Goal: Task Accomplishment & Management: Use online tool/utility

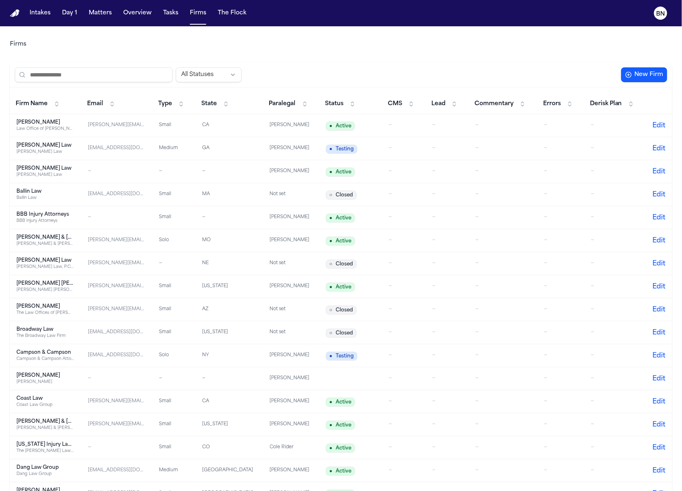
click at [111, 77] on input "search" at bounding box center [94, 74] width 158 height 15
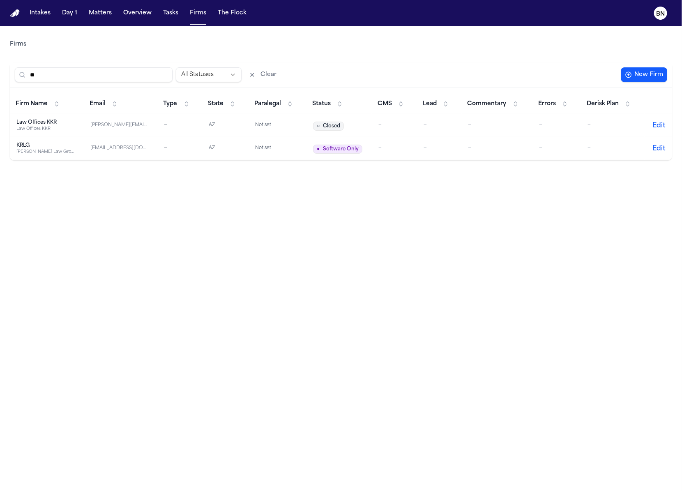
type input "*"
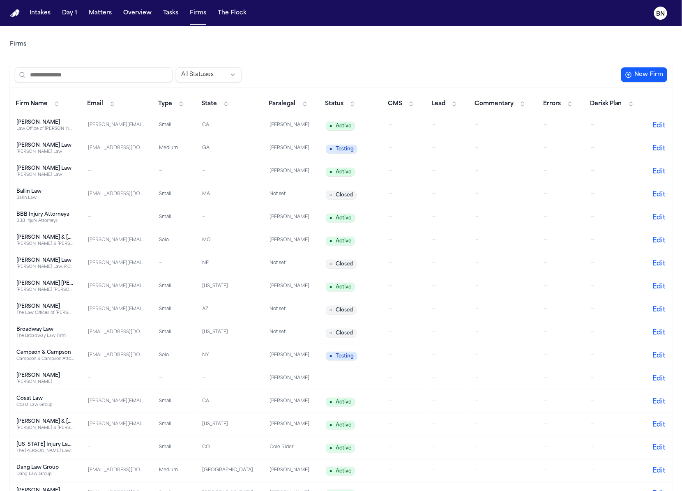
paste input "**********"
type input "**********"
click at [634, 72] on button "New Firm" at bounding box center [644, 74] width 46 height 15
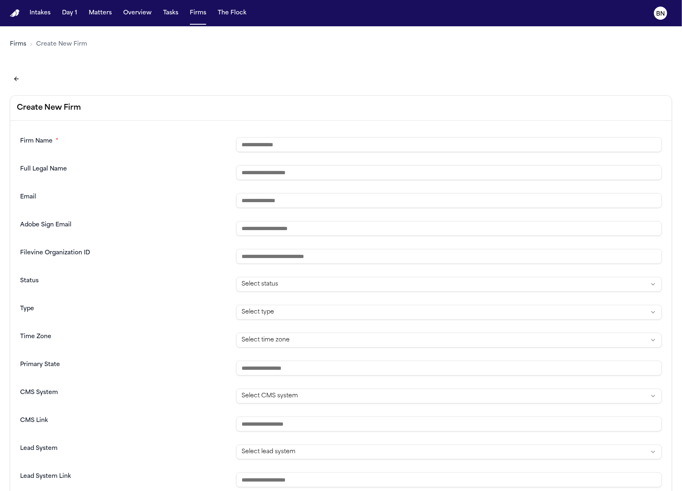
click at [280, 139] on input "text" at bounding box center [449, 144] width 426 height 15
paste input "**********"
paste input "*********"
type input "**********"
click at [361, 170] on input "text" at bounding box center [449, 172] width 426 height 15
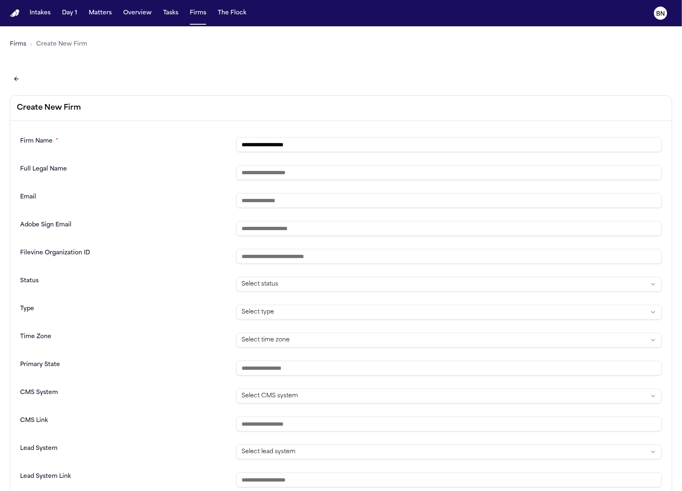
paste input "**********"
type input "**********"
click at [305, 288] on html "**********" at bounding box center [341, 245] width 682 height 491
click at [306, 290] on html "**********" at bounding box center [341, 245] width 682 height 491
select select "*******"
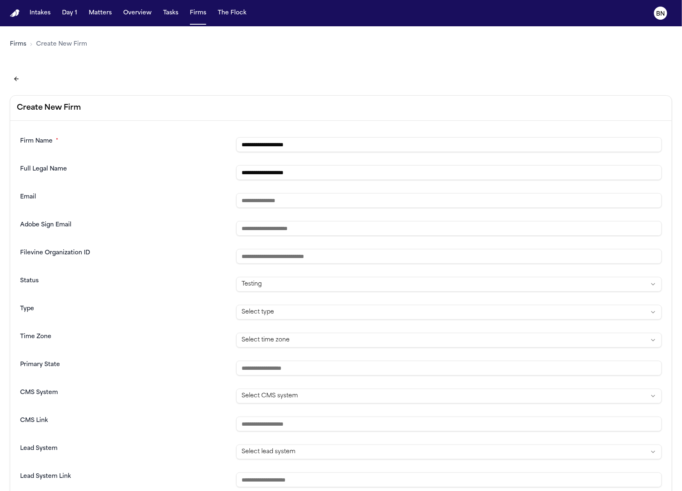
click at [303, 311] on html "**********" at bounding box center [341, 245] width 682 height 491
select select "****"
click at [290, 371] on input "text" at bounding box center [449, 368] width 426 height 15
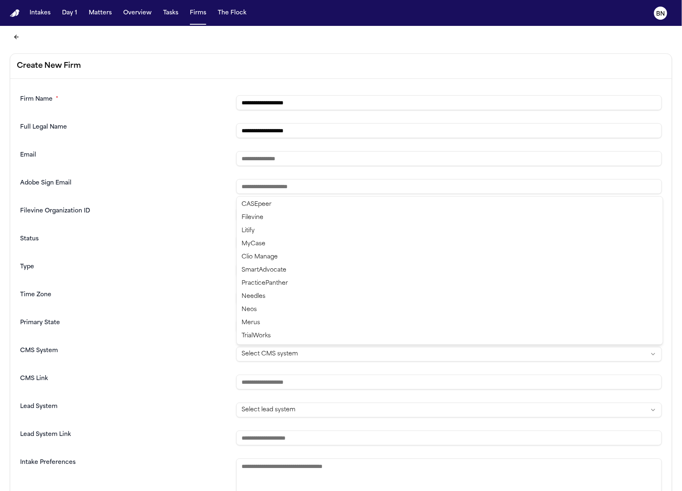
click at [293, 352] on html "**********" at bounding box center [341, 245] width 682 height 491
select select "*****"
click at [352, 380] on input "url" at bounding box center [449, 382] width 426 height 15
paste input "**********"
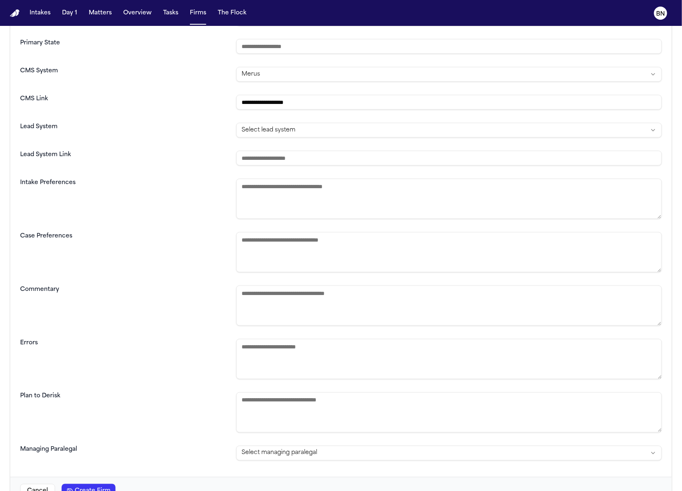
scroll to position [344, 0]
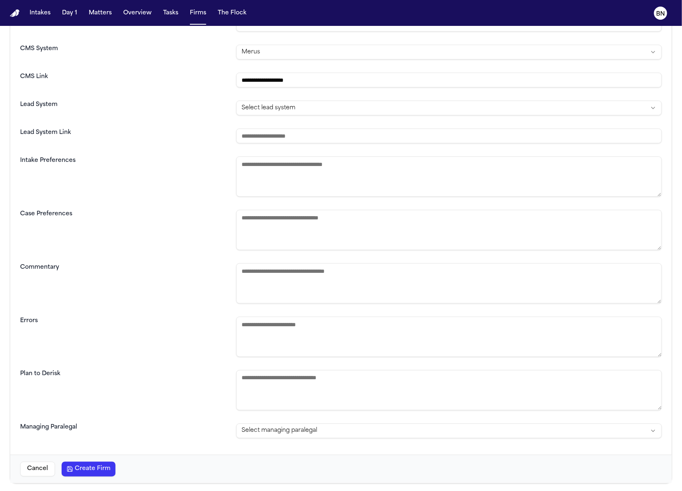
type input "**********"
click at [336, 435] on html "**********" at bounding box center [341, 245] width 682 height 491
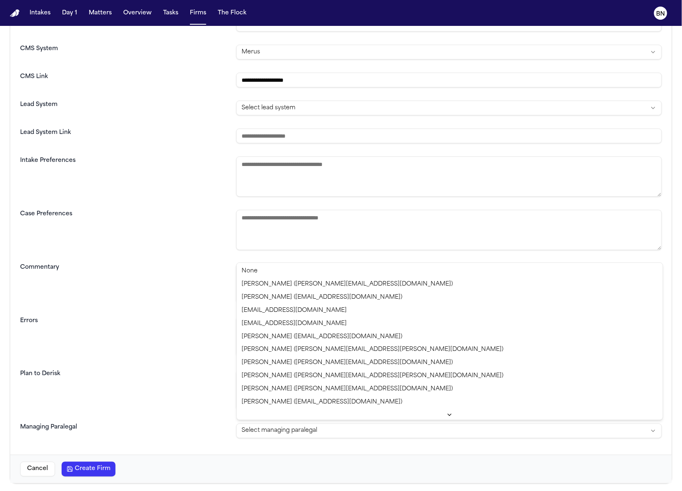
scroll to position [684, 0]
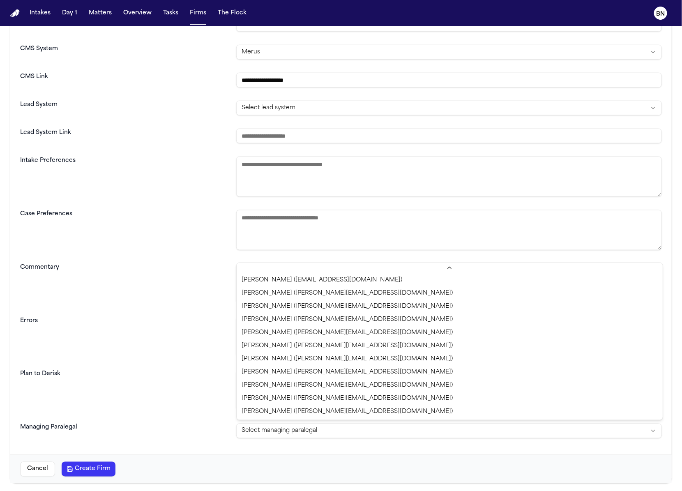
select select "**********"
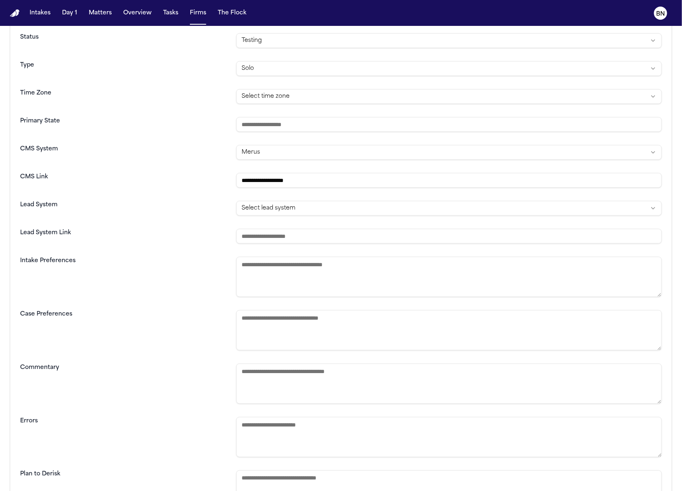
scroll to position [344, 0]
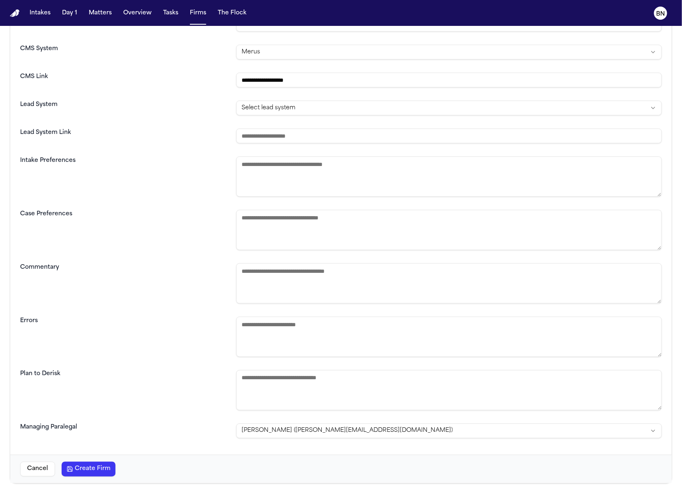
click at [78, 466] on button "Create Firm" at bounding box center [89, 469] width 54 height 15
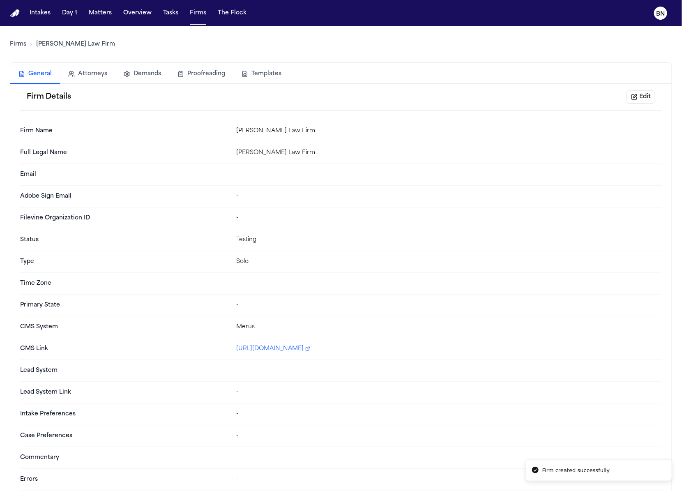
click at [21, 46] on link "Firms" at bounding box center [18, 44] width 16 height 8
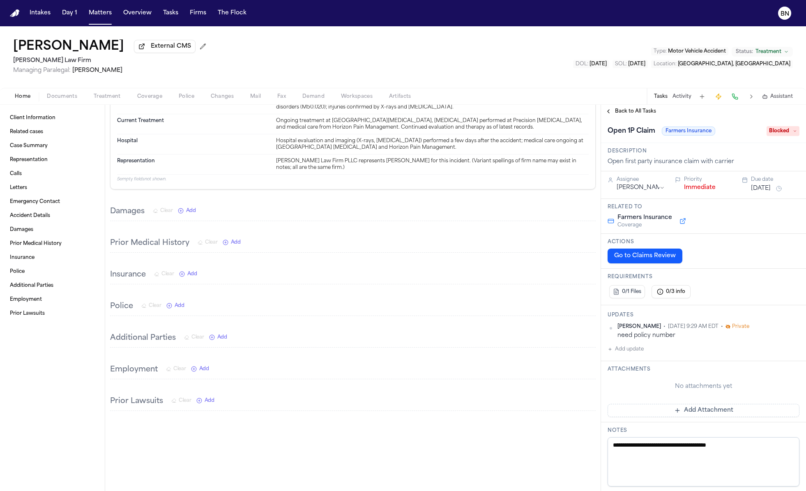
scroll to position [1605, 0]
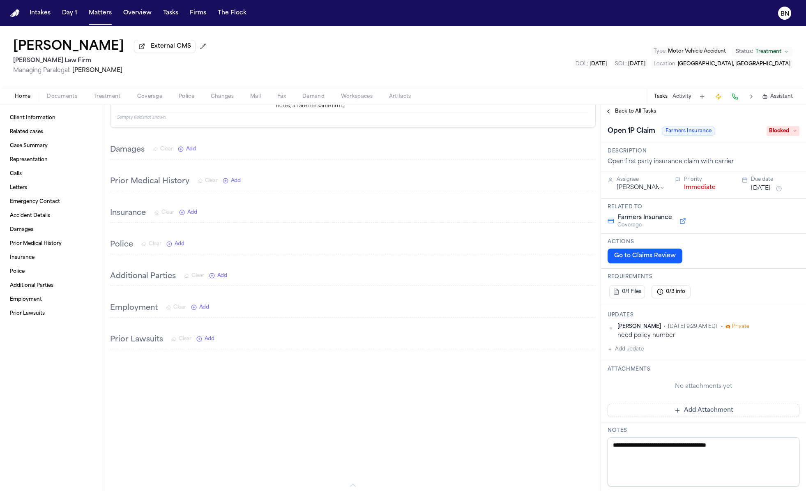
click at [192, 209] on span "Add" at bounding box center [192, 212] width 10 height 7
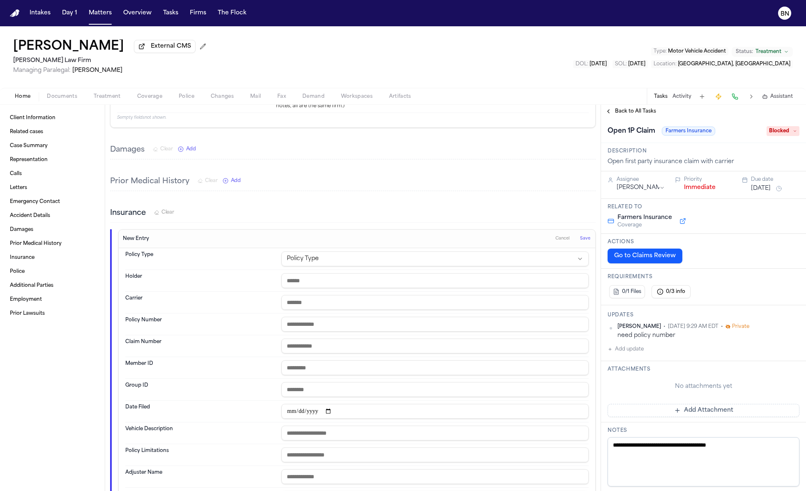
click at [305, 248] on html "Intakes Day 1 Matters Overview Tasks Firms The Flock BN Marco Mena External CMS…" at bounding box center [403, 245] width 806 height 491
click at [312, 220] on html "Intakes Day 1 Matters Overview Tasks Firms The Flock BN Marco Mena External CMS…" at bounding box center [403, 245] width 806 height 491
click at [150, 94] on span "Coverage" at bounding box center [149, 96] width 25 height 7
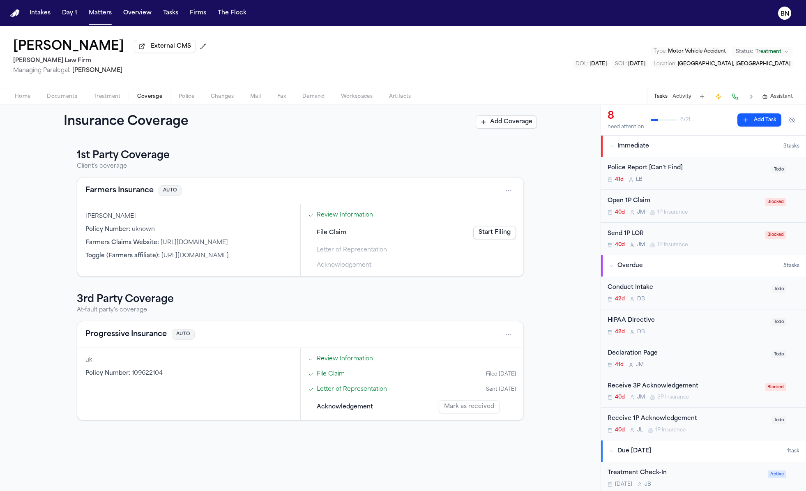
click at [511, 123] on button "Add Coverage" at bounding box center [506, 121] width 61 height 13
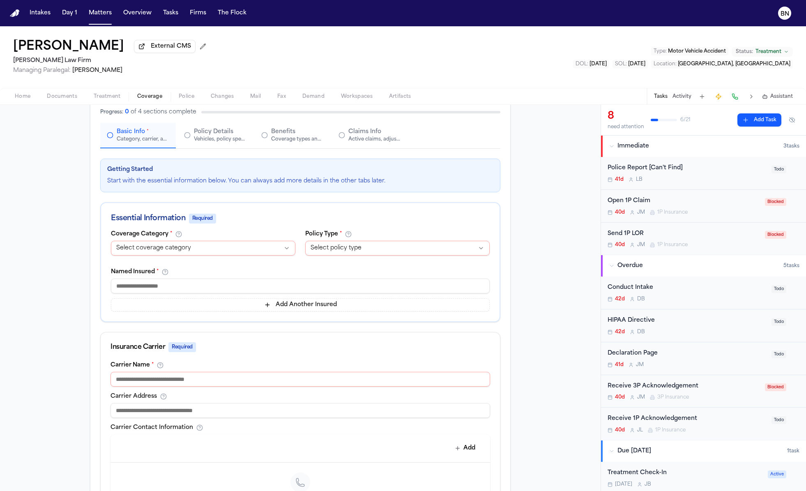
scroll to position [58, 0]
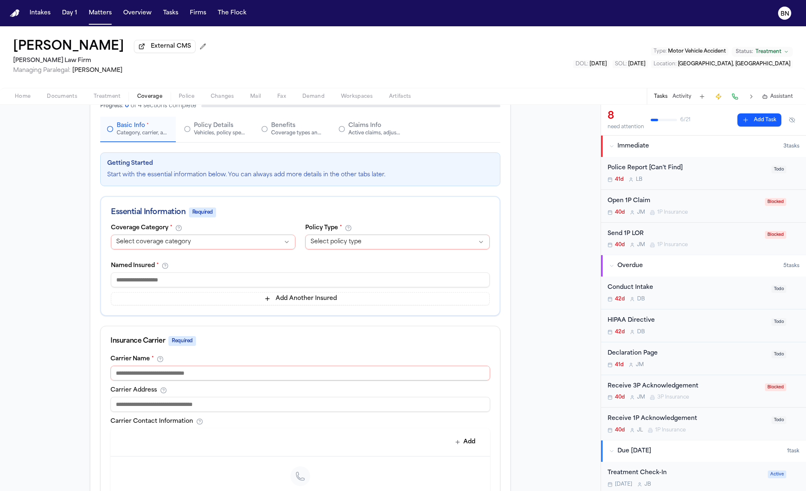
click at [251, 246] on html "Intakes Day 1 Matters Overview Tasks Firms The Flock BN Marco Mena External CMS…" at bounding box center [403, 245] width 806 height 491
click at [259, 220] on html "Intakes Day 1 Matters Overview Tasks Firms The Flock BN Marco Mena External CMS…" at bounding box center [403, 245] width 806 height 491
click at [358, 244] on html "Intakes Day 1 Matters Overview Tasks Firms The Flock BN Marco Mena External CMS…" at bounding box center [403, 245] width 806 height 491
click at [350, 216] on html "Intakes Day 1 Matters Overview Tasks Firms The Flock BN Marco Mena External CMS…" at bounding box center [403, 245] width 806 height 491
click at [101, 18] on button "Matters" at bounding box center [100, 13] width 30 height 15
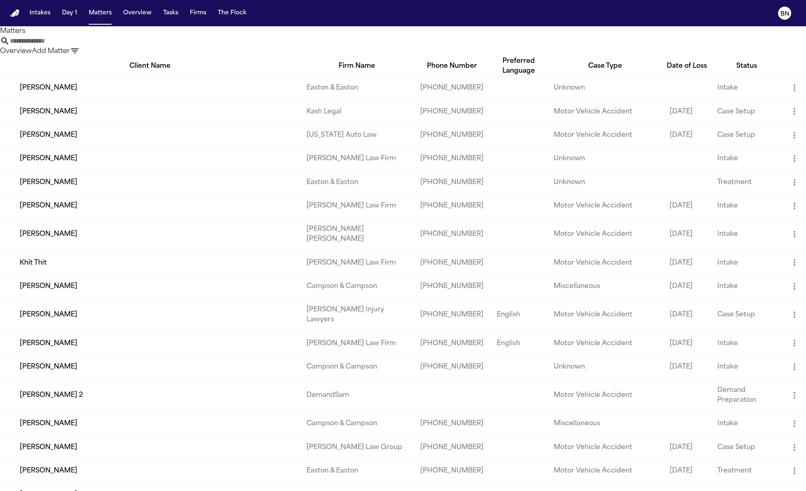
click at [76, 46] on input "text" at bounding box center [43, 41] width 66 height 10
paste input "**********"
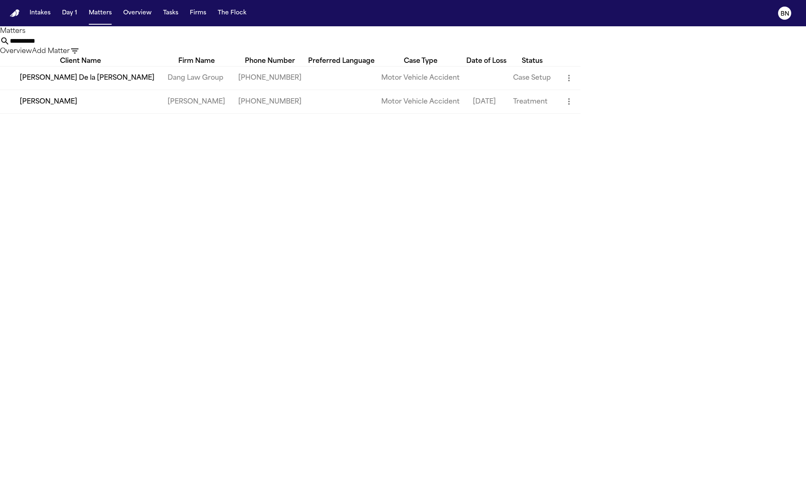
type input "**********"
click at [73, 110] on td "Leo D Cruz" at bounding box center [80, 101] width 161 height 23
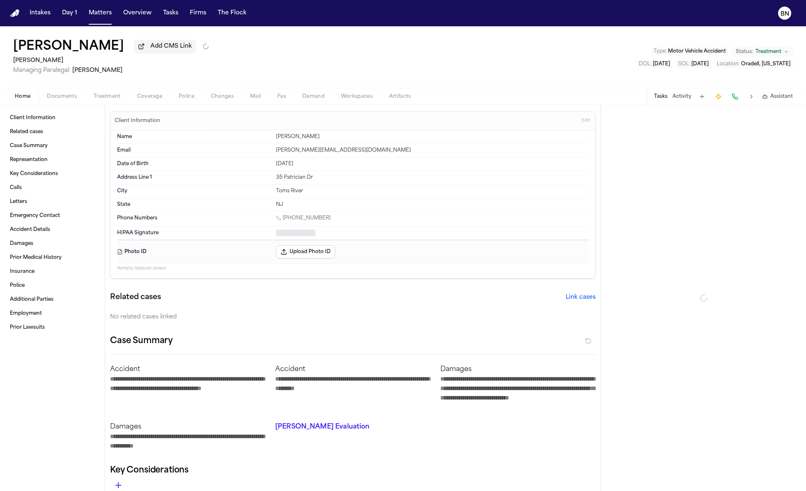
type textarea "*"
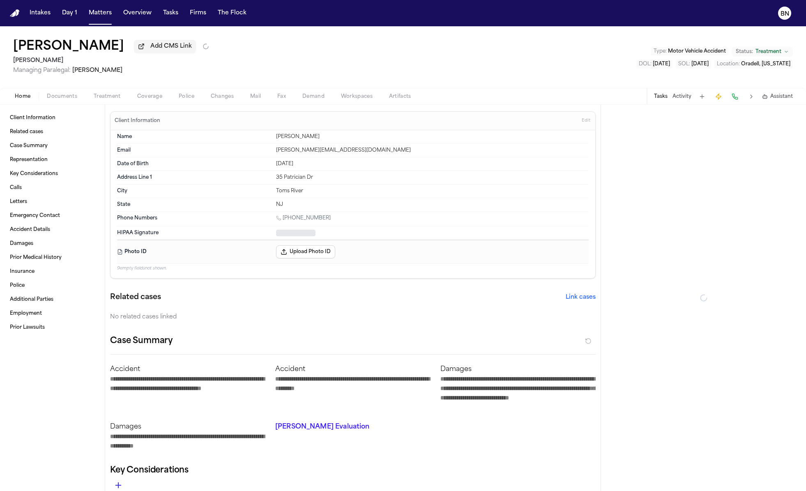
type textarea "*"
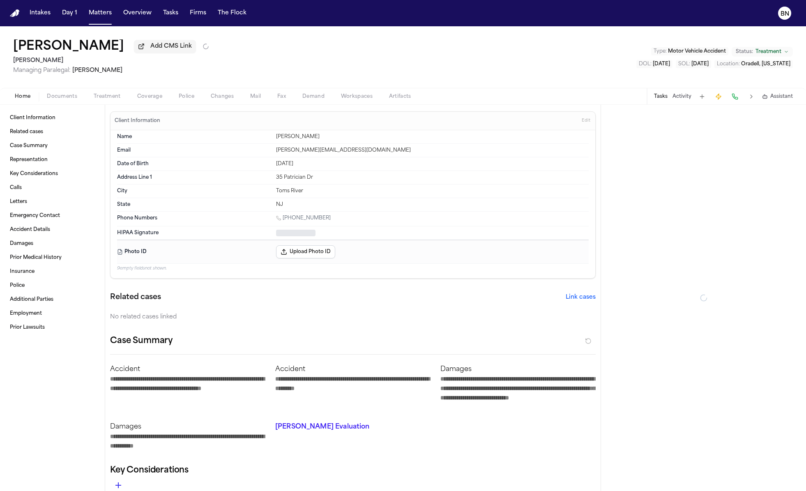
type textarea "*"
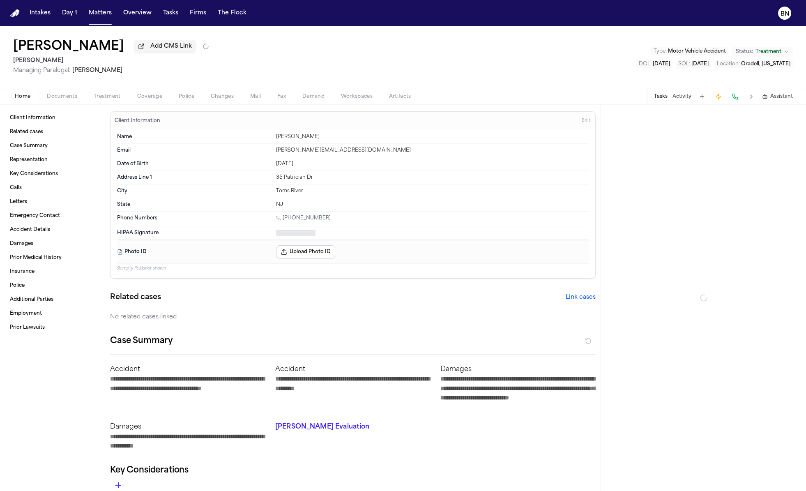
type textarea "*"
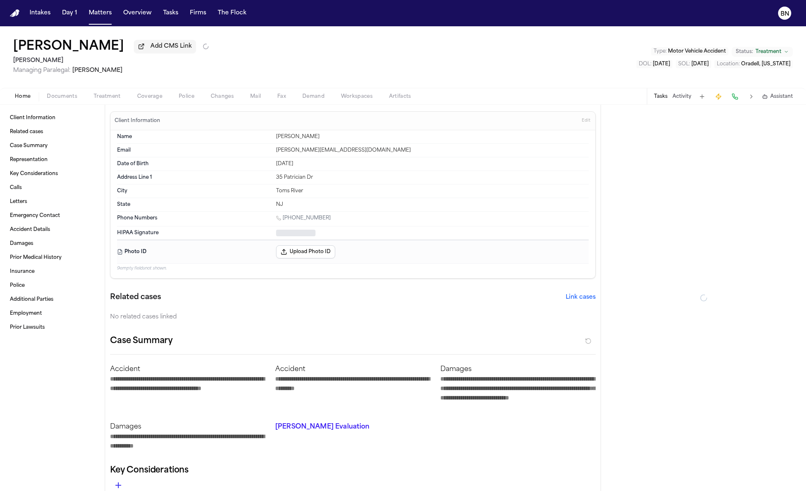
type textarea "*"
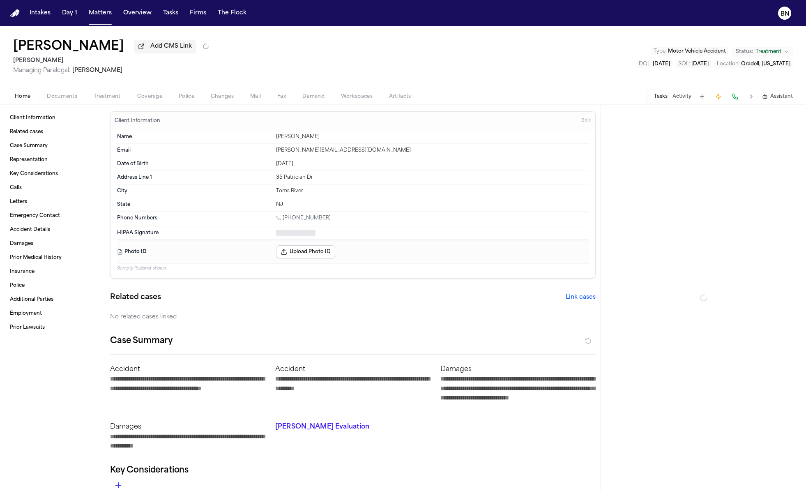
type textarea "*"
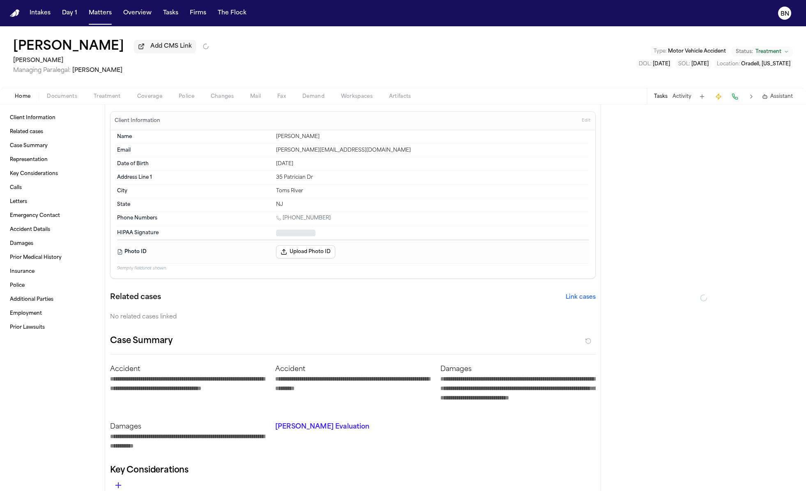
type textarea "*"
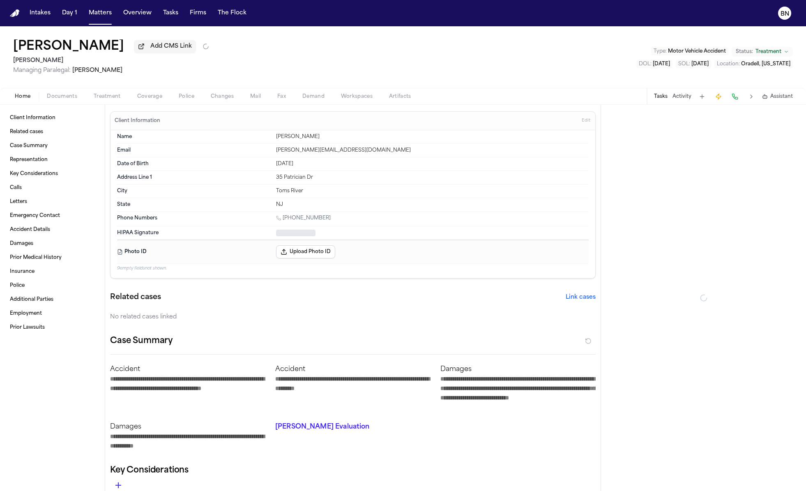
type textarea "*"
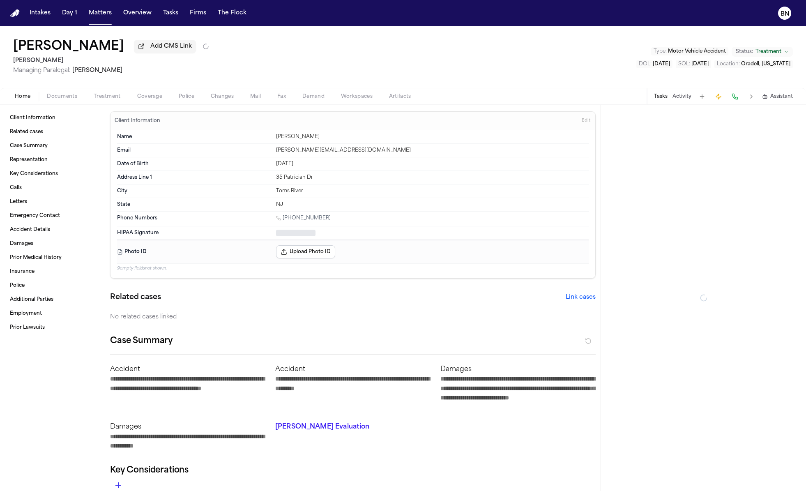
type textarea "*"
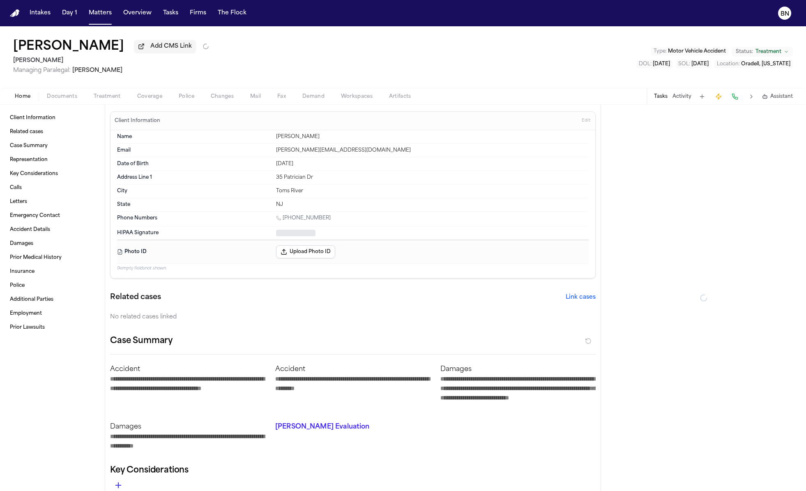
type textarea "*"
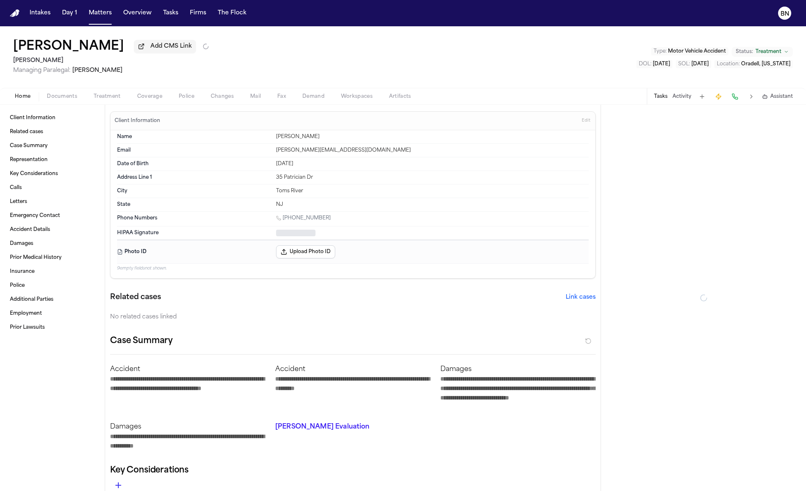
type textarea "*"
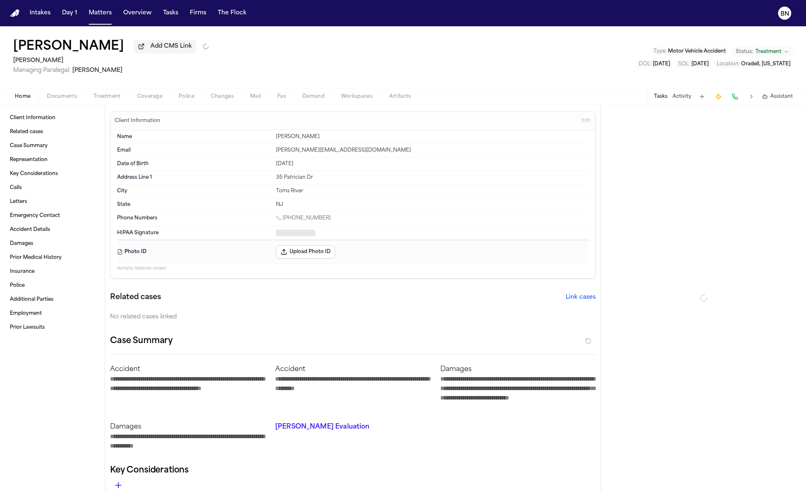
type textarea "*"
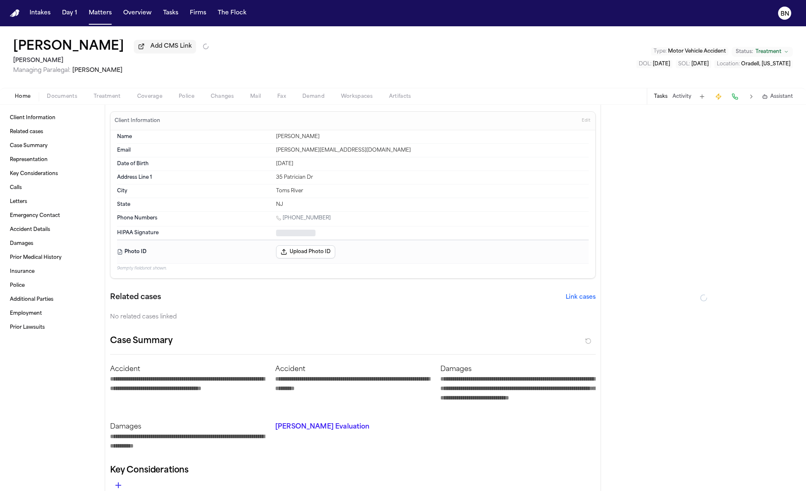
type textarea "*"
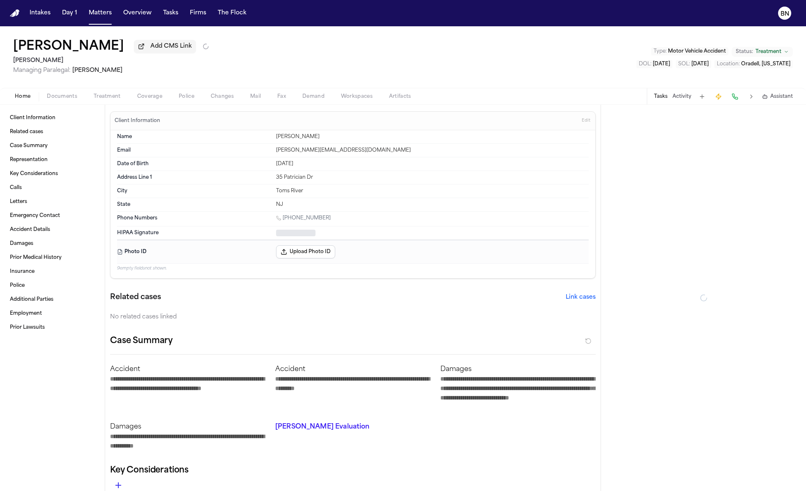
type textarea "*"
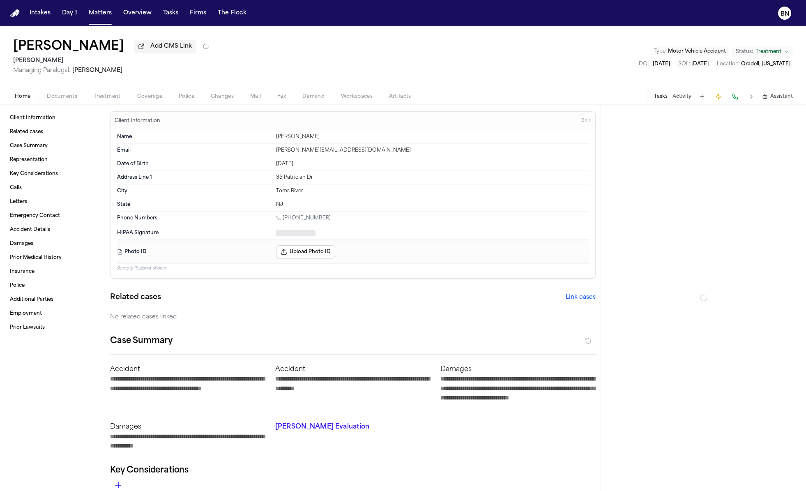
type textarea "*"
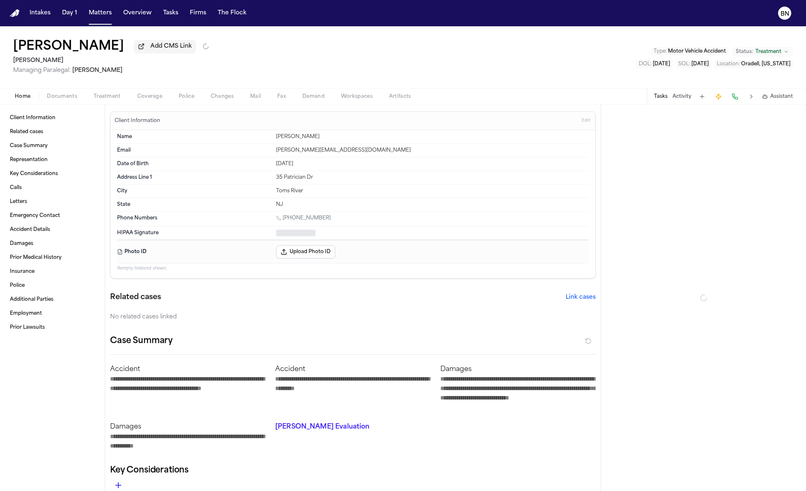
type textarea "*"
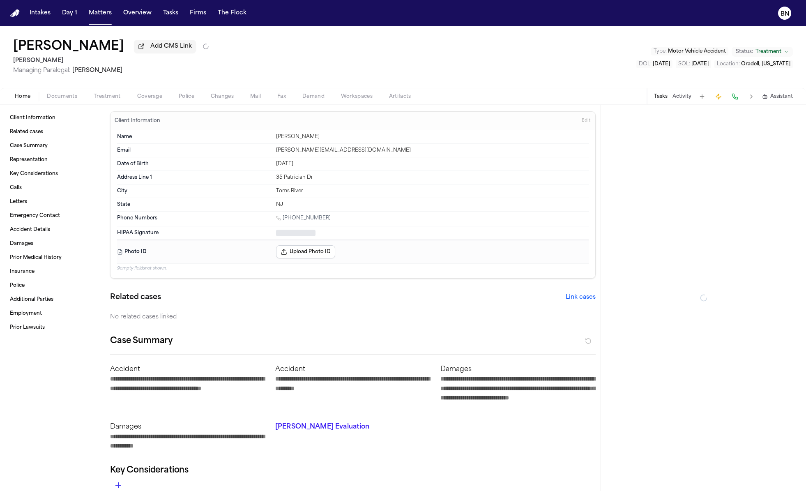
type textarea "*"
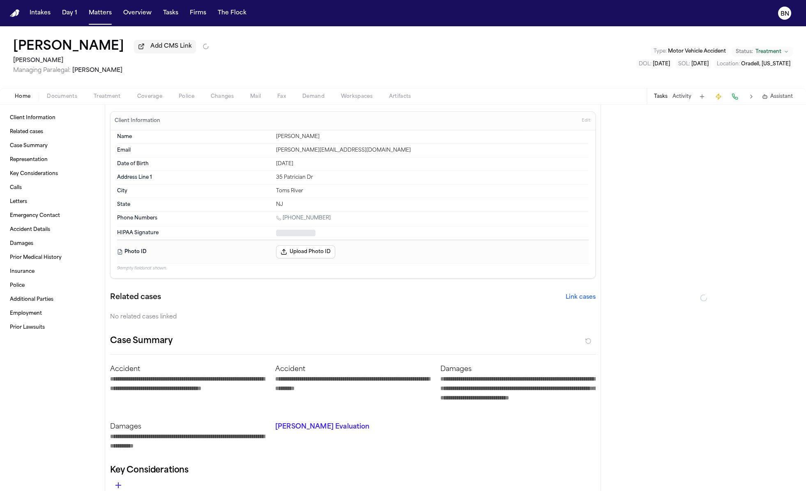
type textarea "*"
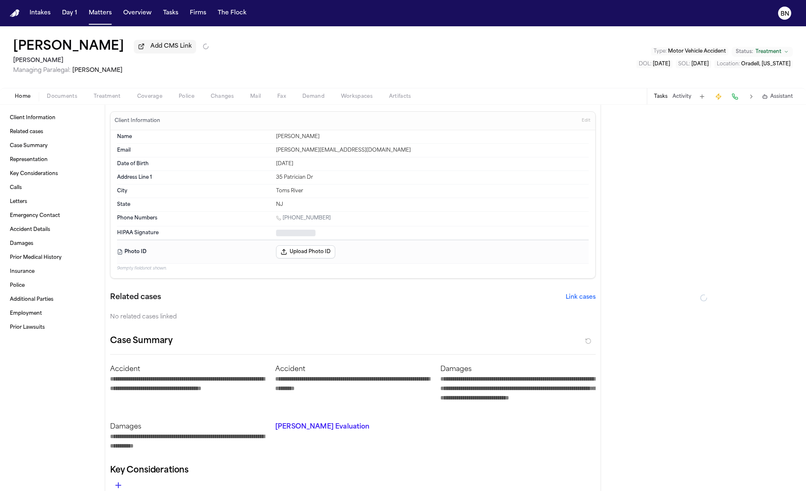
type textarea "*"
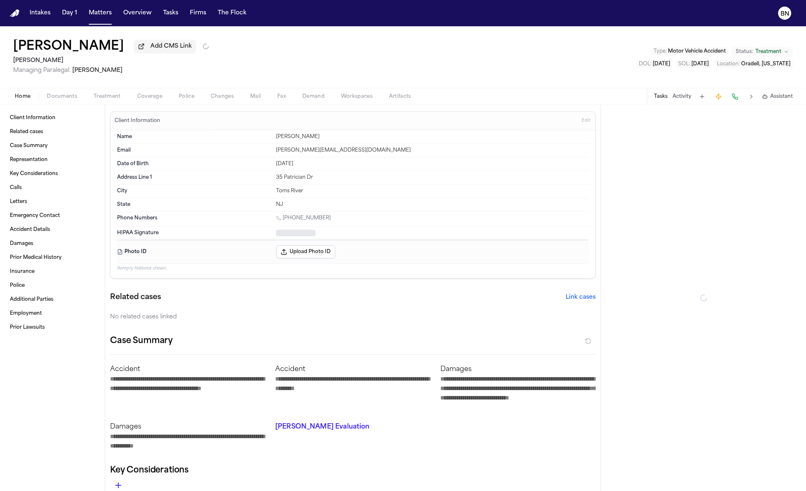
type textarea "*"
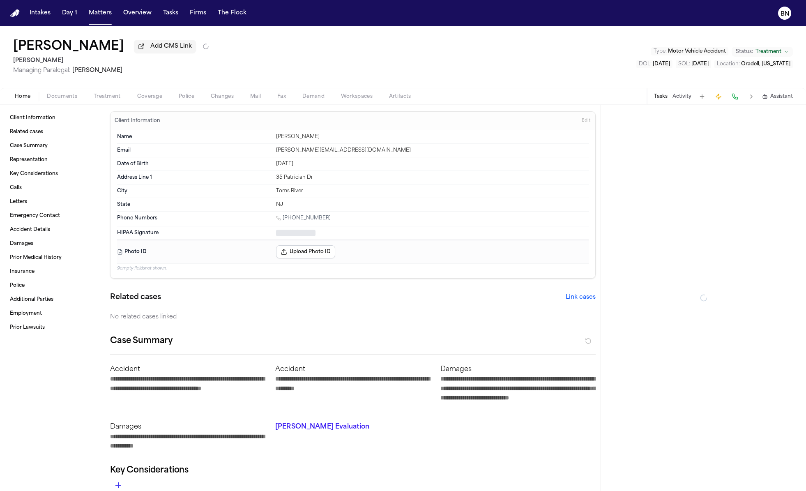
type textarea "*"
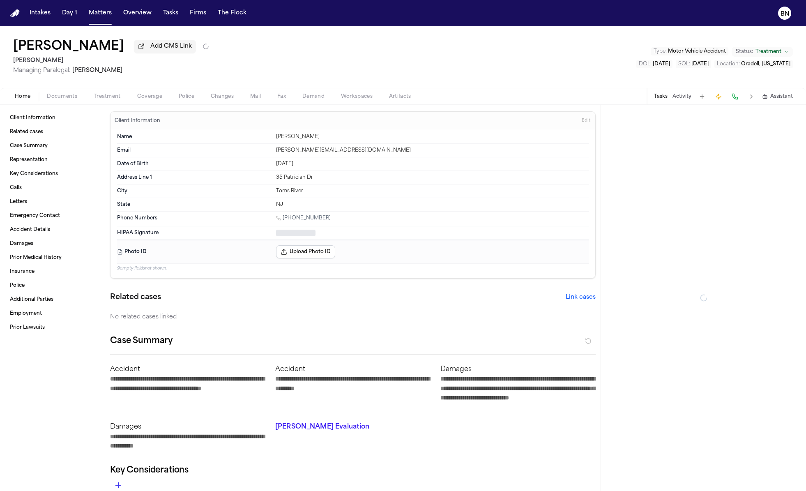
type textarea "*"
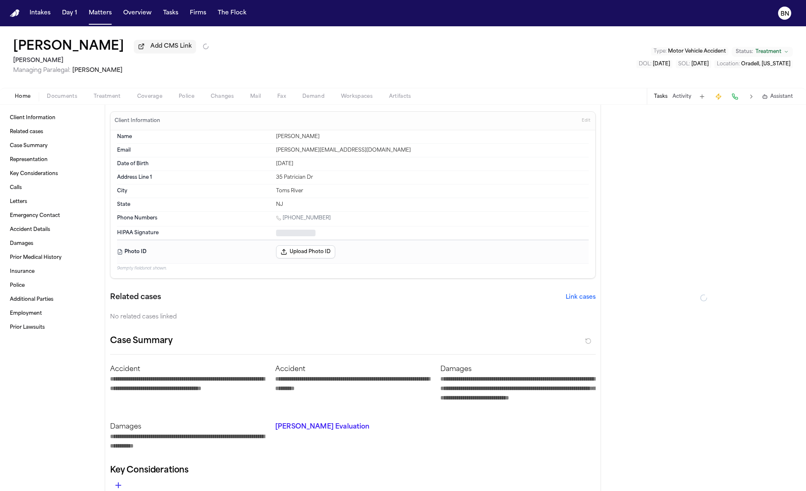
type textarea "*"
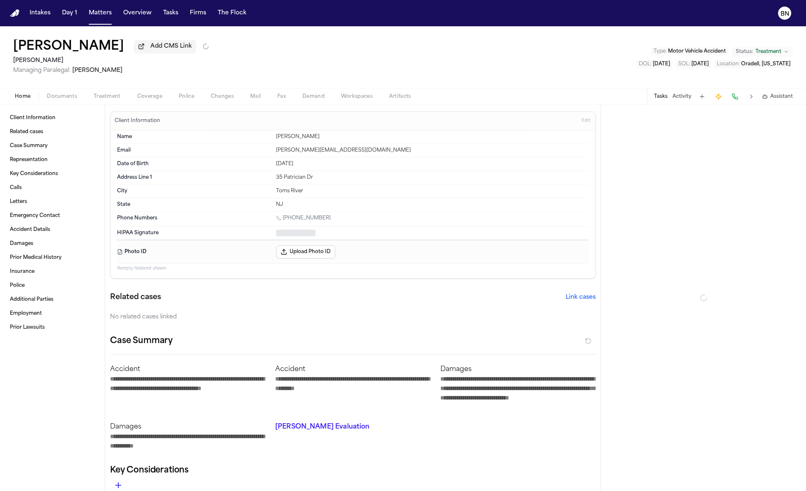
type textarea "*"
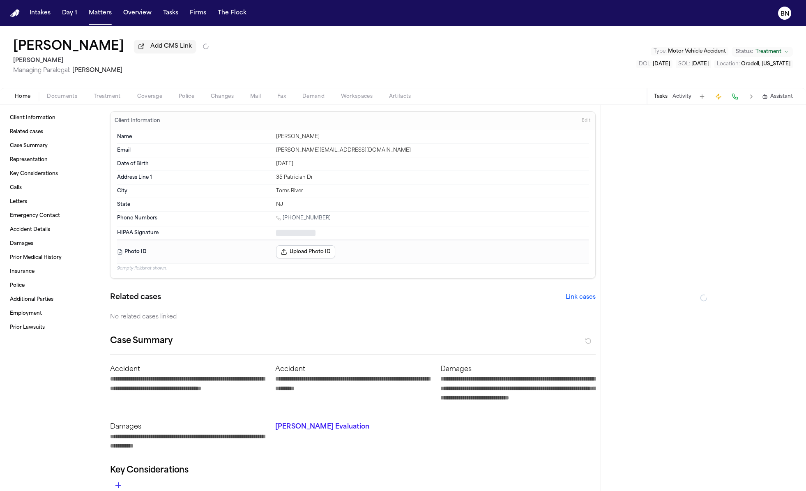
type textarea "*"
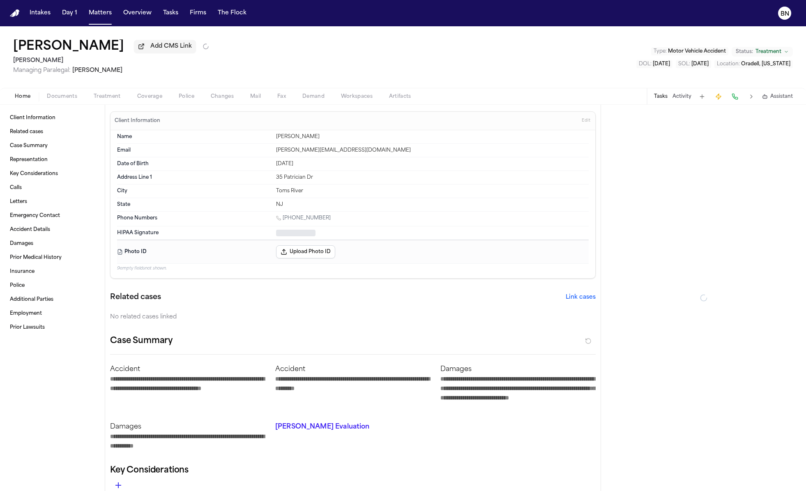
type textarea "*"
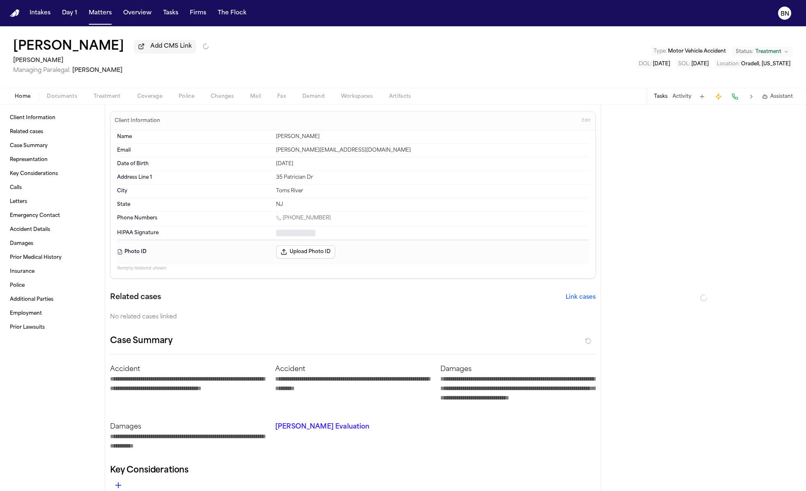
type textarea "*"
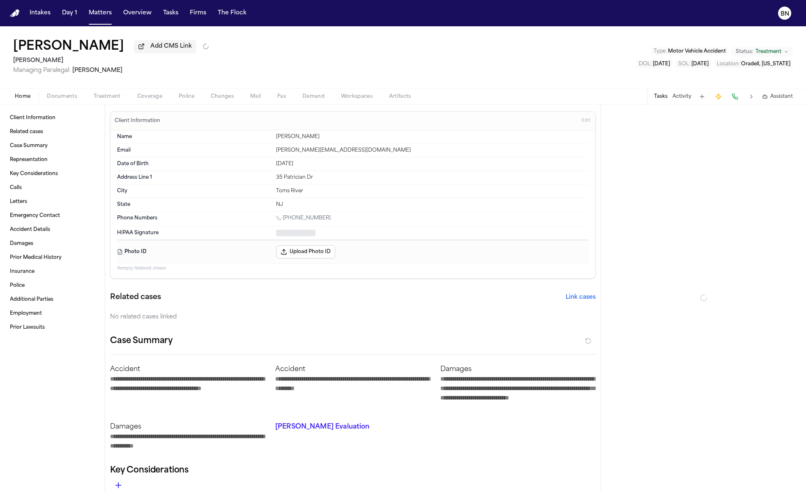
type textarea "*"
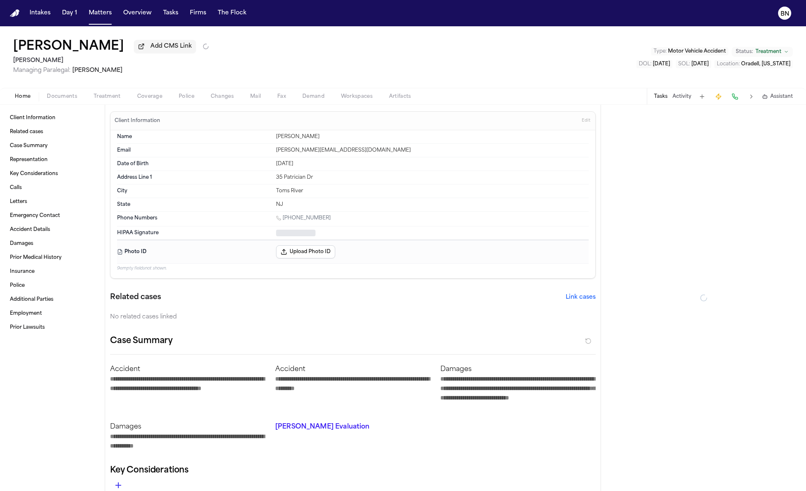
type textarea "*"
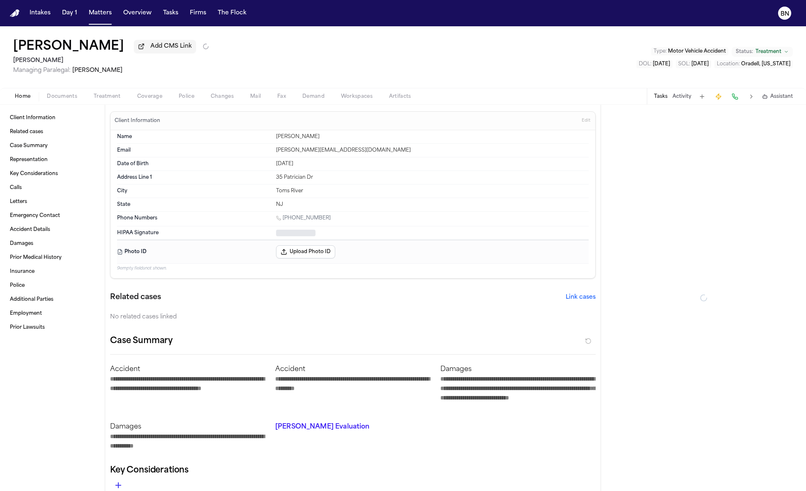
type textarea "*"
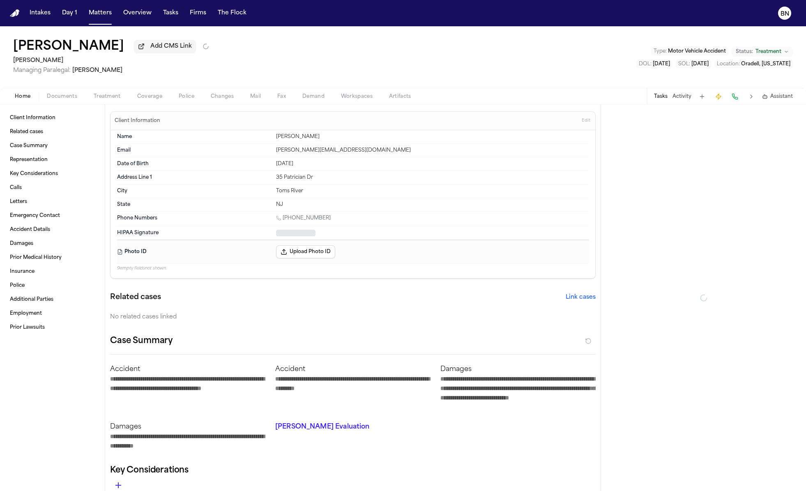
type textarea "*"
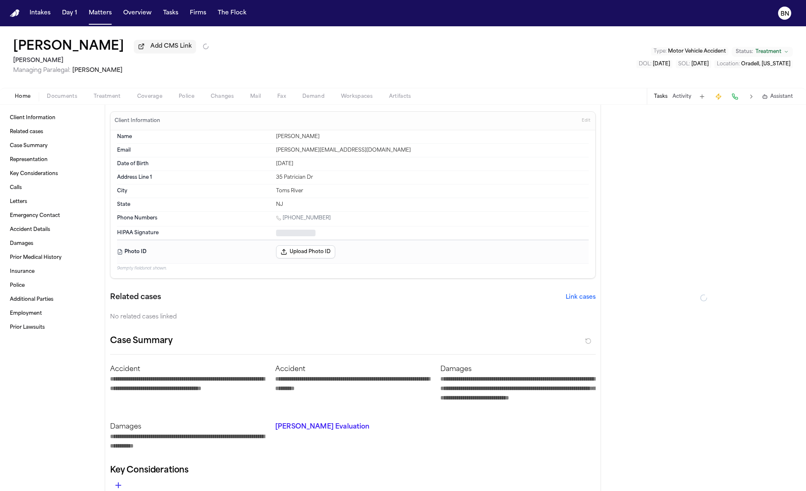
type textarea "*"
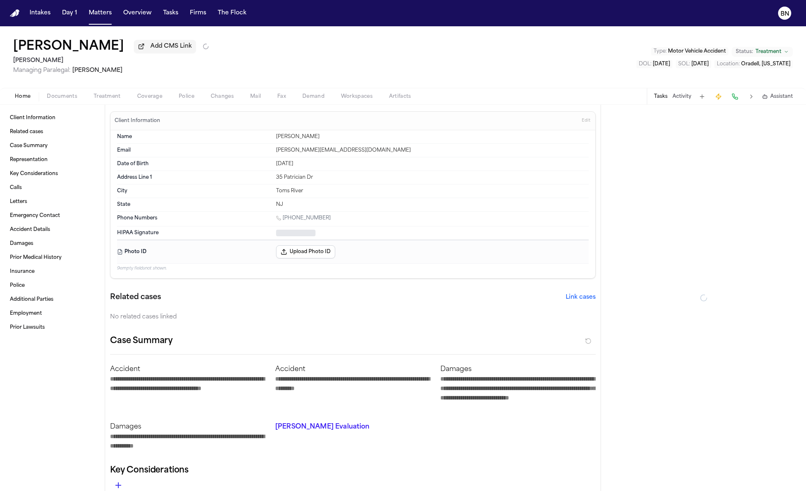
type textarea "*"
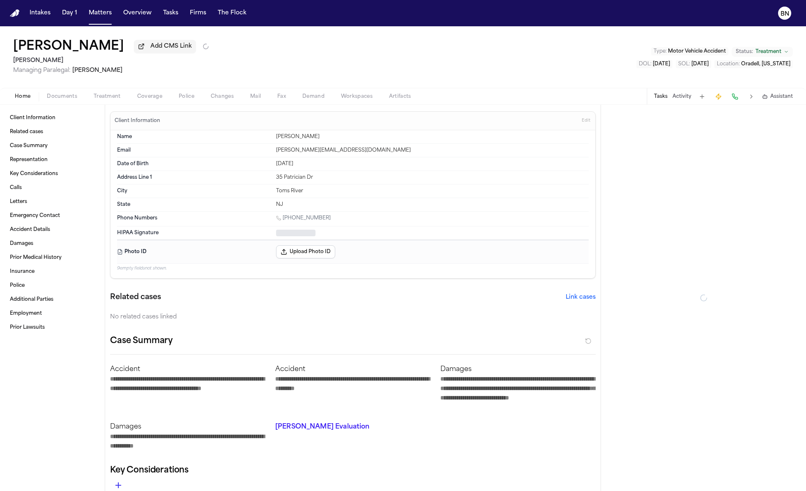
type textarea "*"
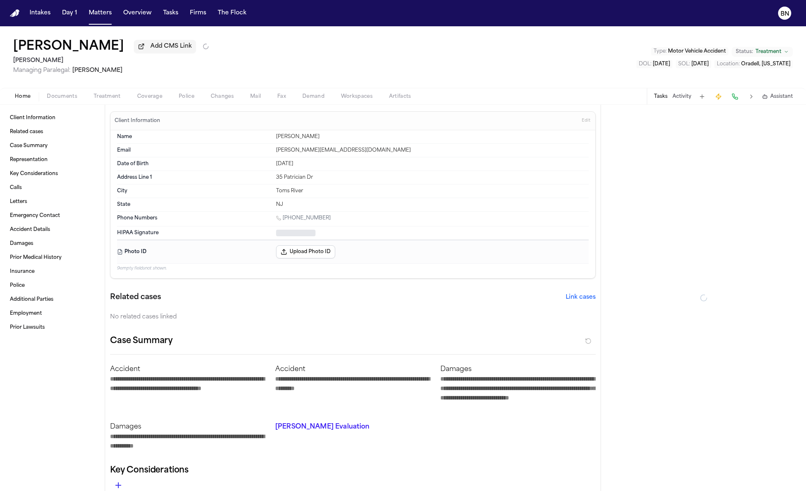
type textarea "*"
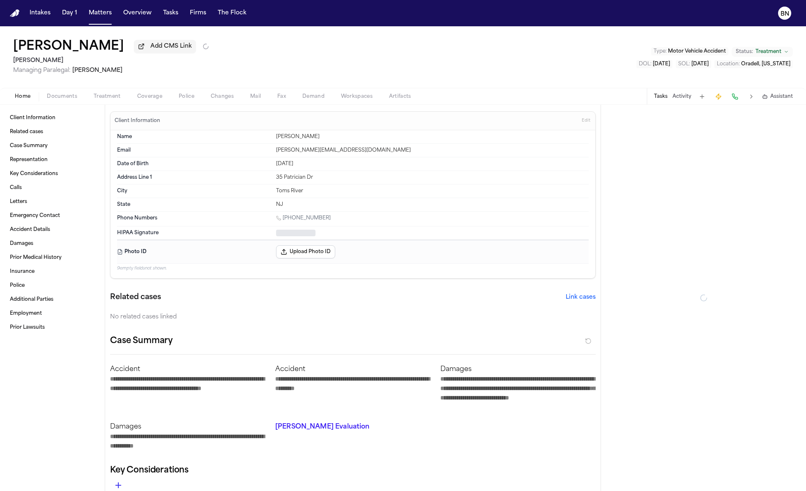
type textarea "*"
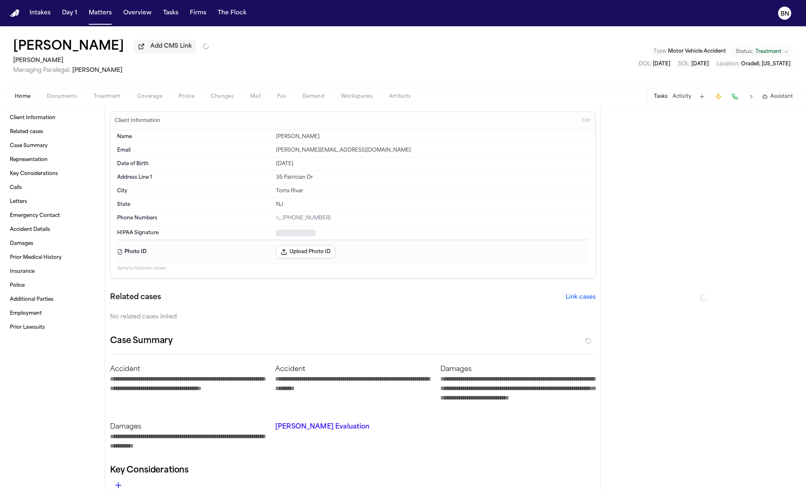
type textarea "*"
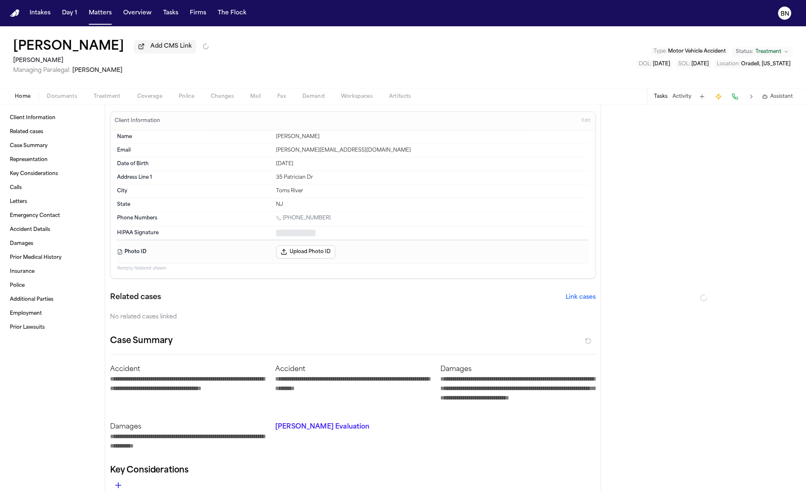
type textarea "*"
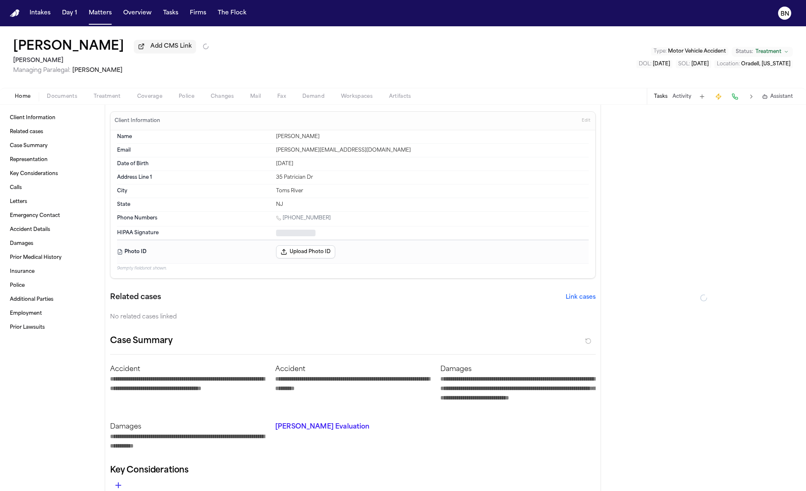
type textarea "*"
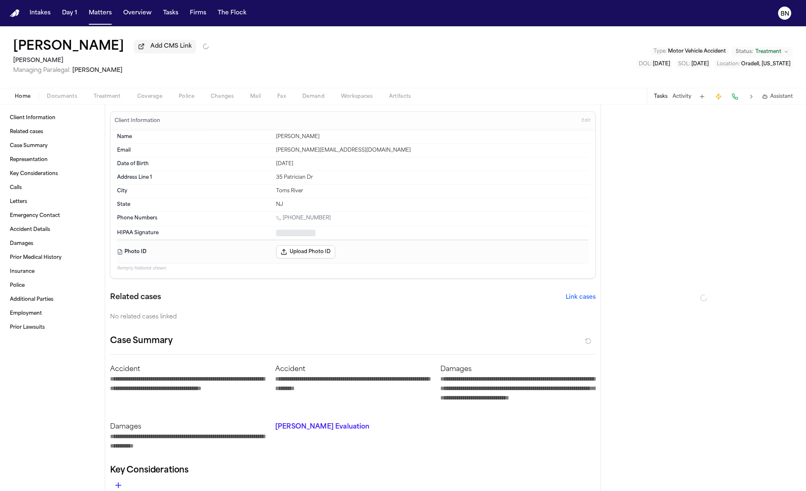
type textarea "*"
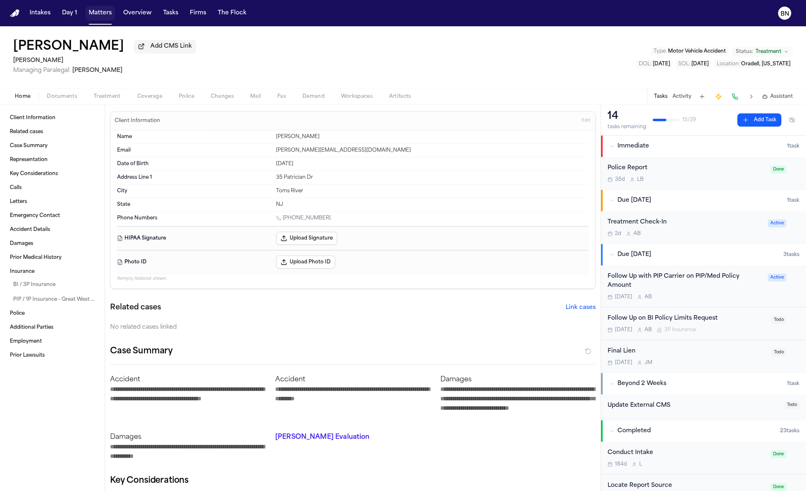
click at [95, 13] on button "Matters" at bounding box center [100, 13] width 30 height 15
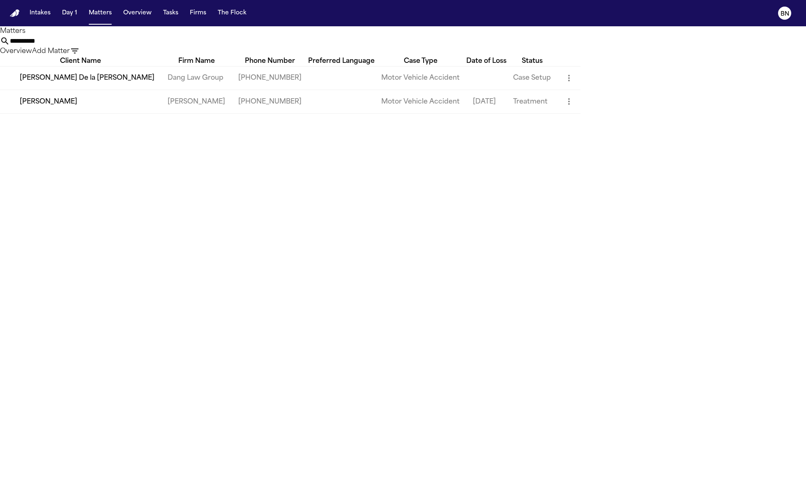
click at [238, 30] on div "**********" at bounding box center [403, 41] width 806 height 30
click at [40, 16] on button "Intakes" at bounding box center [40, 13] width 28 height 15
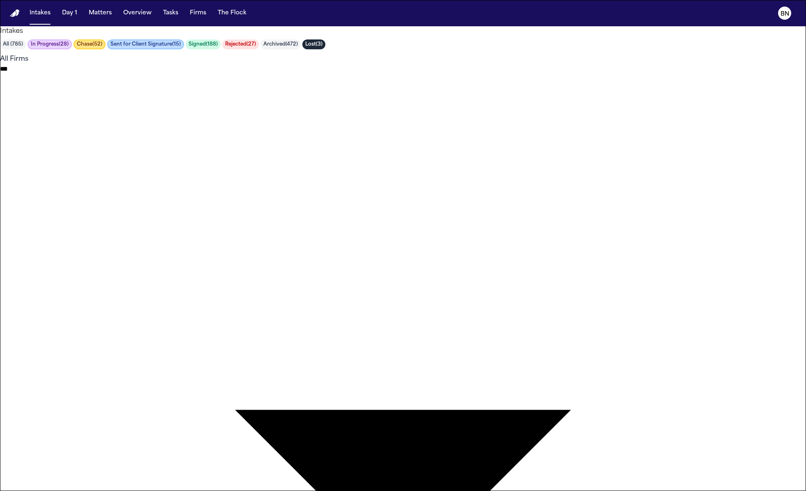
click at [438, 44] on body "**********" at bounding box center [403, 368] width 806 height 737
click at [497, 491] on div at bounding box center [403, 491] width 806 height 0
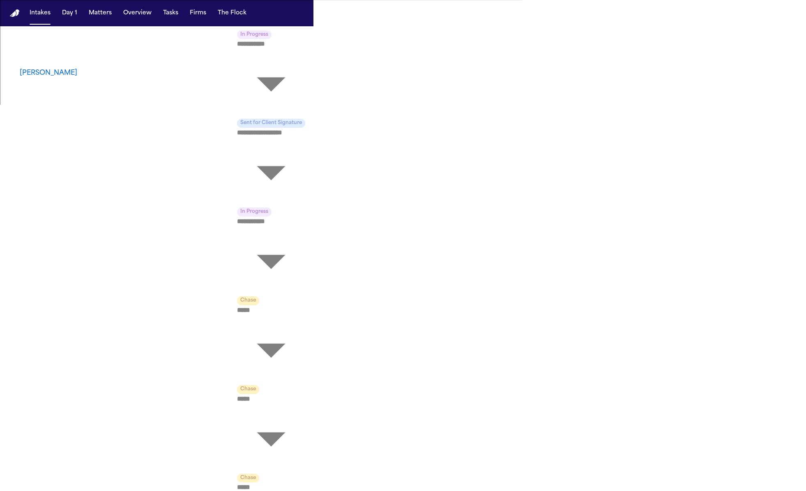
scroll to position [2437, 0]
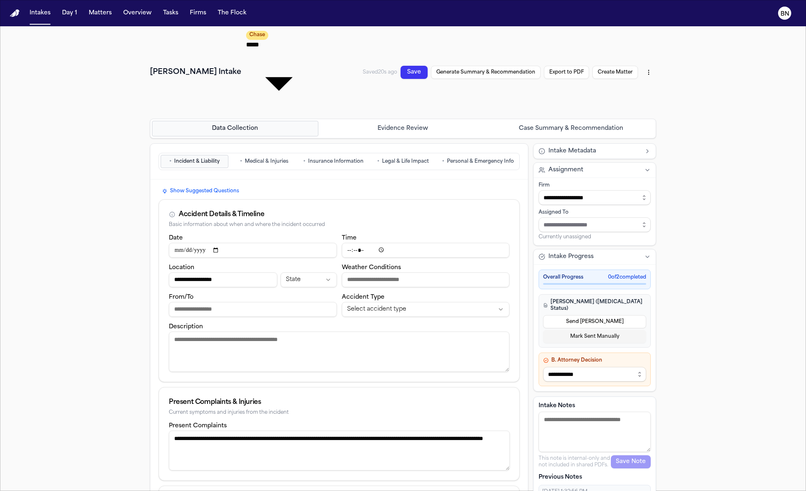
drag, startPoint x: 253, startPoint y: 92, endPoint x: 249, endPoint y: 110, distance: 18.6
click at [249, 143] on div "**********" at bounding box center [339, 425] width 378 height 565
click at [258, 158] on span "Medical & Injuries" at bounding box center [267, 161] width 44 height 7
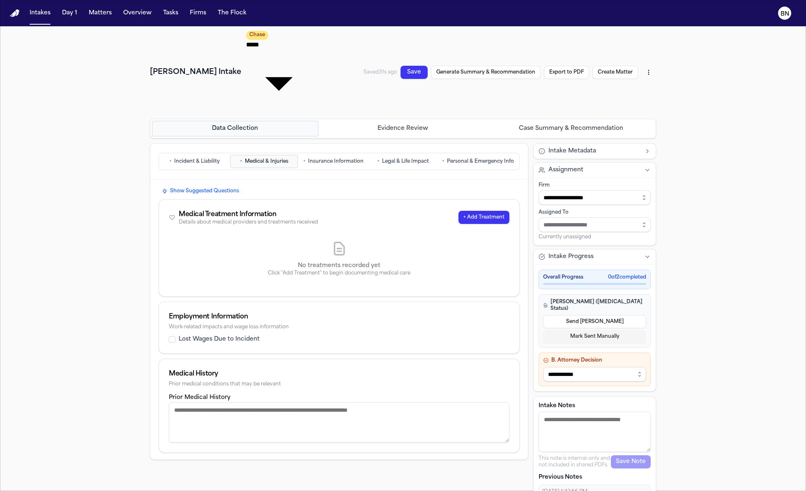
click at [319, 158] on span "Insurance Information" at bounding box center [335, 161] width 55 height 7
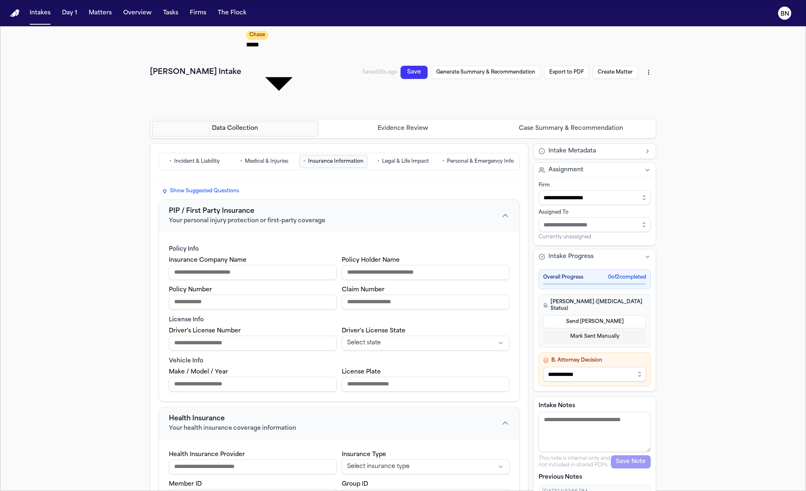
click at [404, 158] on span "Legal & Life Impact" at bounding box center [405, 161] width 47 height 7
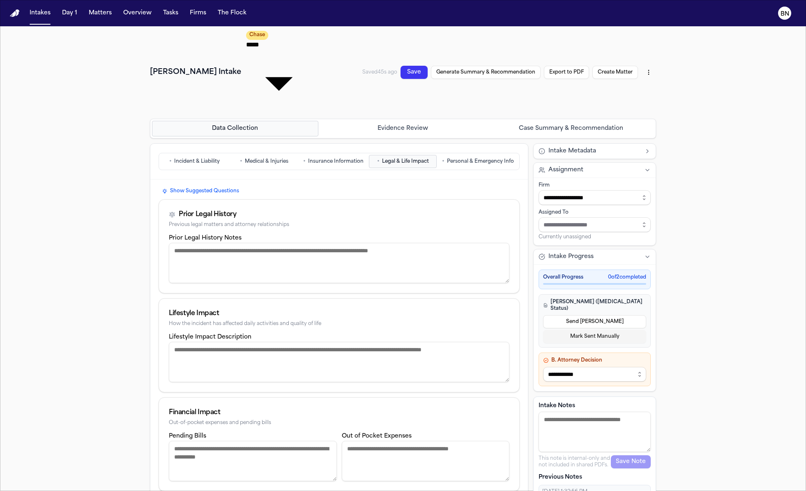
click at [462, 158] on span "Personal & Emergency Info" at bounding box center [480, 161] width 67 height 7
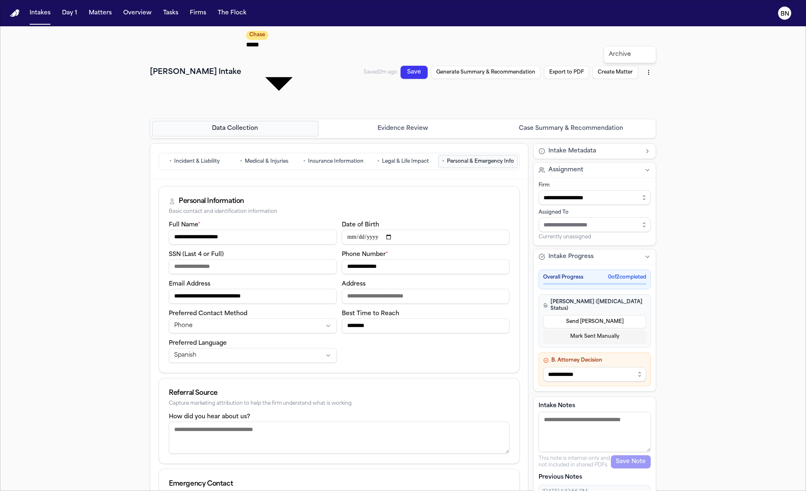
click at [652, 36] on html "**********" at bounding box center [403, 245] width 806 height 491
click at [674, 38] on html "**********" at bounding box center [403, 245] width 806 height 491
click at [39, 15] on button "Intakes" at bounding box center [40, 13] width 28 height 15
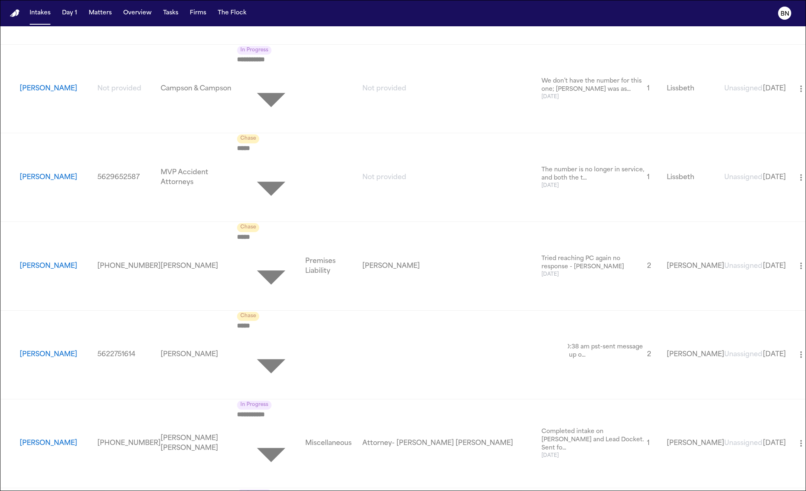
scroll to position [2441, 0]
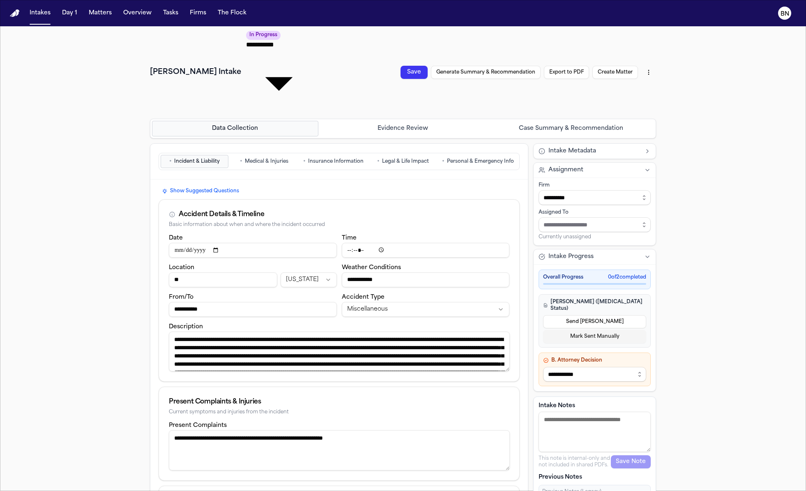
click at [459, 158] on span "Personal & Emergency Info" at bounding box center [480, 161] width 67 height 7
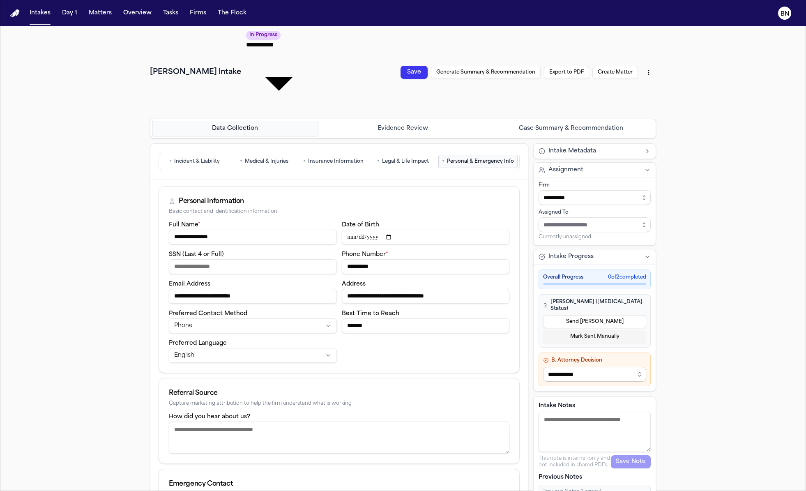
click at [248, 259] on input "SSN (Last 4 or Full)" at bounding box center [253, 266] width 168 height 15
click at [68, 14] on button "Day 1" at bounding box center [70, 13] width 22 height 15
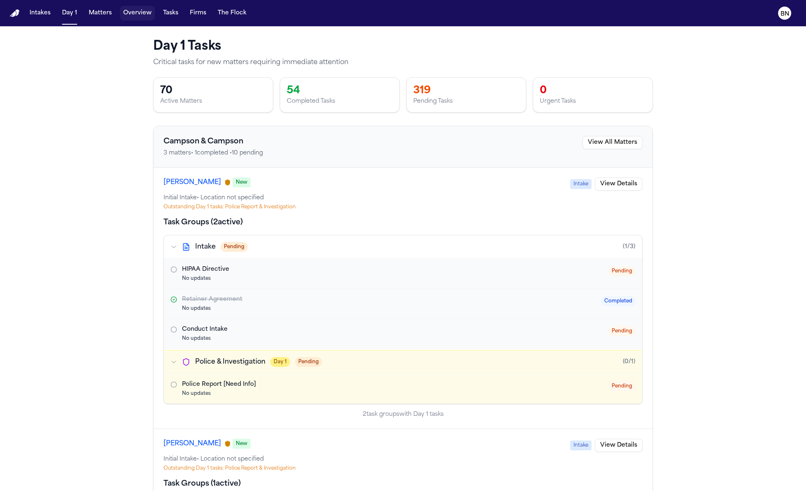
click at [126, 13] on button "Overview" at bounding box center [137, 13] width 35 height 15
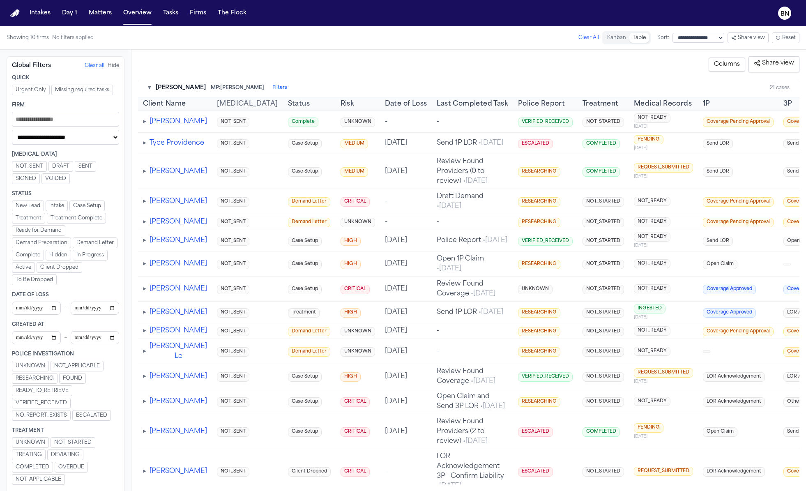
drag, startPoint x: 248, startPoint y: 88, endPoint x: 187, endPoint y: 88, distance: 61.6
click at [187, 88] on div "▾ Albert Le MP: Michelle Landazabal Filters" at bounding box center [217, 88] width 139 height 8
click at [211, 86] on span "MP: Michelle Landazabal" at bounding box center [237, 88] width 53 height 7
drag, startPoint x: 249, startPoint y: 87, endPoint x: 198, endPoint y: 87, distance: 50.5
click at [198, 87] on div "▾ Albert Le MP: Michelle Landazabal Filters" at bounding box center [217, 88] width 139 height 8
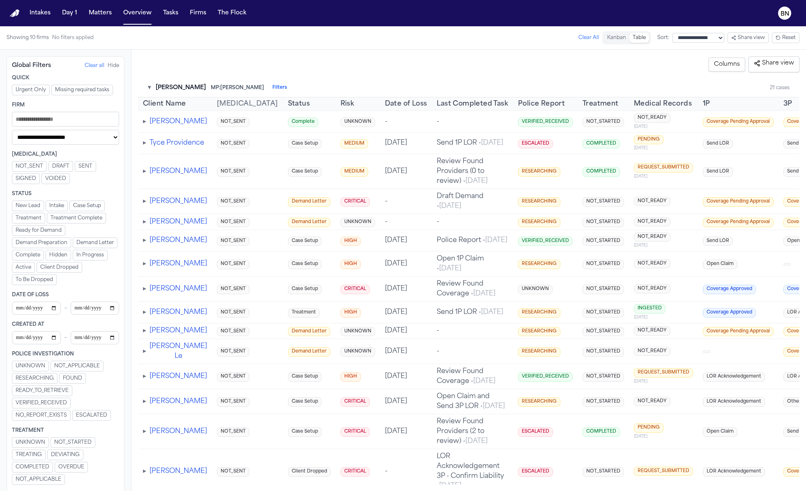
click at [201, 79] on div "▾ Albert Le MP: Michelle Landazabal Filters 21 cases" at bounding box center [468, 88] width 661 height 18
click at [96, 14] on button "Matters" at bounding box center [100, 13] width 30 height 15
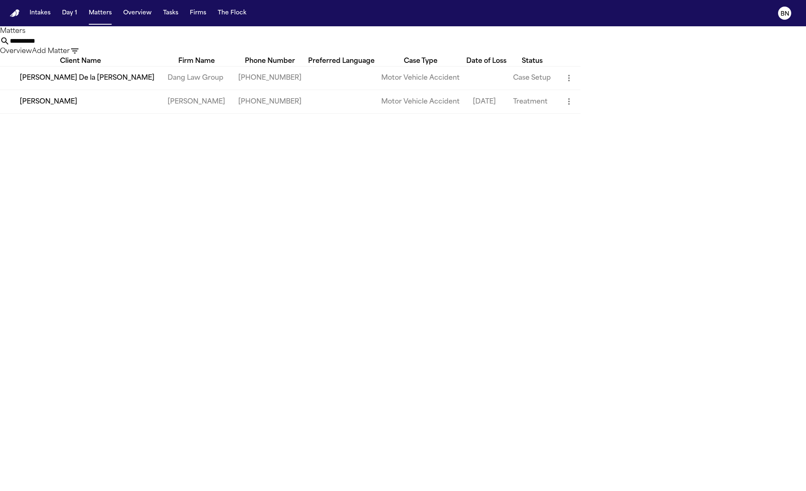
click at [76, 46] on input "**********" at bounding box center [43, 41] width 66 height 10
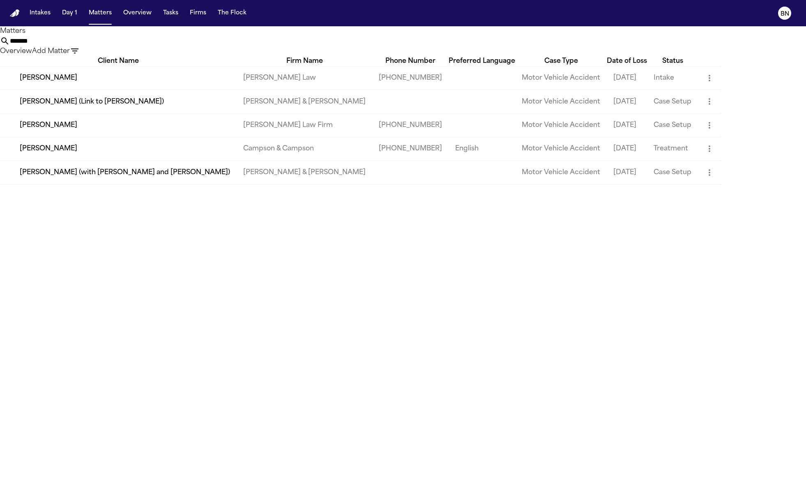
click at [182, 137] on td "Bennett Northcutt" at bounding box center [118, 124] width 237 height 23
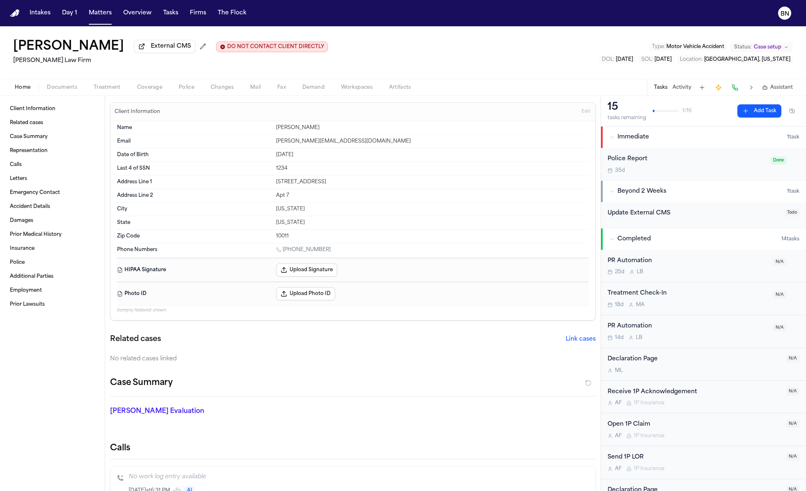
click at [587, 115] on span "Edit" at bounding box center [586, 112] width 9 height 6
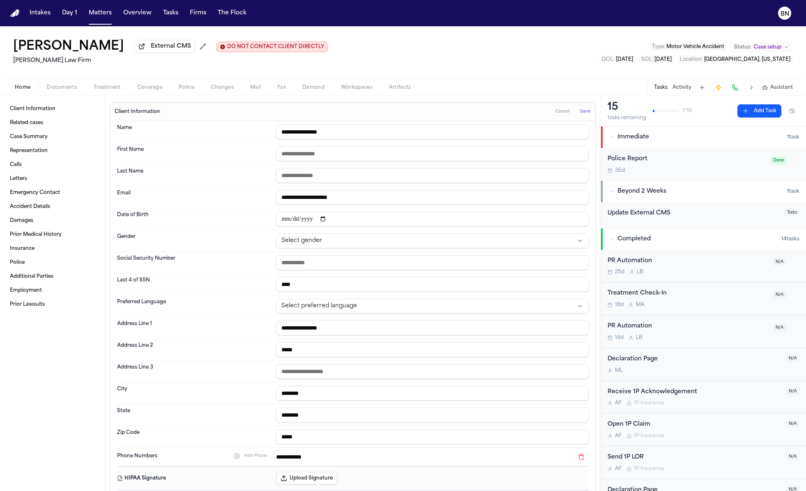
click at [557, 111] on span "Cancel" at bounding box center [562, 112] width 14 height 6
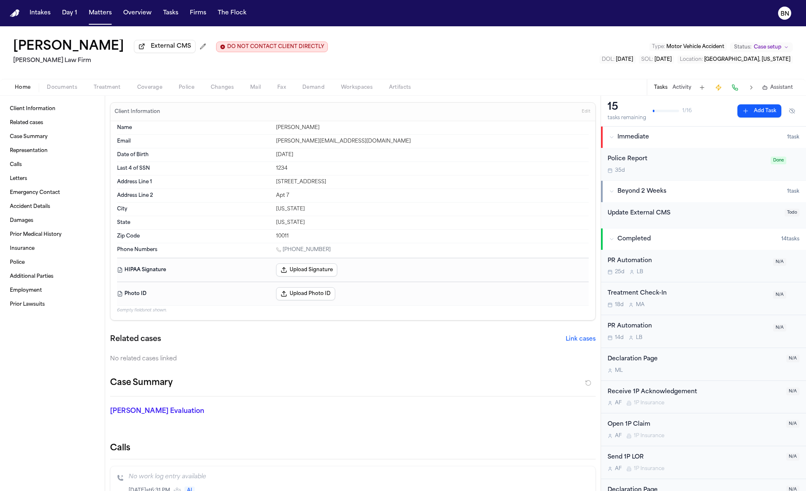
click at [203, 48] on button at bounding box center [202, 46] width 13 height 13
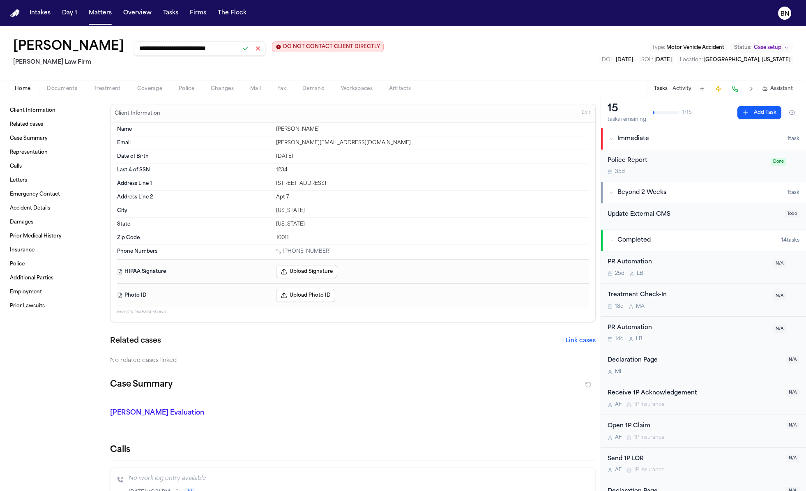
click at [233, 64] on h2 "Finch Law Firm" at bounding box center [198, 63] width 371 height 10
click at [247, 51] on button at bounding box center [246, 49] width 12 height 12
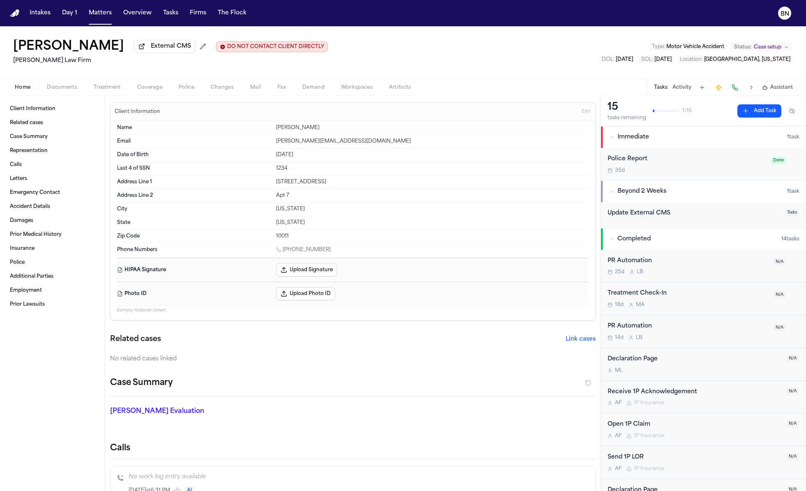
click at [187, 51] on span "External CMS" at bounding box center [171, 46] width 40 height 8
click at [30, 65] on h2 "Finch Law Firm" at bounding box center [183, 61] width 341 height 10
click at [42, 62] on h2 "Finch Law Firm" at bounding box center [183, 61] width 341 height 10
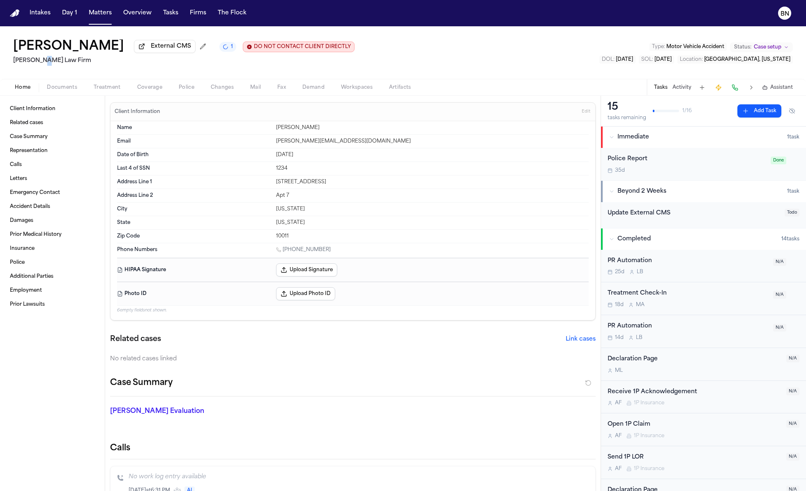
click at [42, 62] on h2 "Finch Law Firm" at bounding box center [183, 61] width 341 height 10
click at [41, 65] on h2 "Finch Law Firm" at bounding box center [183, 61] width 341 height 10
click at [39, 74] on div "Bennett Northcutt External CMS DO NOT CONTACT CLIENT DIRECTLY DO NOT CONTACT Fi…" at bounding box center [403, 52] width 806 height 53
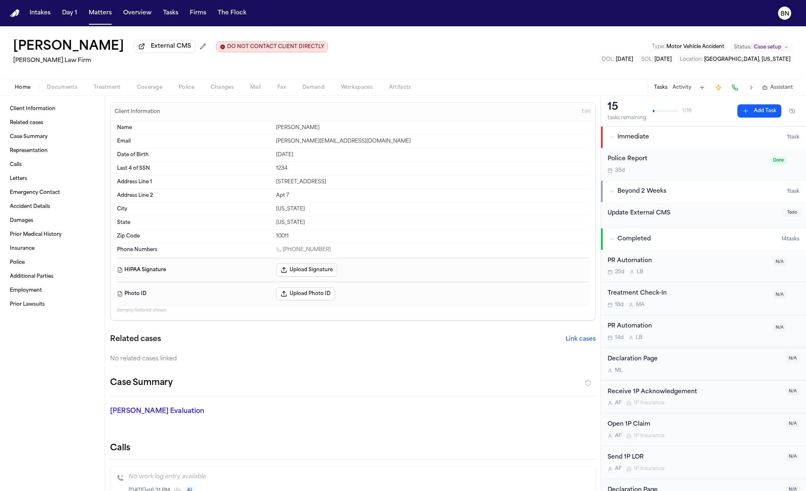
click at [37, 64] on h2 "Finch Law Firm" at bounding box center [170, 61] width 315 height 10
click at [17, 74] on div "Bennett Northcutt External CMS DO NOT CONTACT CLIENT DIRECTLY DO NOT CONTACT Fi…" at bounding box center [403, 52] width 806 height 53
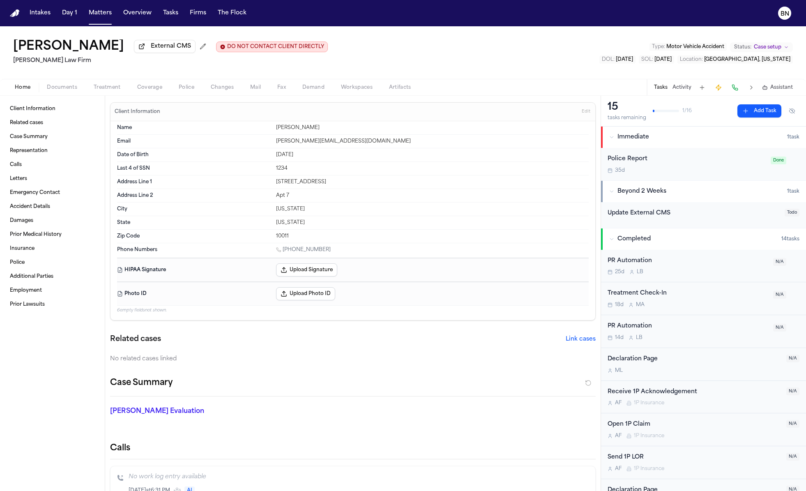
click at [786, 48] on icon "Change status from Case setup" at bounding box center [786, 47] width 5 height 5
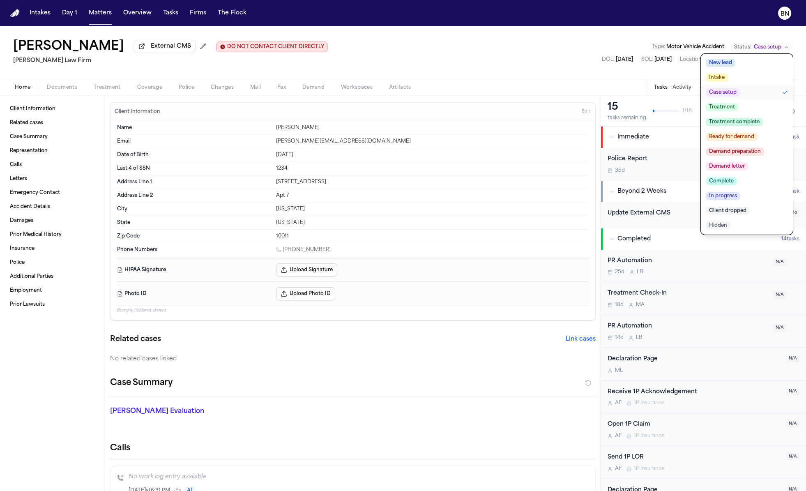
click at [597, 85] on div "Home Documents Treatment Coverage Police Changes Mail Fax Demand Workspaces Art…" at bounding box center [403, 87] width 806 height 16
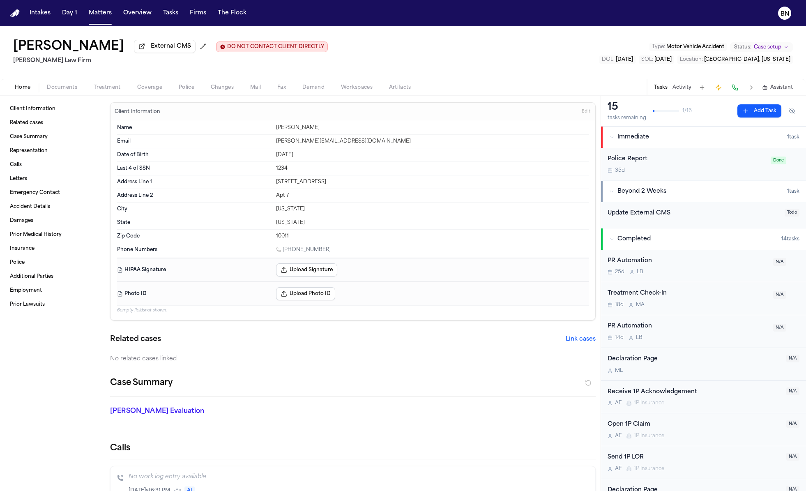
click at [767, 48] on span "Case setup" at bounding box center [768, 47] width 28 height 7
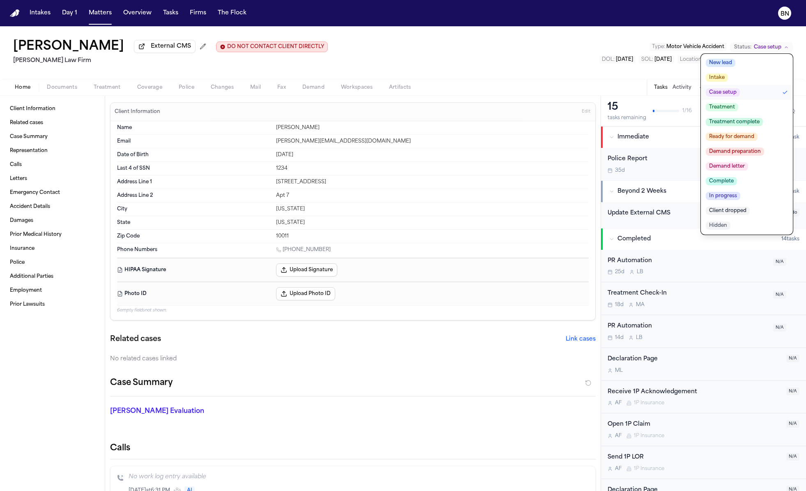
click at [647, 75] on div "Bennett Northcutt External CMS DO NOT CONTACT CLIENT DIRECTLY DO NOT CONTACT Fi…" at bounding box center [403, 52] width 806 height 53
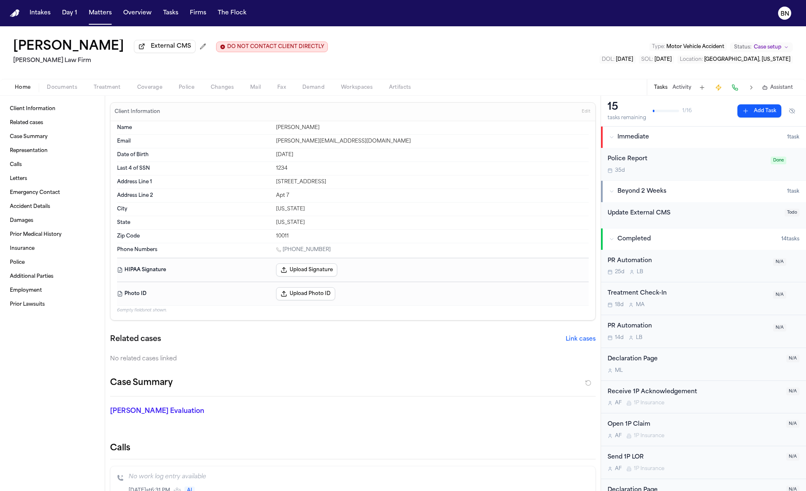
click at [703, 61] on span "Location :" at bounding box center [691, 59] width 23 height 5
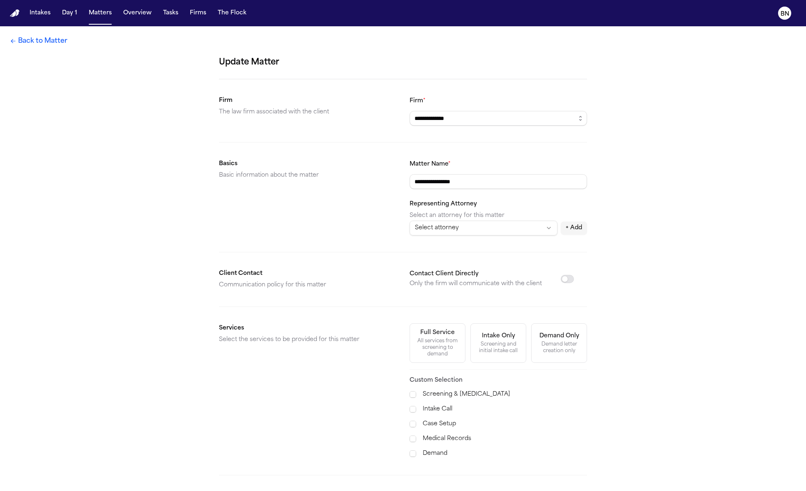
click at [56, 44] on link "Back to Matter" at bounding box center [39, 41] width 58 height 10
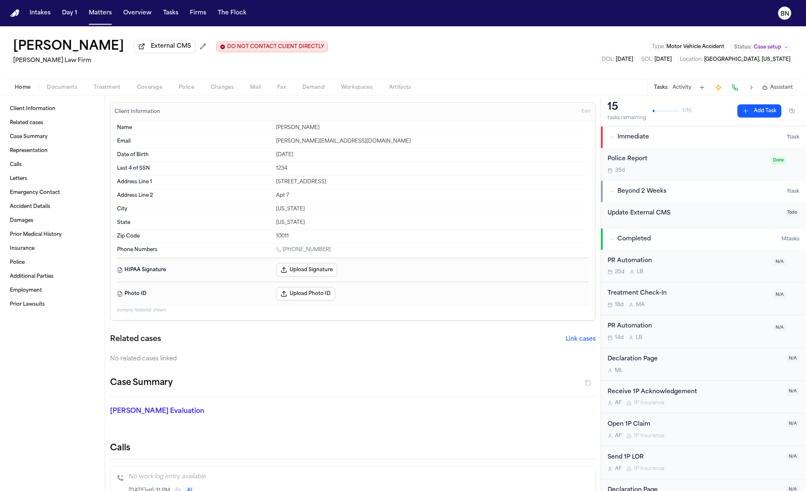
click at [790, 48] on button "Status: Case setup" at bounding box center [761, 47] width 63 height 10
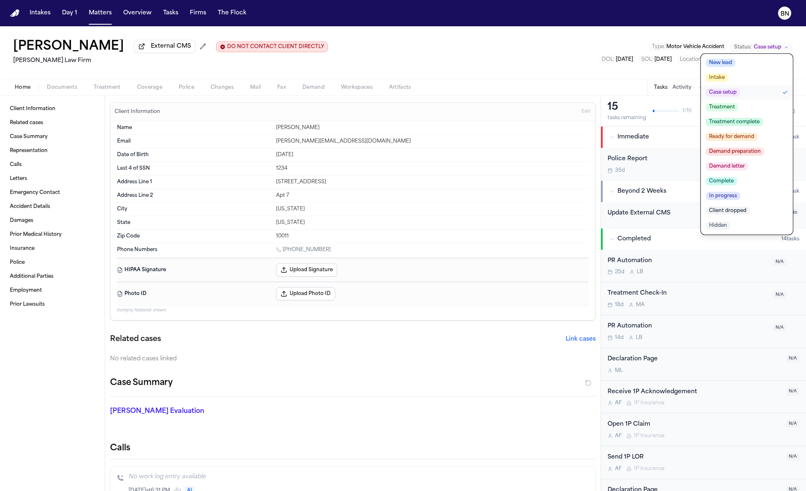
click at [595, 70] on div "Bennett Northcutt External CMS DO NOT CONTACT CLIENT DIRECTLY DO NOT CONTACT Fi…" at bounding box center [403, 52] width 806 height 53
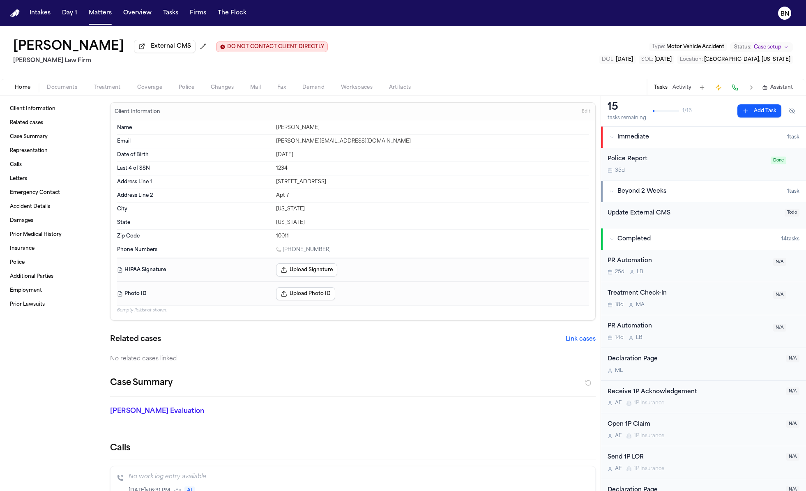
click at [106, 48] on h1 "Bennett Northcutt" at bounding box center [68, 46] width 111 height 15
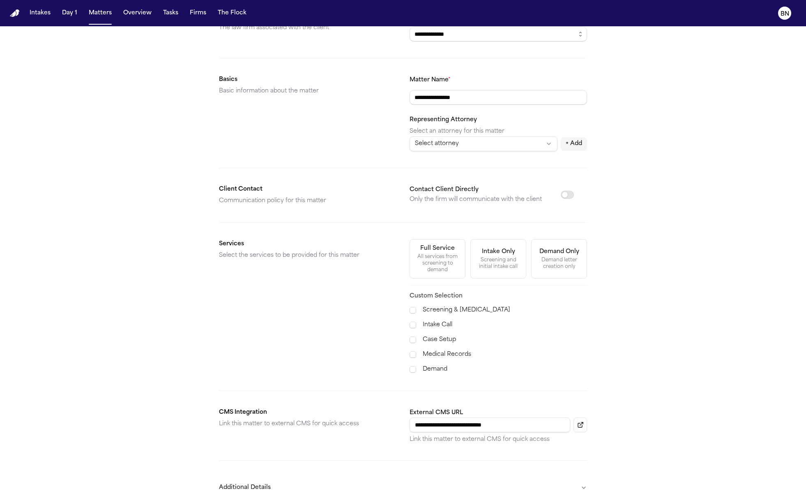
scroll to position [130, 0]
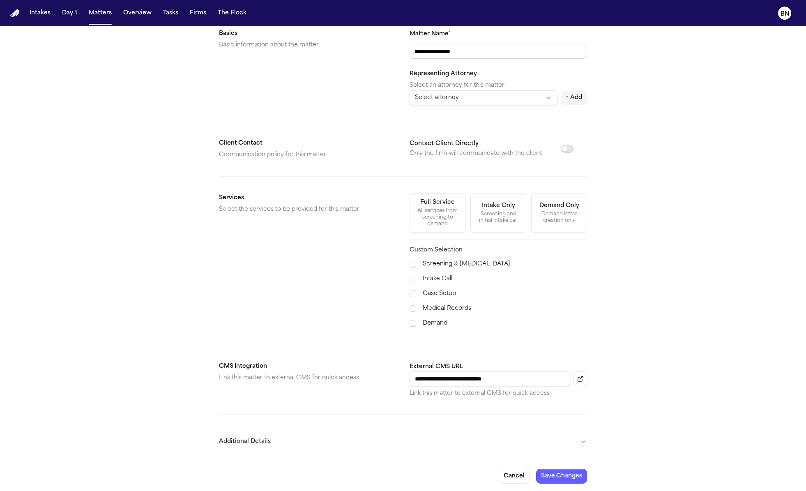
click at [512, 431] on button "Additional Details" at bounding box center [403, 441] width 368 height 21
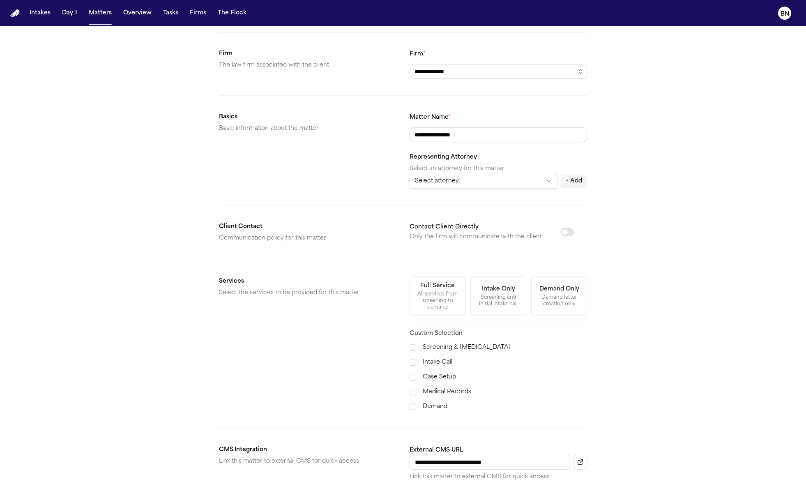
scroll to position [59, 0]
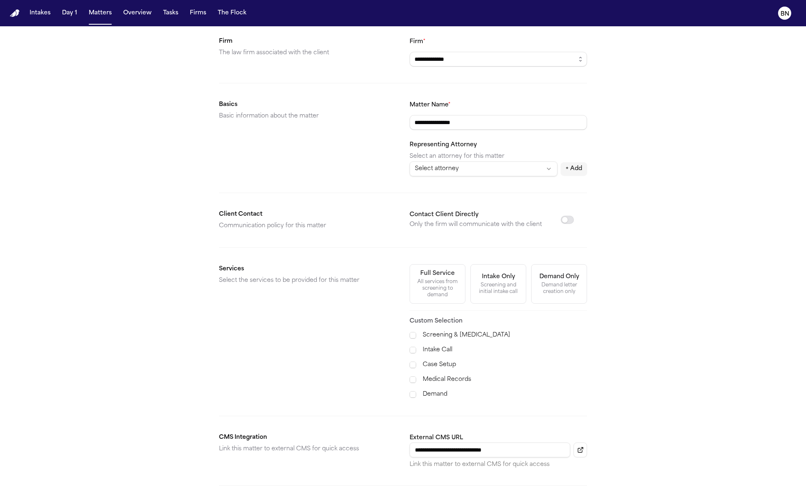
click at [438, 274] on div "Full Service" at bounding box center [437, 273] width 35 height 8
click at [574, 278] on div "Demand Only" at bounding box center [559, 277] width 40 height 8
click at [506, 279] on div "Intake Only" at bounding box center [498, 277] width 33 height 8
click at [502, 282] on div "Screening and initial intake call" at bounding box center [498, 288] width 45 height 13
click at [447, 282] on div "All services from screening to demand" at bounding box center [437, 289] width 45 height 20
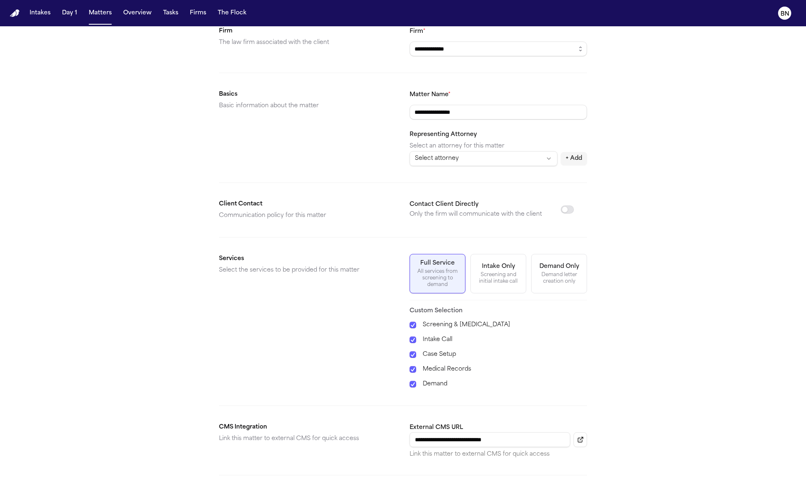
scroll to position [0, 0]
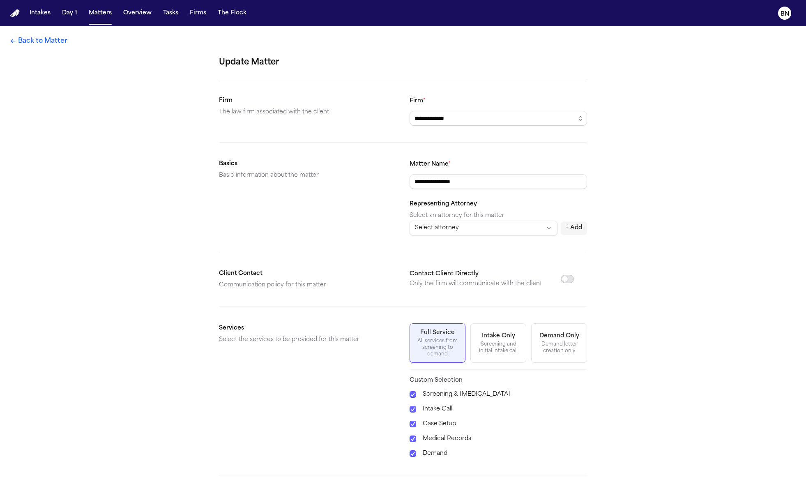
click at [572, 279] on button "Contact Client Directly" at bounding box center [567, 279] width 13 height 8
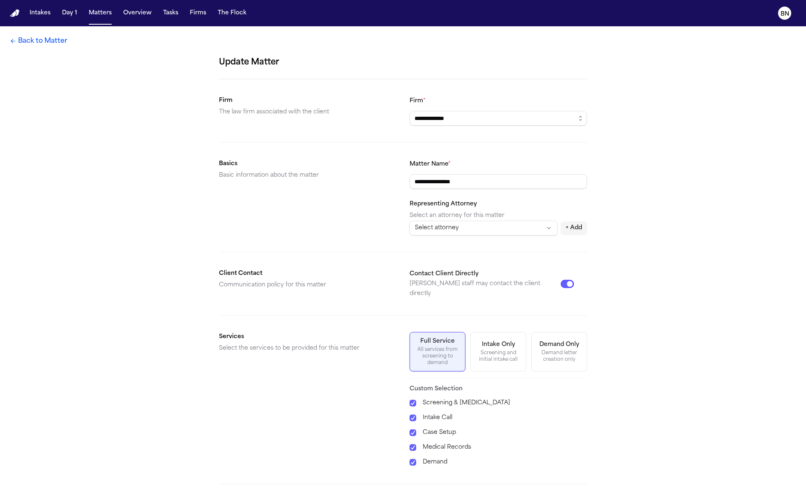
click at [569, 280] on button "Contact Client Directly" at bounding box center [567, 284] width 13 height 8
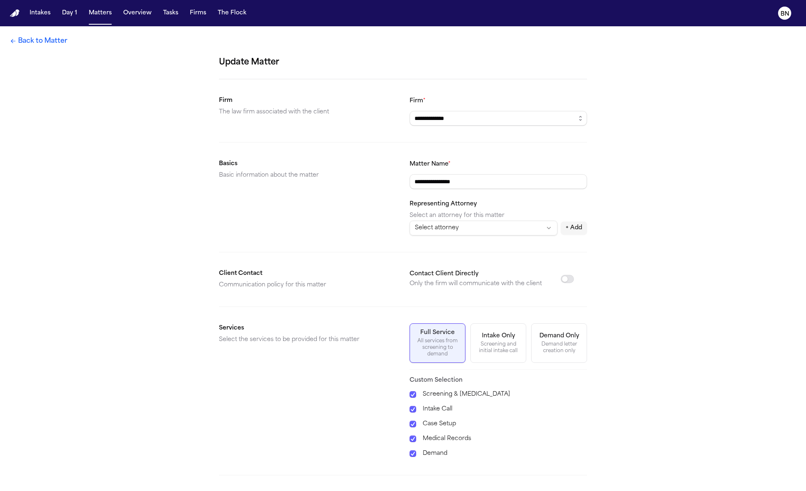
click at [40, 42] on link "Back to Matter" at bounding box center [39, 41] width 58 height 10
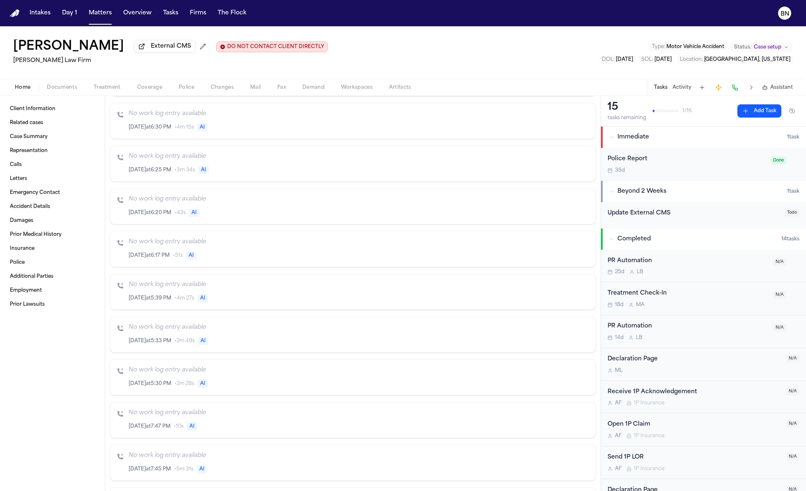
scroll to position [408, 0]
click at [202, 166] on span "AI" at bounding box center [203, 168] width 10 height 8
click at [209, 167] on span "AI" at bounding box center [203, 168] width 10 height 8
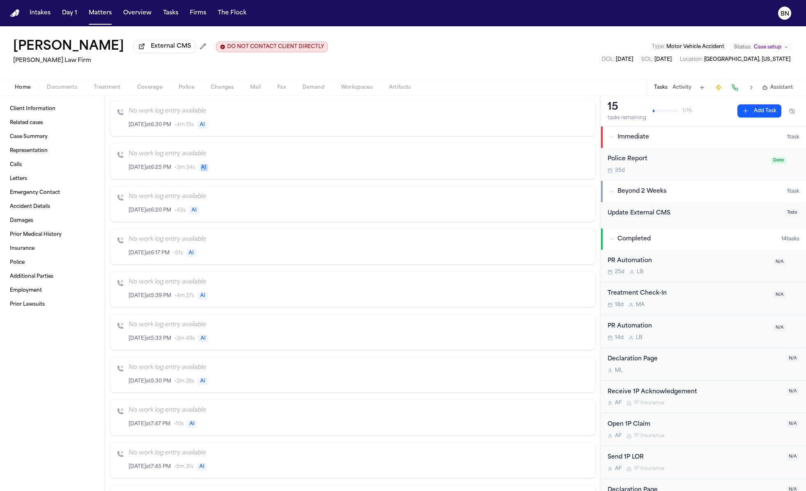
drag, startPoint x: 209, startPoint y: 167, endPoint x: 199, endPoint y: 167, distance: 9.4
click at [199, 167] on span "AI" at bounding box center [203, 168] width 10 height 8
click at [215, 167] on div "Jul 25 at 6:25 PM • 3m 34s AI" at bounding box center [359, 167] width 460 height 9
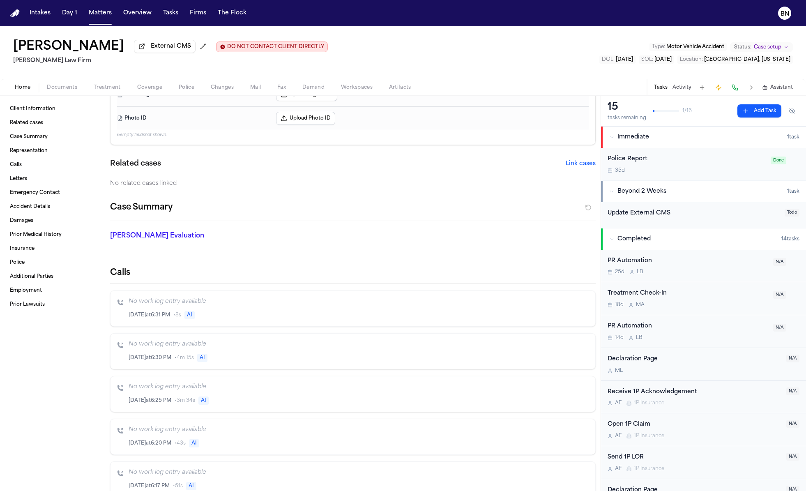
scroll to position [0, 0]
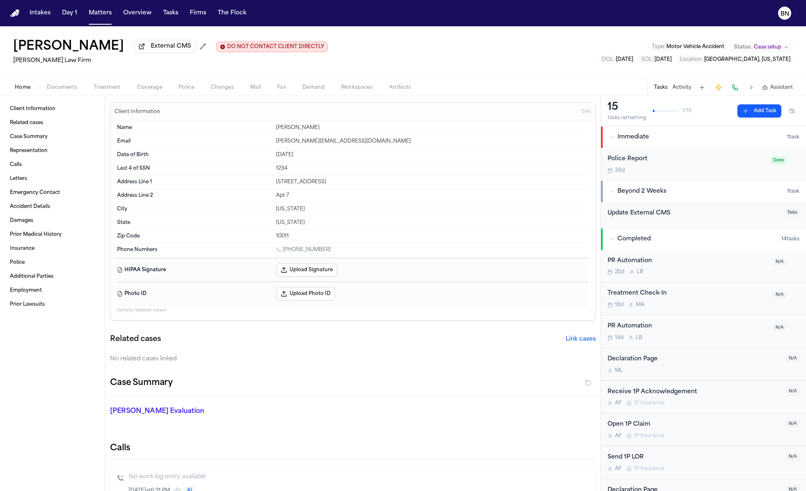
drag, startPoint x: 333, startPoint y: 252, endPoint x: 328, endPoint y: 255, distance: 6.1
click at [328, 255] on div "Phone Numbers 1 (919) 710-0999" at bounding box center [353, 250] width 472 height 14
drag, startPoint x: 339, startPoint y: 251, endPoint x: 272, endPoint y: 251, distance: 67.8
click at [272, 251] on div "Phone Numbers 1 (919) 710-0999" at bounding box center [353, 250] width 472 height 14
click at [343, 251] on div "1 (919) 710-0999" at bounding box center [432, 250] width 313 height 8
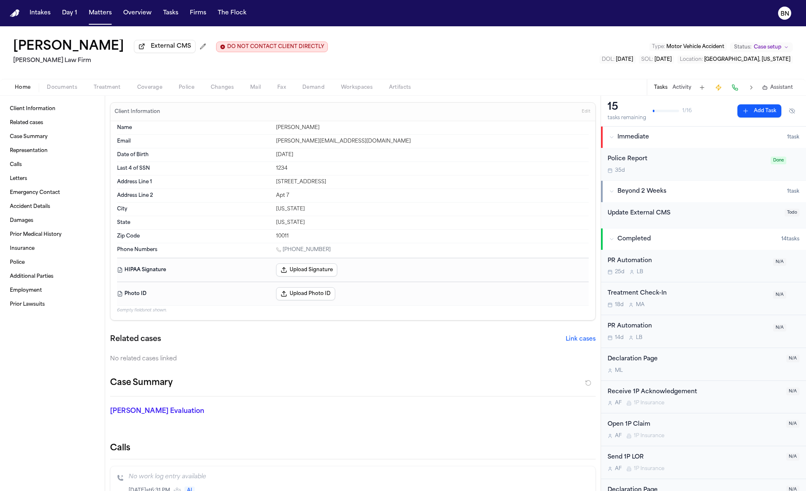
click at [734, 87] on button at bounding box center [735, 88] width 12 height 12
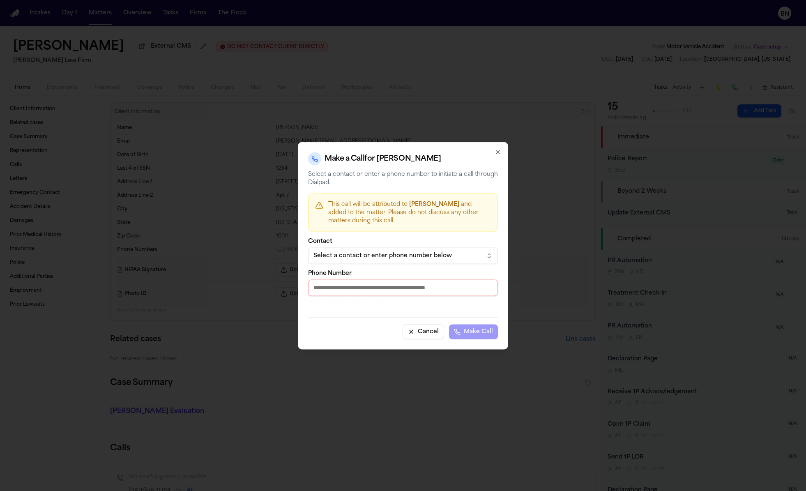
click at [420, 263] on button "Select a contact or enter phone number below" at bounding box center [403, 255] width 190 height 16
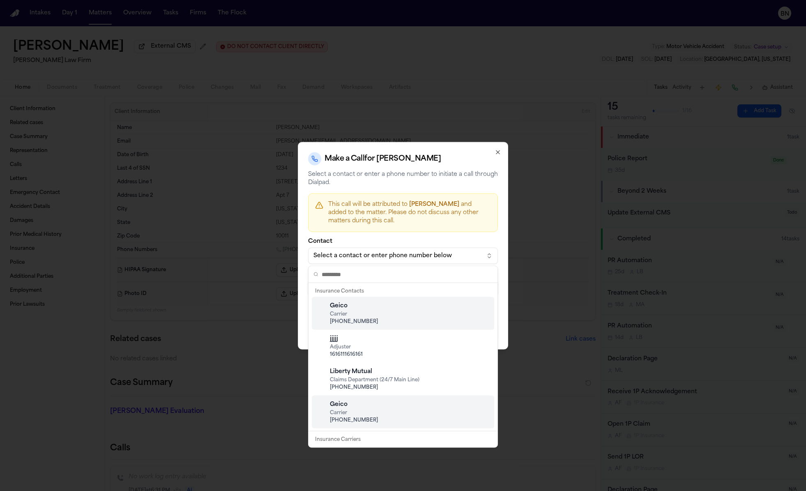
click at [400, 245] on body "Intakes Day 1 Matters Overview Tasks Firms The Flock BN Bennett Northcutt Exter…" at bounding box center [403, 245] width 806 height 491
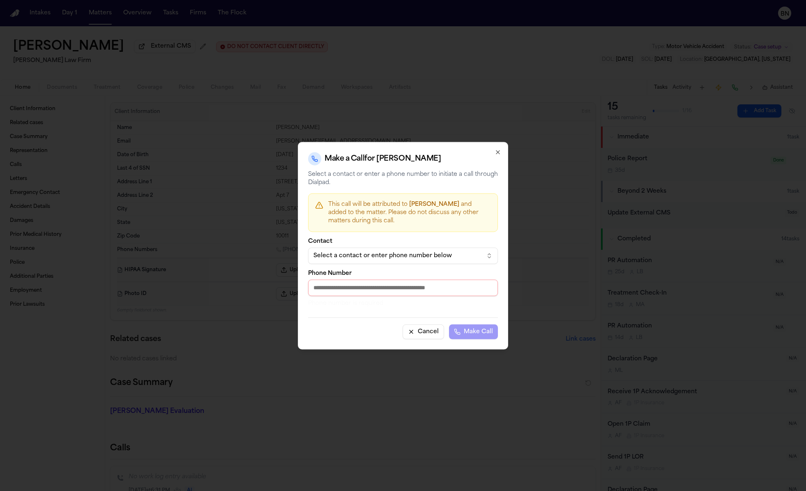
click at [384, 263] on button "Select a contact or enter phone number below" at bounding box center [403, 255] width 190 height 16
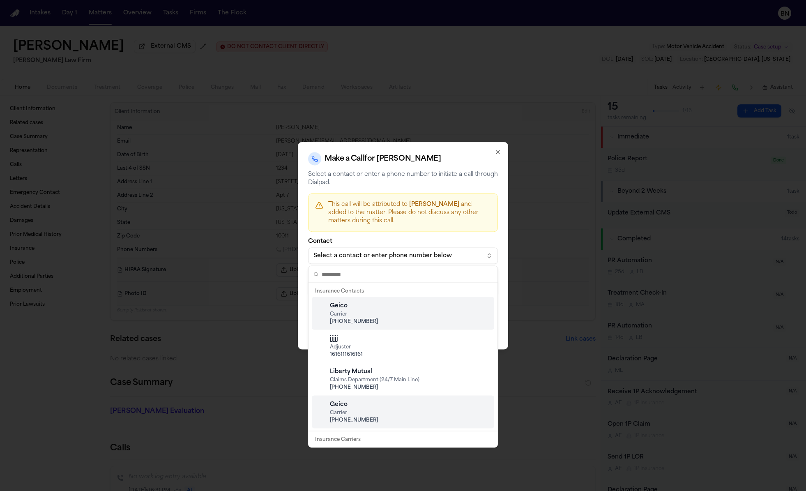
click at [390, 242] on body "Intakes Day 1 Matters Overview Tasks Firms The Flock BN Bennett Northcutt Exter…" at bounding box center [403, 245] width 806 height 491
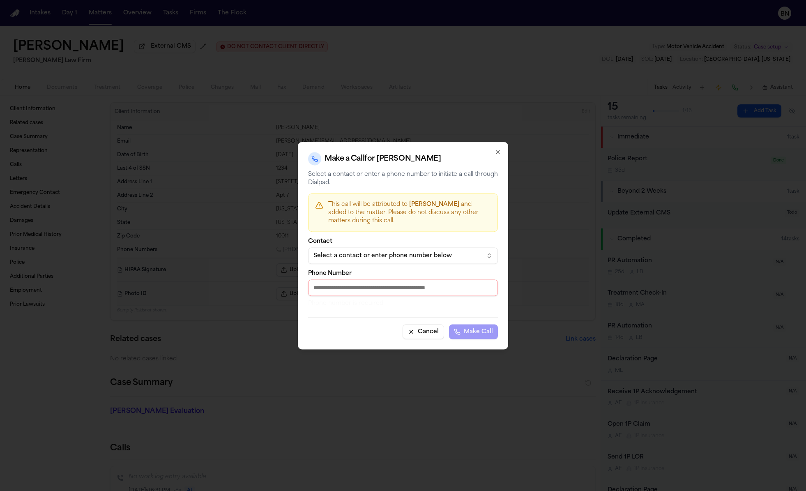
click at [396, 285] on input "Phone Number" at bounding box center [403, 287] width 190 height 16
drag, startPoint x: 402, startPoint y: 225, endPoint x: 331, endPoint y: 199, distance: 75.6
click at [331, 199] on div "This call will be attributed to Bennett Northcutt and added to the matter. Plea…" at bounding box center [403, 212] width 190 height 39
click at [400, 219] on p "This call will be attributed to Bennett Northcutt and added to the matter. Plea…" at bounding box center [409, 212] width 163 height 25
click at [501, 154] on icon "button" at bounding box center [498, 152] width 7 height 7
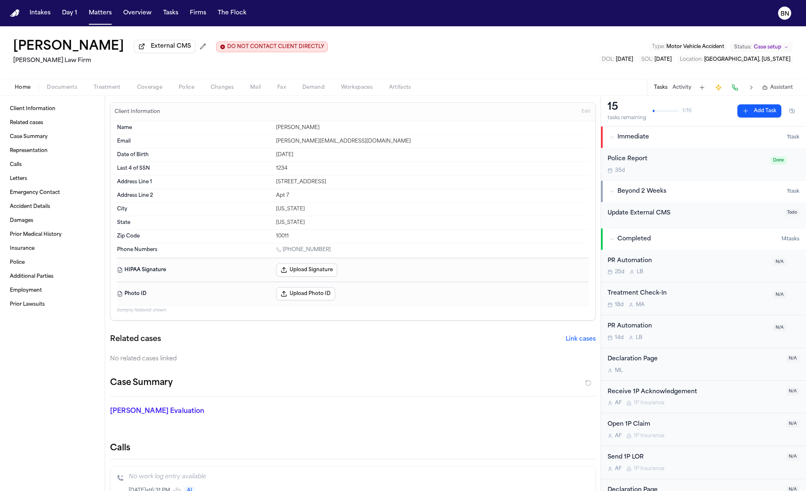
click at [67, 91] on span "Documents" at bounding box center [62, 87] width 30 height 7
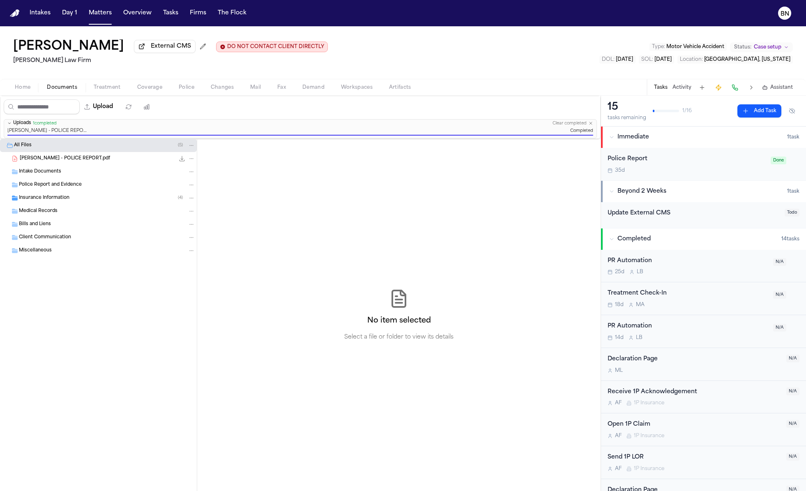
click at [107, 161] on div "WEISS, TERRI - POLICE REPORT.pdf 167.5 KB • PDF" at bounding box center [107, 158] width 175 height 8
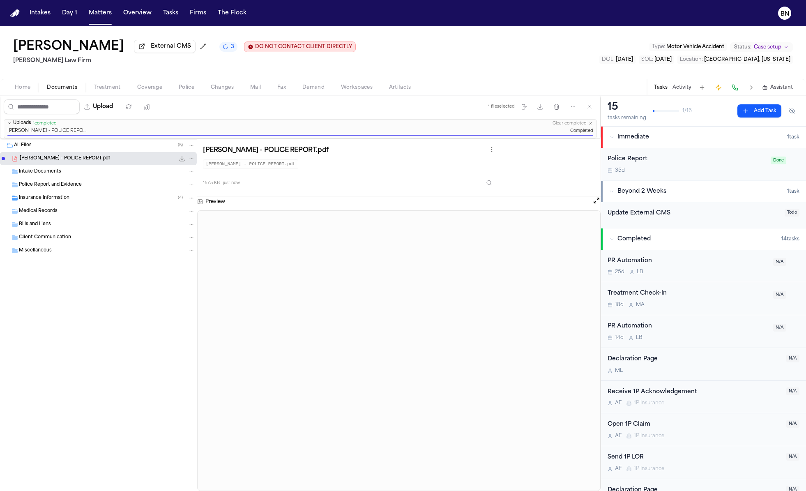
click at [228, 48] on icon "3 active tasks" at bounding box center [225, 47] width 7 height 7
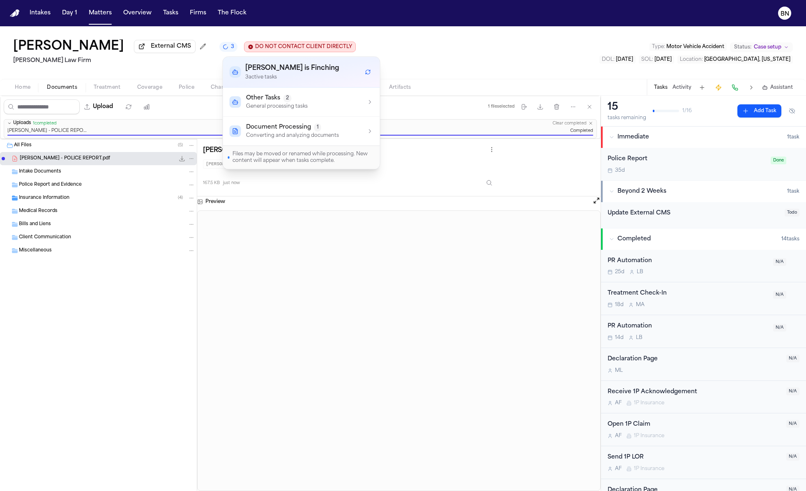
click at [355, 98] on div "Other Tasks 2 General processing tasks" at bounding box center [302, 102] width 144 height 16
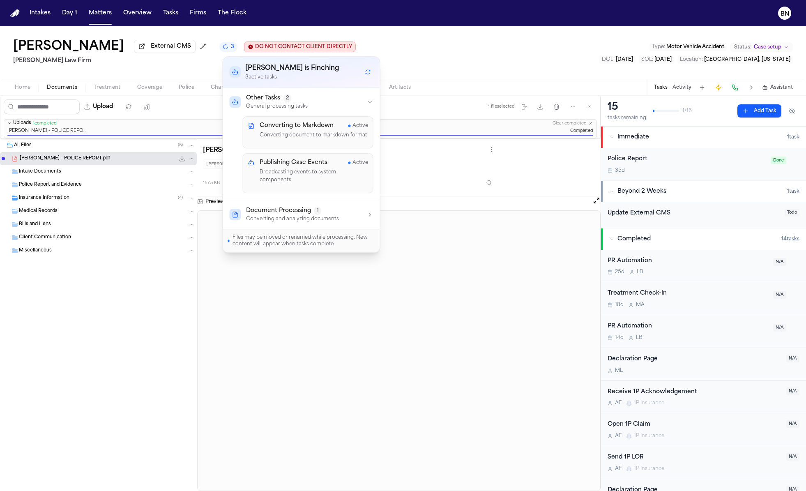
click at [355, 98] on div "Other Tasks 2 General processing tasks" at bounding box center [302, 102] width 144 height 16
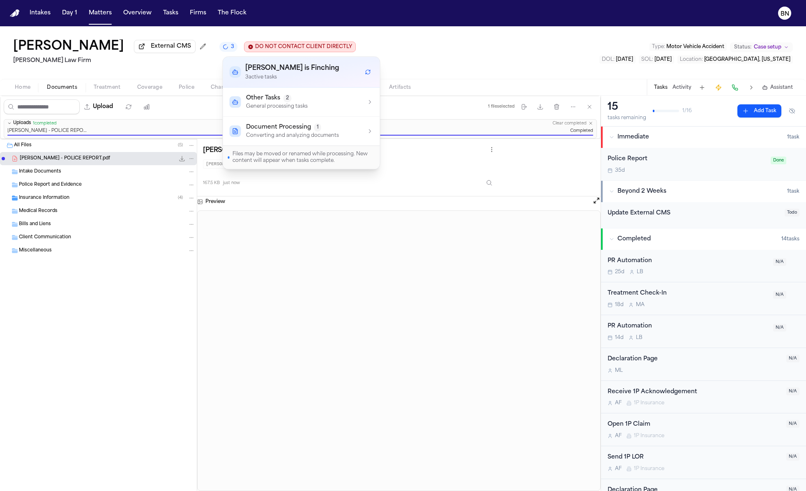
click at [413, 68] on div "Bennett Northcutt External CMS 3 DO NOT CONTACT CLIENT DIRECTLY DO NOT CONTACT …" at bounding box center [403, 52] width 806 height 53
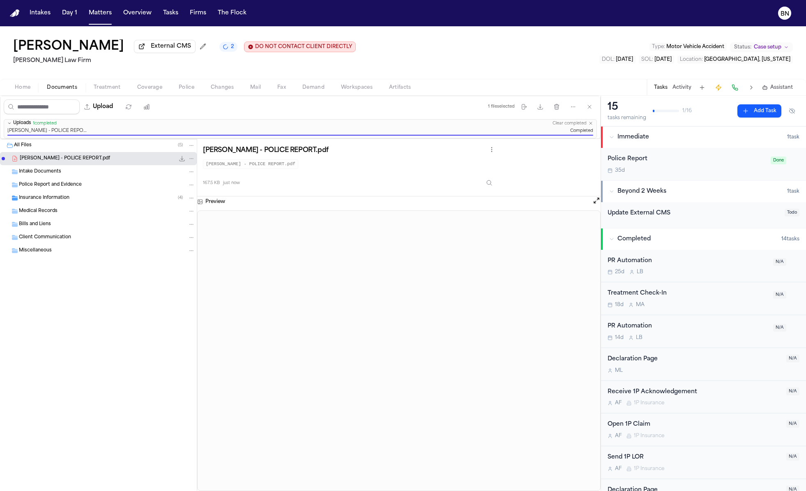
click at [190, 161] on icon "File: WEISS, TERRI - POLICE REPORT.pdf" at bounding box center [192, 159] width 6 height 6
click at [287, 167] on div "All Files ( 5 ) WEISS, TERRI - POLICE REPORT.pdf 167.5 KB • PDF Intake Document…" at bounding box center [300, 315] width 601 height 352
click at [143, 89] on span "Coverage" at bounding box center [149, 87] width 25 height 7
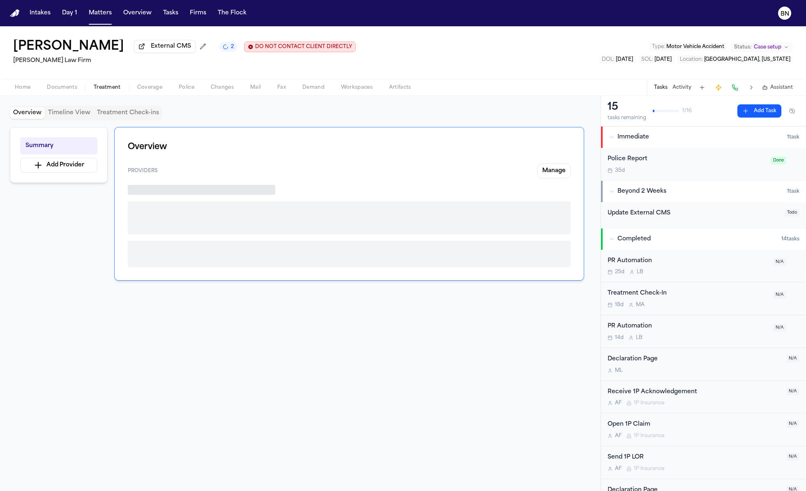
click at [106, 84] on button "Treatment" at bounding box center [107, 88] width 44 height 10
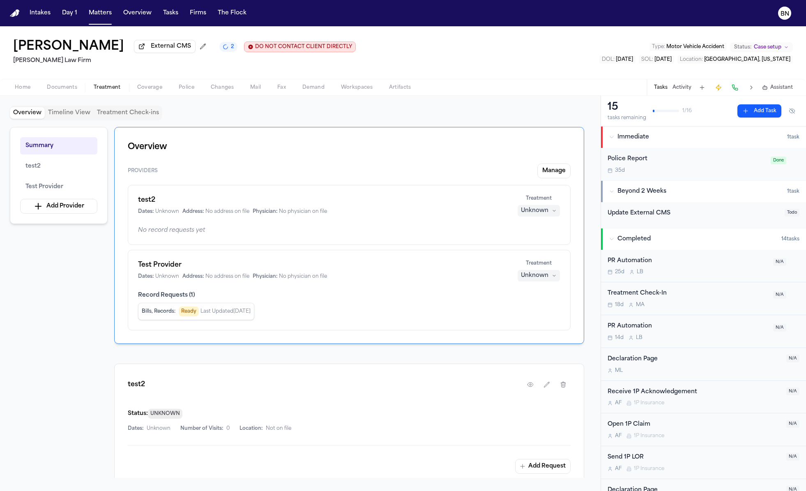
click at [57, 90] on span "Documents" at bounding box center [62, 87] width 30 height 7
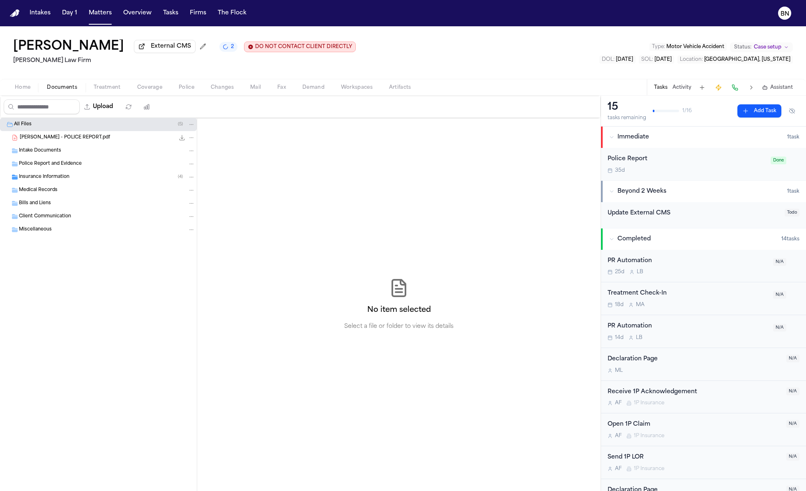
click at [137, 136] on div "WEISS, TERRI - POLICE REPORT.pdf 167.5 KB • PDF" at bounding box center [107, 138] width 175 height 8
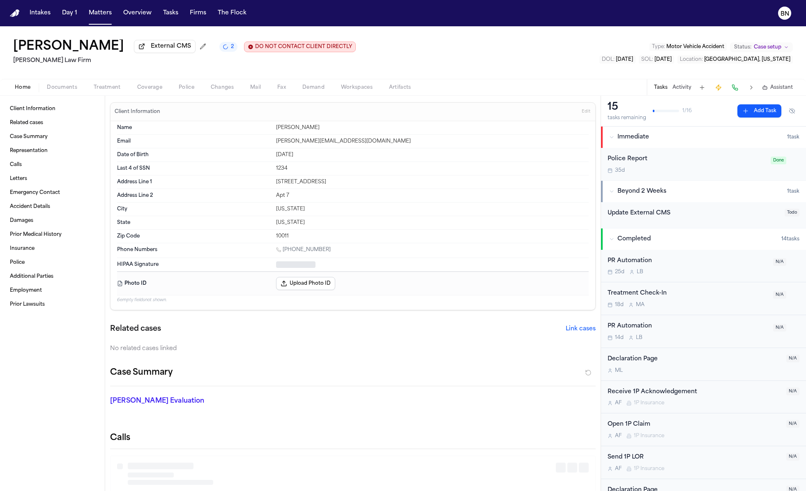
click at [22, 89] on span "Home" at bounding box center [23, 87] width 16 height 7
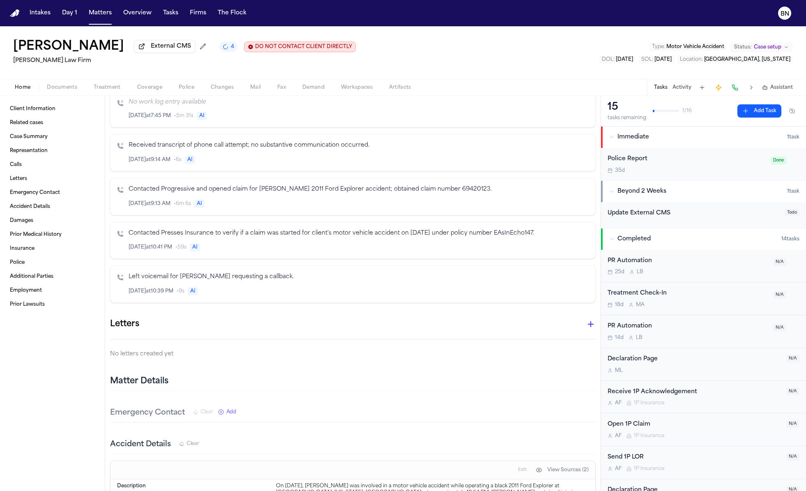
scroll to position [713, 0]
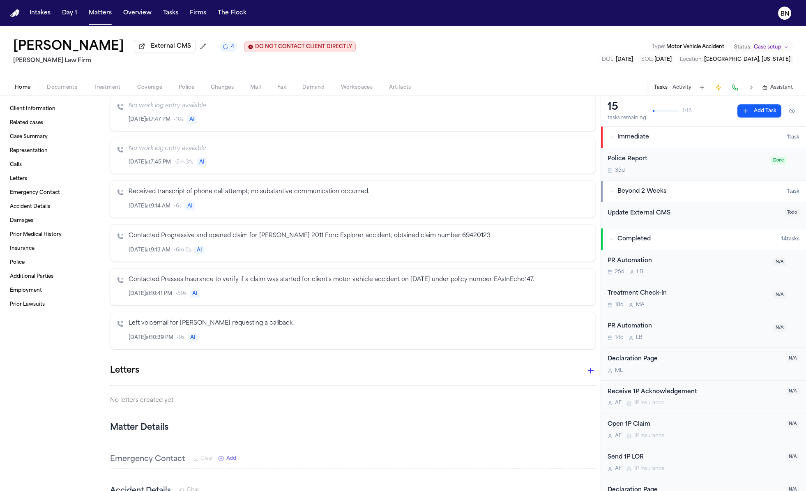
click at [253, 234] on p "Contacted Progressive and opened claim for Bennett Northcutt's 2011 Ford Explor…" at bounding box center [359, 235] width 460 height 9
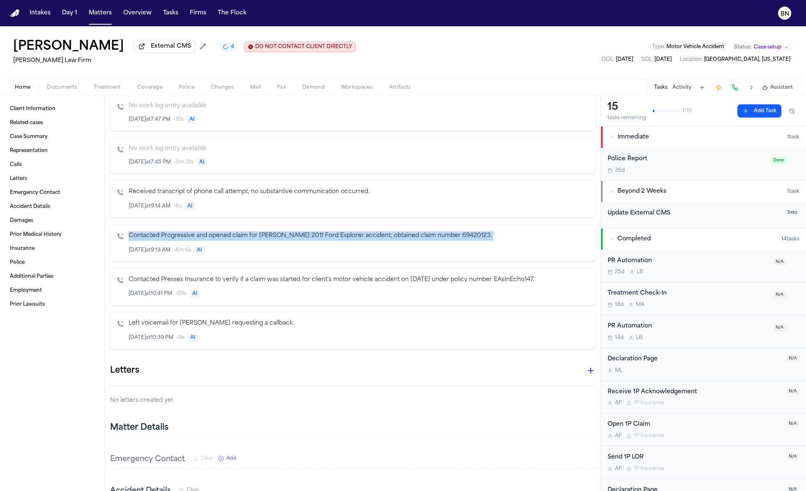
click at [253, 234] on p "Contacted Progressive and opened claim for Bennett Northcutt's 2011 Ford Explor…" at bounding box center [359, 235] width 460 height 9
click at [277, 236] on p "Contacted Progressive and opened claim for Bennett Northcutt's 2011 Ford Explor…" at bounding box center [359, 235] width 460 height 9
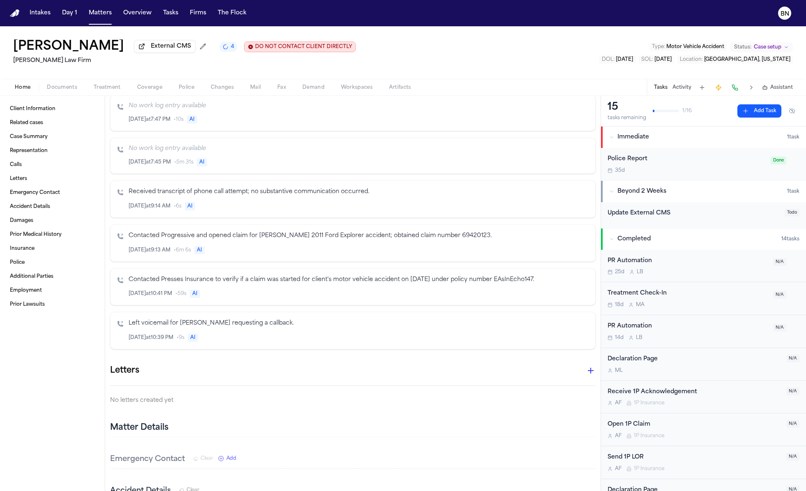
click at [553, 247] on icon "Inspect" at bounding box center [555, 250] width 6 height 6
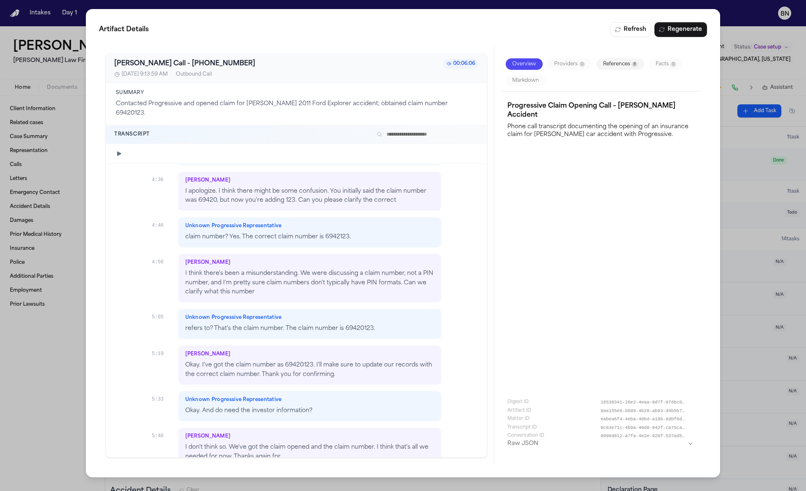
scroll to position [1725, 0]
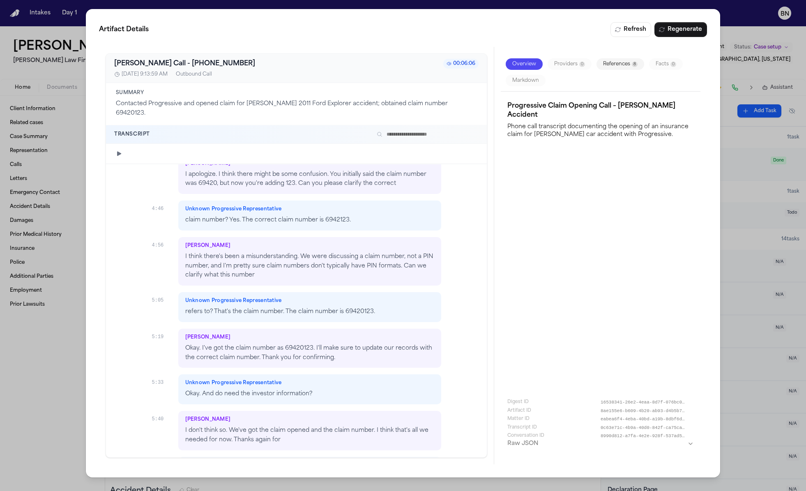
click at [49, 370] on div "Artifact Details Refresh Regenerate Bland AI Call - 9197100999 00:06:06 7/18/20…" at bounding box center [403, 245] width 806 height 491
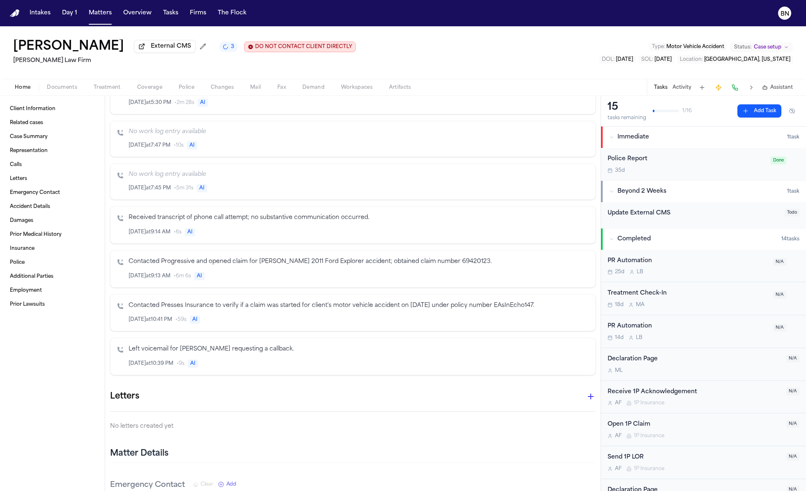
scroll to position [676, 0]
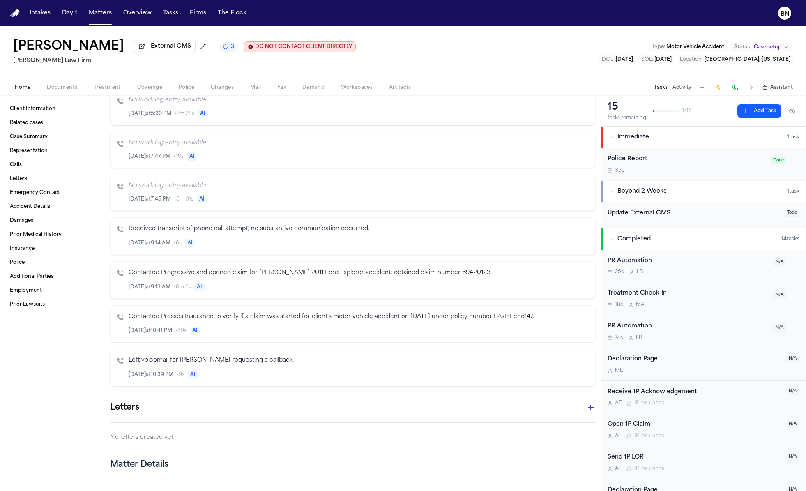
click at [366, 268] on p "Contacted Progressive and opened claim for Bennett Northcutt's 2011 Ford Explor…" at bounding box center [359, 272] width 460 height 9
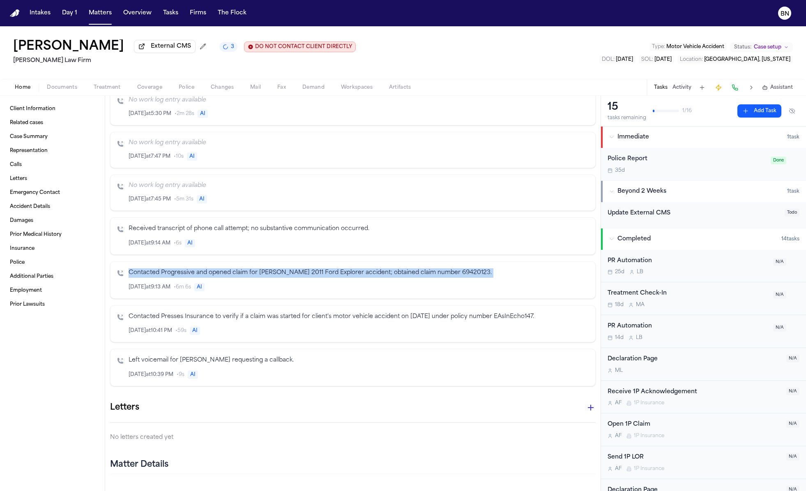
click at [366, 268] on p "Contacted Progressive and opened claim for Bennett Northcutt's 2011 Ford Explor…" at bounding box center [359, 272] width 460 height 9
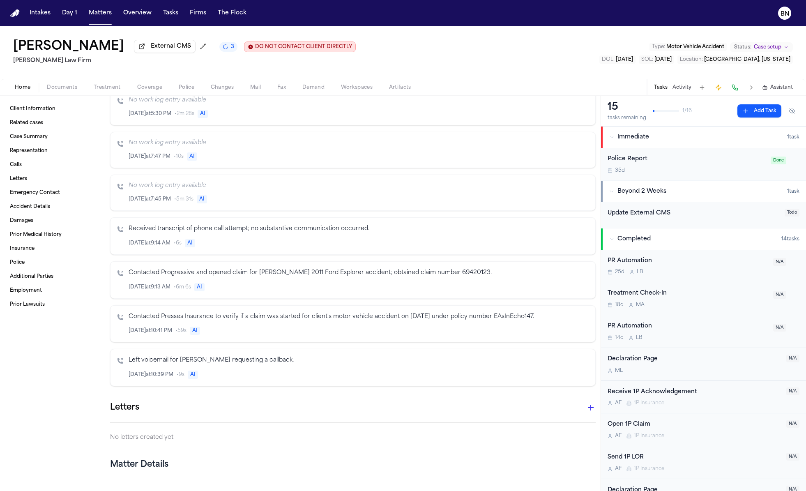
click at [198, 283] on span "AI" at bounding box center [199, 287] width 10 height 8
drag, startPoint x: 204, startPoint y: 281, endPoint x: 193, endPoint y: 281, distance: 10.7
click at [193, 283] on div "Jul 18 at 9:13 AM • 6m 6s AI" at bounding box center [359, 287] width 460 height 9
click at [205, 283] on div "Jul 18 at 9:13 AM • 6m 6s AI" at bounding box center [359, 287] width 460 height 9
click at [219, 269] on p "Contacted Progressive and opened claim for Bennett Northcutt's 2011 Ford Explor…" at bounding box center [359, 272] width 460 height 9
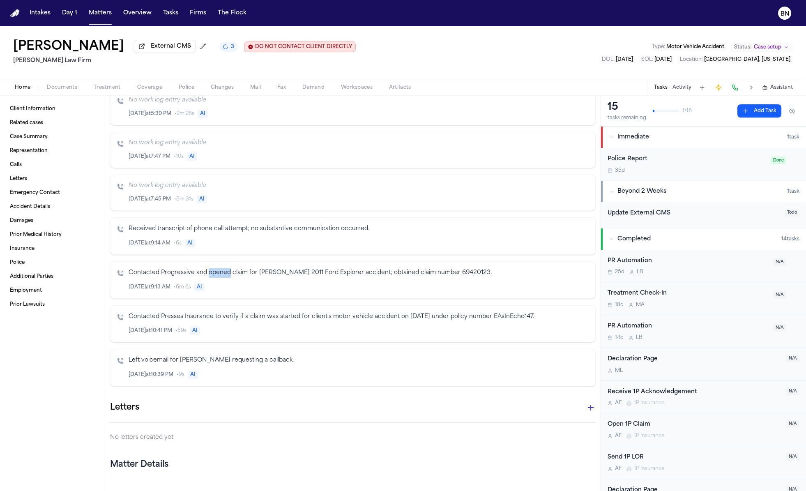
click at [219, 269] on p "Contacted Progressive and opened claim for Bennett Northcutt's 2011 Ford Explor…" at bounding box center [359, 272] width 460 height 9
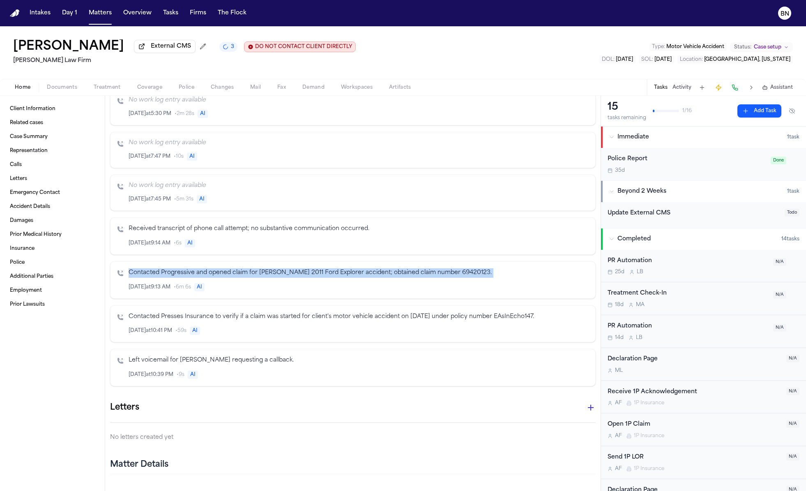
click at [219, 269] on p "Contacted Progressive and opened claim for Bennett Northcutt's 2011 Ford Explor…" at bounding box center [359, 272] width 460 height 9
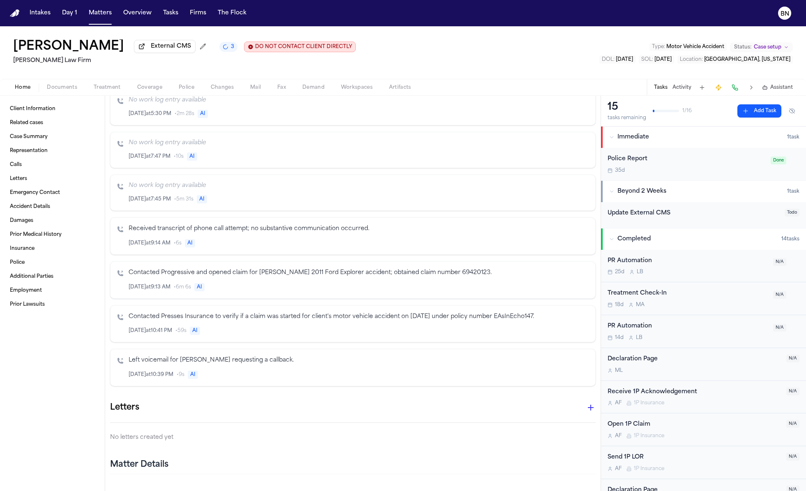
click at [465, 268] on p "Contacted Progressive and opened claim for Bennett Northcutt's 2011 Ford Explor…" at bounding box center [359, 272] width 460 height 9
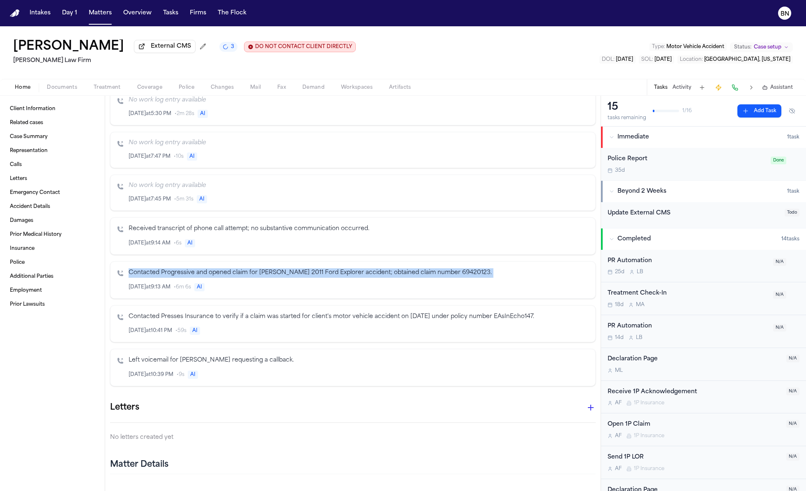
click at [465, 268] on p "Contacted Progressive and opened claim for Bennett Northcutt's 2011 Ford Explor…" at bounding box center [359, 272] width 460 height 9
click at [555, 284] on icon "Inspect" at bounding box center [555, 287] width 6 height 6
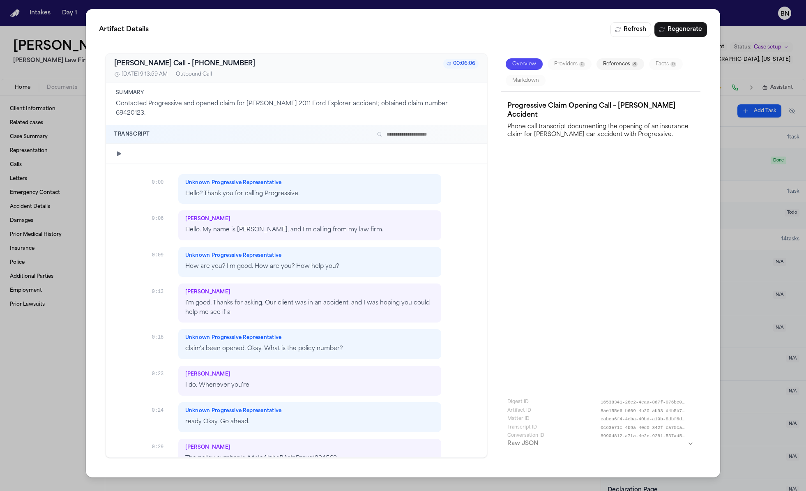
click at [260, 104] on p "Contacted Progressive and opened claim for Bennett Northcutt's 2011 Ford Explor…" at bounding box center [296, 108] width 361 height 19
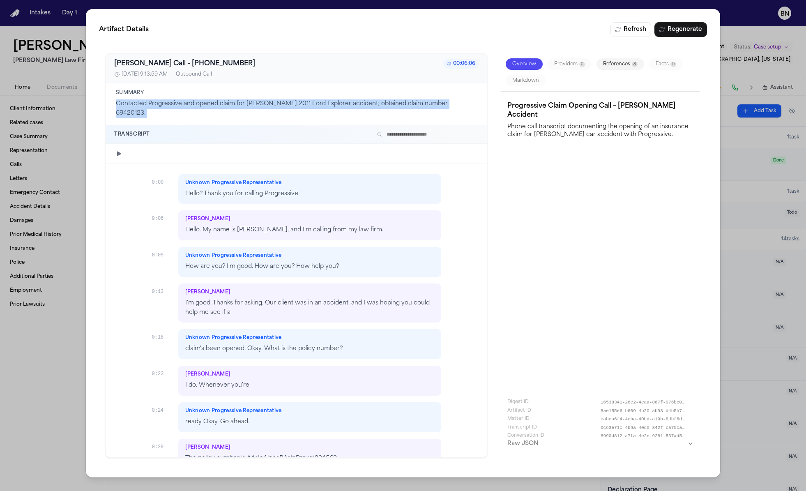
click at [260, 104] on p "Contacted Progressive and opened claim for Bennett Northcutt's 2011 Ford Explor…" at bounding box center [296, 108] width 361 height 19
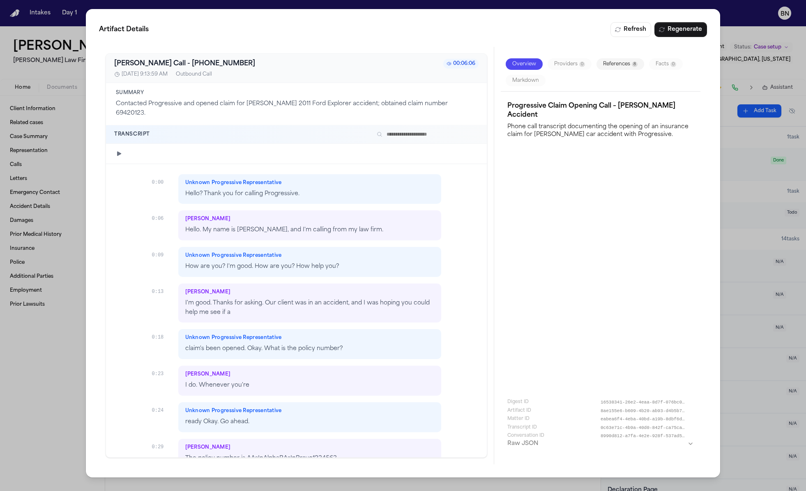
click at [609, 70] on div "Overview Providers 0 References 8 Facts 0 Markdown" at bounding box center [601, 72] width 200 height 38
click at [609, 69] on div "Overview Providers 0 References 8 Facts 0 Markdown" at bounding box center [601, 72] width 200 height 38
click at [609, 66] on button "References 8" at bounding box center [621, 64] width 48 height 12
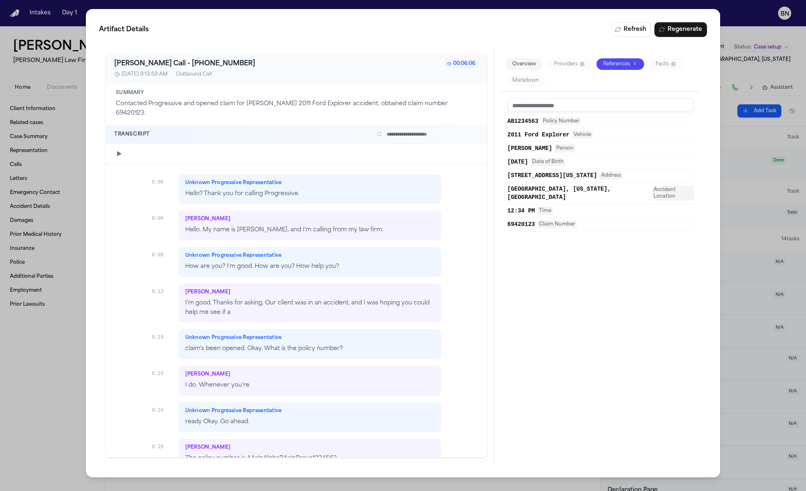
click at [43, 375] on div "Artifact Details Refresh Regenerate Bland AI Call - 9197100999 00:06:06 7/18/20…" at bounding box center [403, 245] width 806 height 491
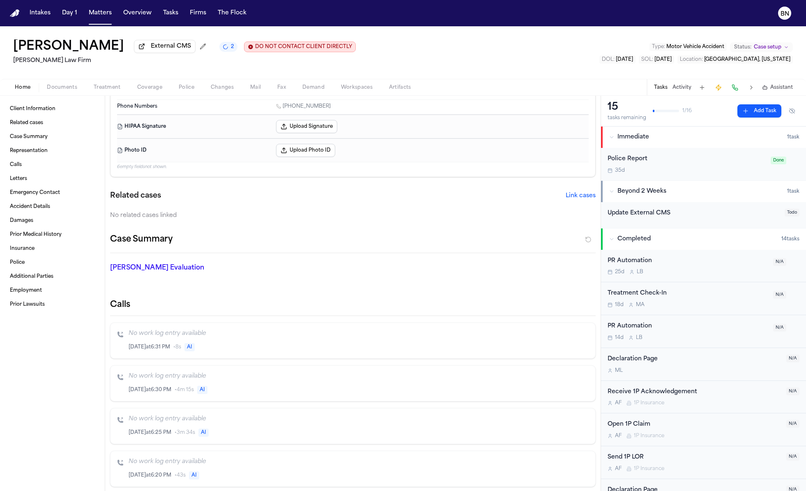
scroll to position [0, 0]
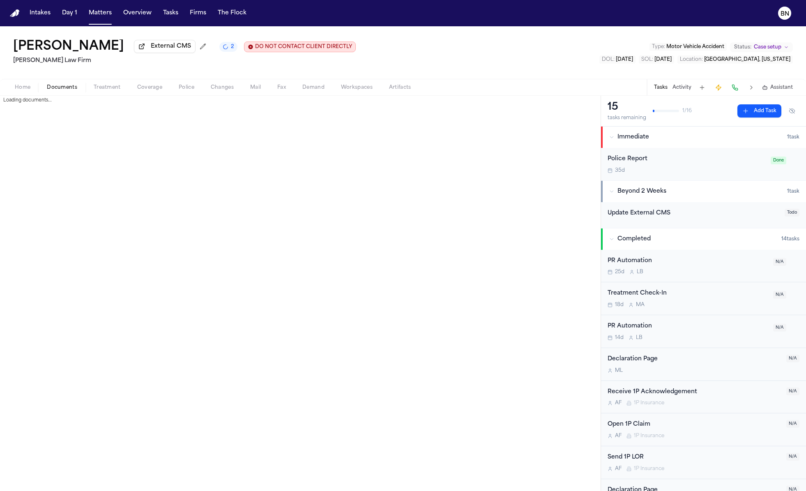
click at [70, 91] on span "Documents" at bounding box center [62, 87] width 30 height 7
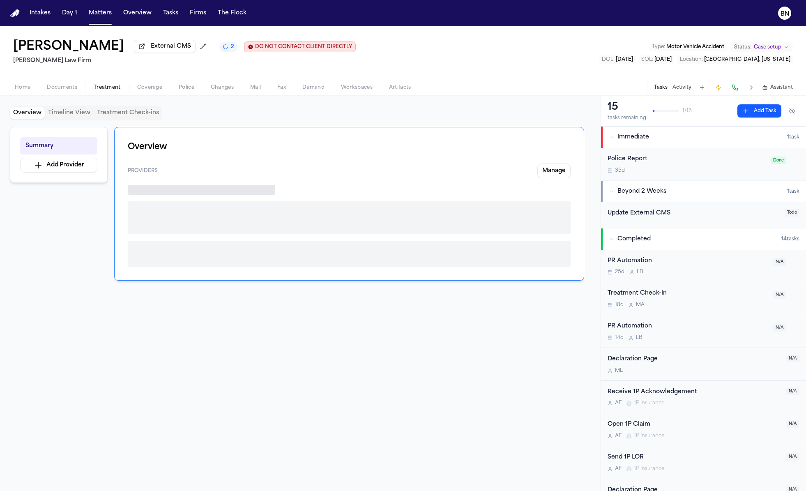
click at [116, 91] on span "Treatment" at bounding box center [107, 87] width 27 height 7
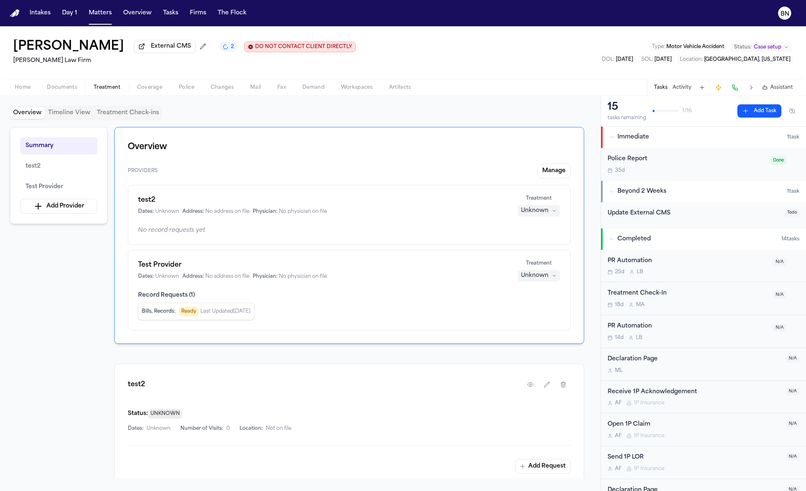
click at [153, 91] on span "Coverage" at bounding box center [149, 87] width 25 height 7
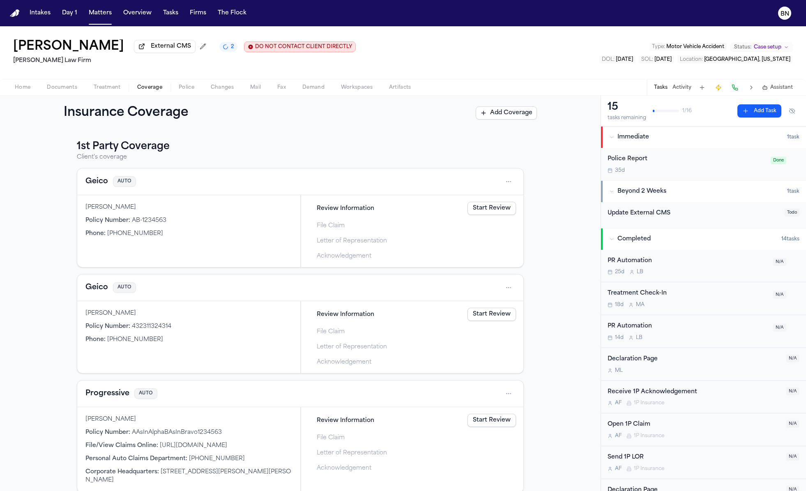
click at [28, 88] on span "Home" at bounding box center [23, 87] width 16 height 7
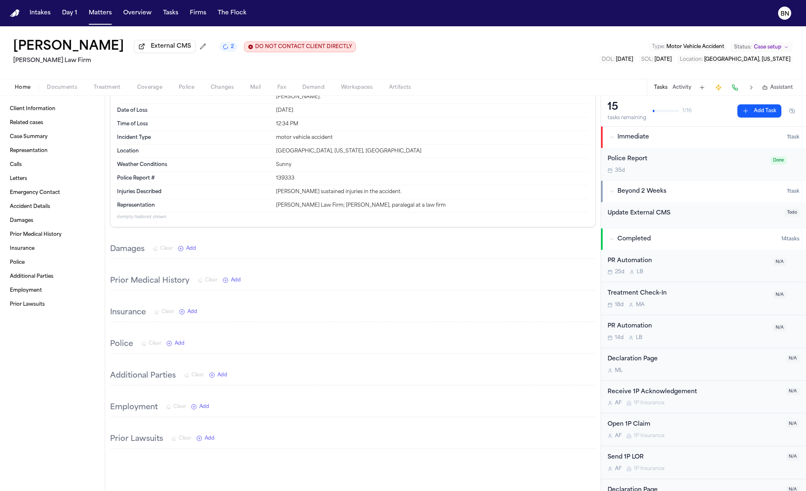
scroll to position [1160, 0]
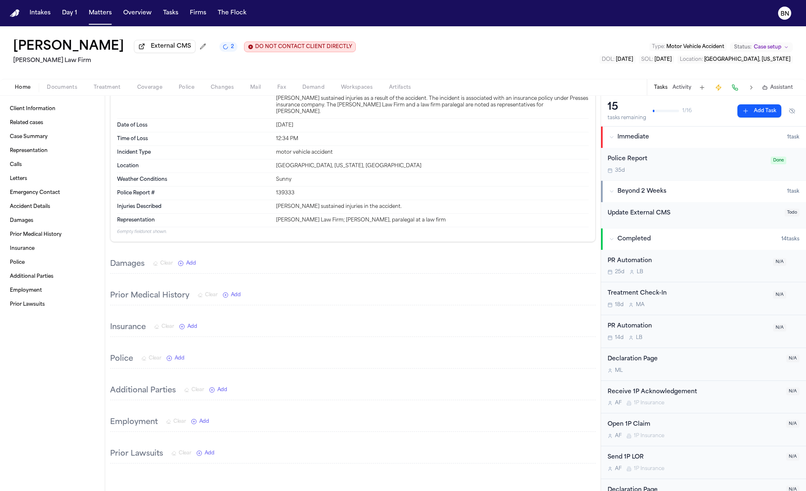
click at [193, 322] on div "Insurance Clear Add" at bounding box center [353, 327] width 486 height 18
click at [193, 323] on span "Add" at bounding box center [192, 326] width 10 height 7
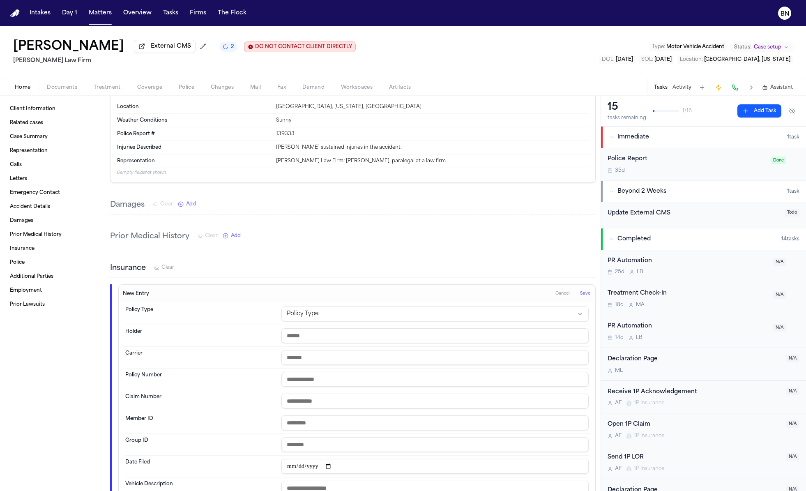
scroll to position [1218, 0]
click at [341, 304] on html "Intakes Day 1 Matters Overview Tasks Firms The Flock BN Bennett Northcutt Exter…" at bounding box center [403, 245] width 806 height 491
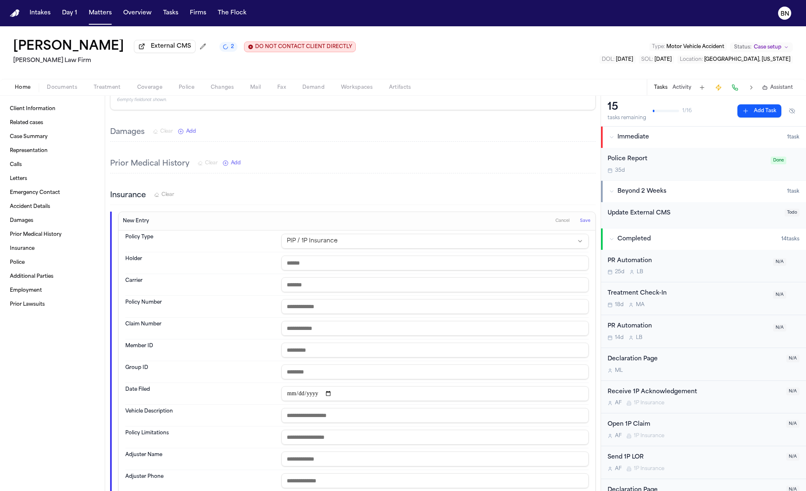
scroll to position [1285, 0]
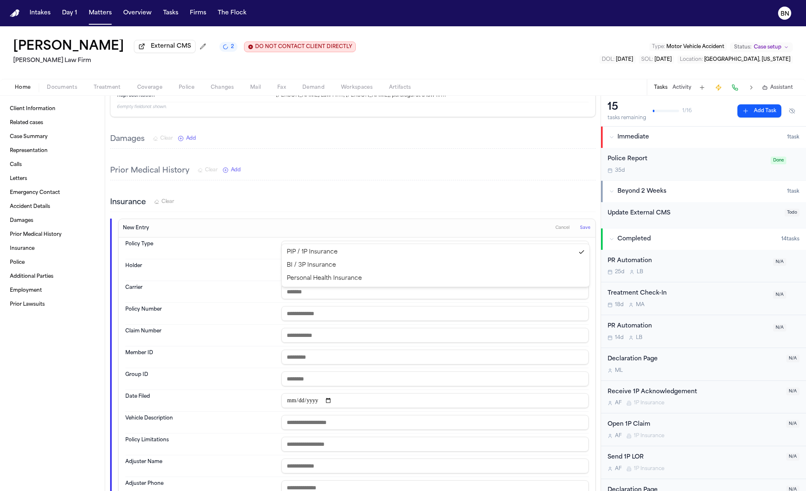
click at [326, 233] on html "Intakes Day 1 Matters Overview Tasks Firms The Flock BN Bennett Northcutt Exter…" at bounding box center [403, 245] width 806 height 491
click at [141, 89] on html "Intakes Day 1 Matters Overview Tasks Firms The Flock BN Bennett Northcutt Exter…" at bounding box center [403, 245] width 806 height 491
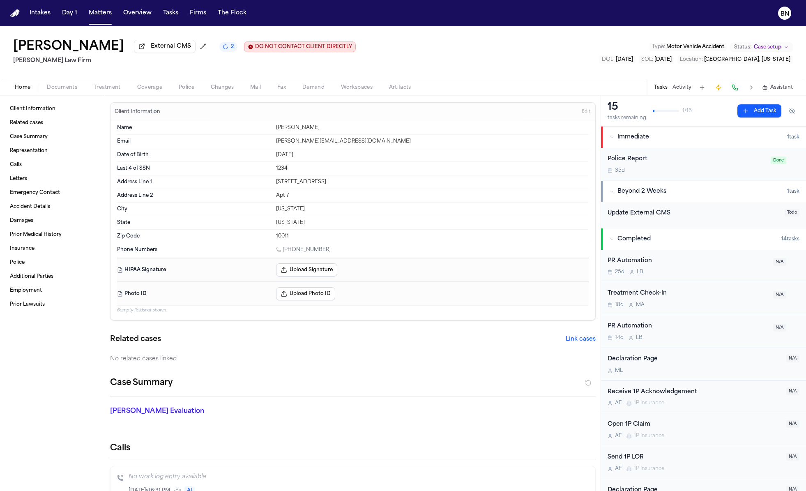
click at [141, 89] on span "Coverage" at bounding box center [149, 87] width 25 height 7
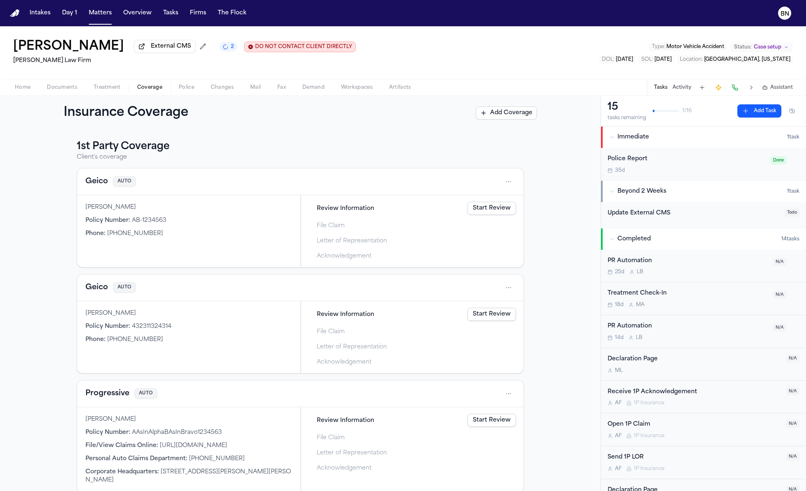
click at [21, 89] on span "Home" at bounding box center [23, 87] width 16 height 7
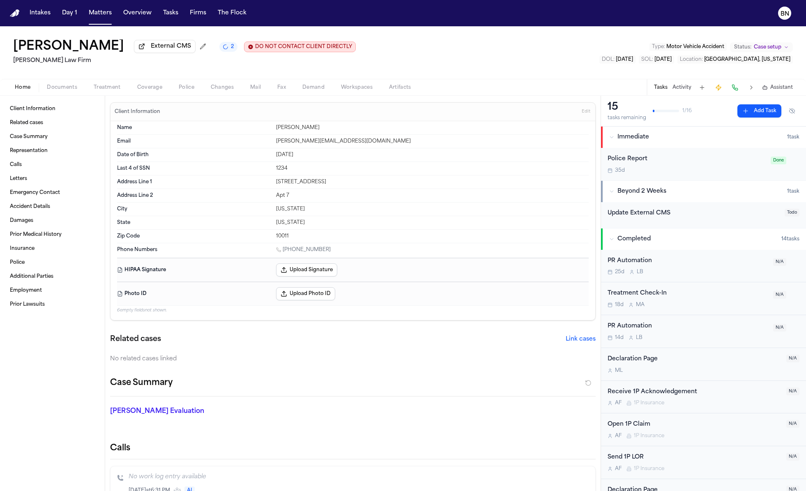
click at [136, 118] on div "Client Information Edit" at bounding box center [353, 112] width 485 height 18
click at [136, 111] on h3 "Client Information" at bounding box center [137, 111] width 49 height 7
click at [110, 108] on div "Client Information Edit Name Bennett Northcutt Email bennett@finchlegal.com Dat…" at bounding box center [353, 211] width 486 height 218
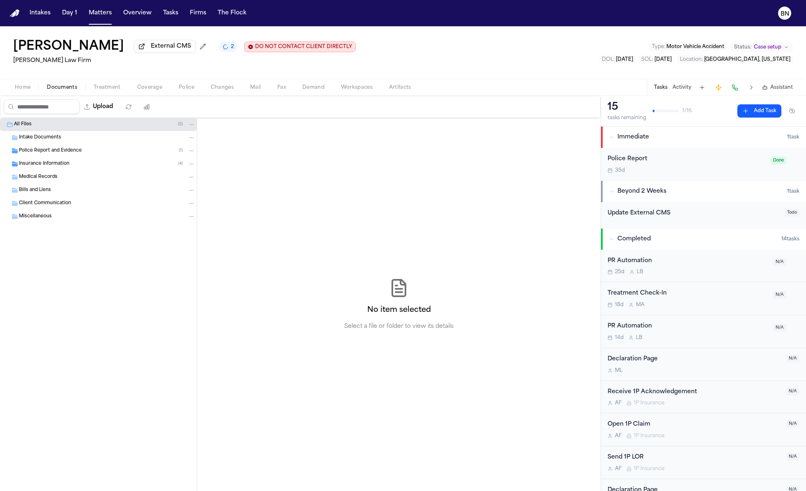
click at [53, 89] on span "Documents" at bounding box center [62, 87] width 30 height 7
click at [57, 147] on div "Police Report and Evidence ( 1 )" at bounding box center [98, 150] width 197 height 13
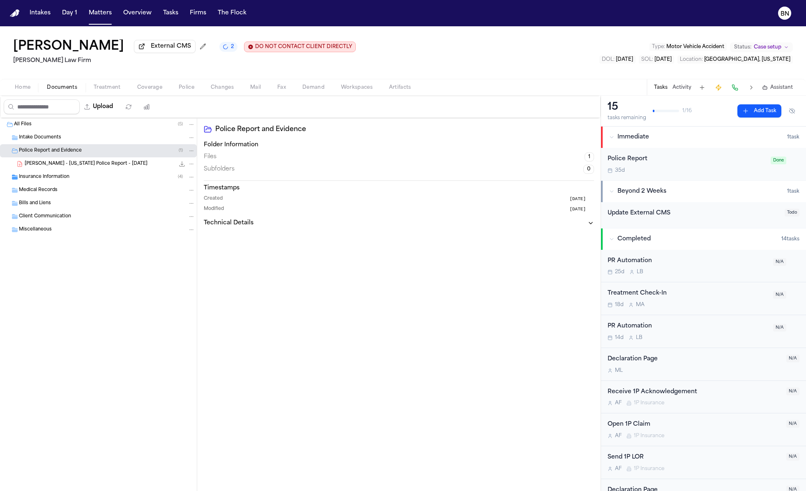
click at [75, 168] on span "B. Northcutt - Missouri Police Report - 4.5.25" at bounding box center [86, 164] width 123 height 7
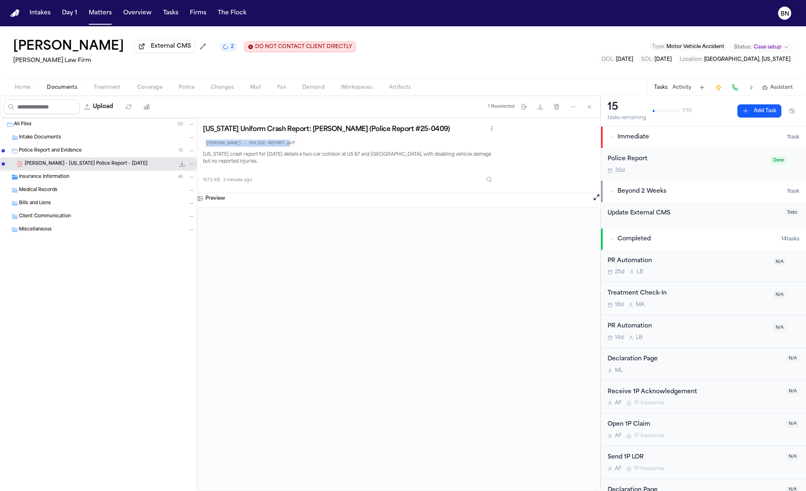
drag, startPoint x: 291, startPoint y: 146, endPoint x: 203, endPoint y: 146, distance: 87.9
click at [203, 146] on code "WEISS, TERRI - POLICE REPORT.pdf" at bounding box center [250, 142] width 95 height 9
click at [297, 152] on p "Missouri crash report for April 2025 details a two-car collision at US 67 and F…" at bounding box center [350, 158] width 294 height 15
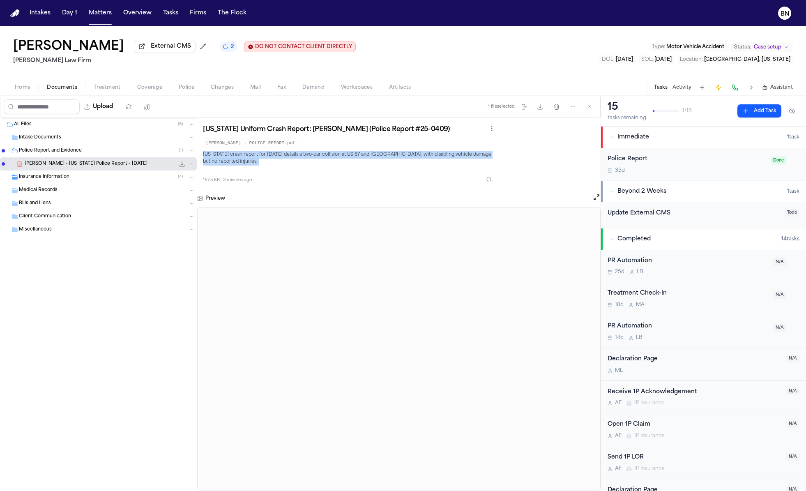
click at [297, 152] on p "Missouri crash report for April 2025 details a two-car collision at US 67 and F…" at bounding box center [350, 158] width 294 height 15
click at [288, 156] on p "Missouri crash report for April 2025 details a two-car collision at US 67 and F…" at bounding box center [350, 158] width 294 height 15
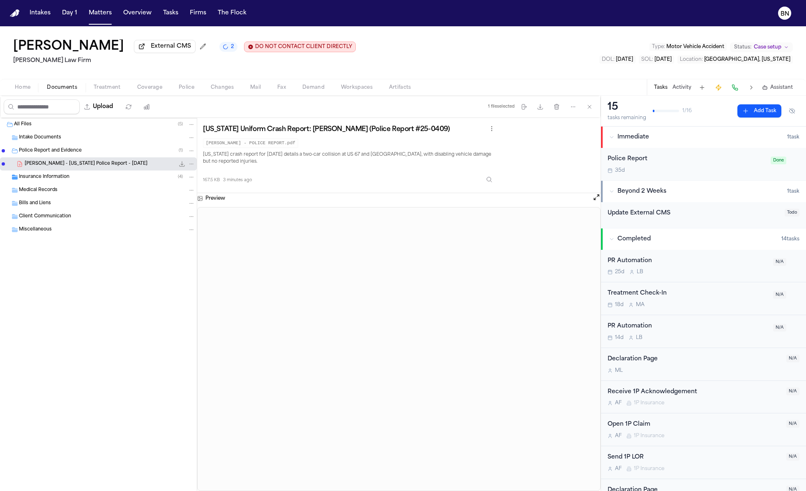
click at [251, 141] on code "WEISS, TERRI - POLICE REPORT.pdf" at bounding box center [250, 142] width 95 height 9
drag, startPoint x: 292, startPoint y: 145, endPoint x: 204, endPoint y: 145, distance: 87.5
click at [204, 145] on code "WEISS, TERRI - POLICE REPORT.pdf" at bounding box center [250, 142] width 95 height 9
click at [573, 106] on icon "button" at bounding box center [573, 107] width 7 height 7
click at [564, 79] on div "Bennett Northcutt External CMS 4 DO NOT CONTACT CLIENT DIRECTLY DO NOT CONTACT …" at bounding box center [403, 258] width 806 height 465
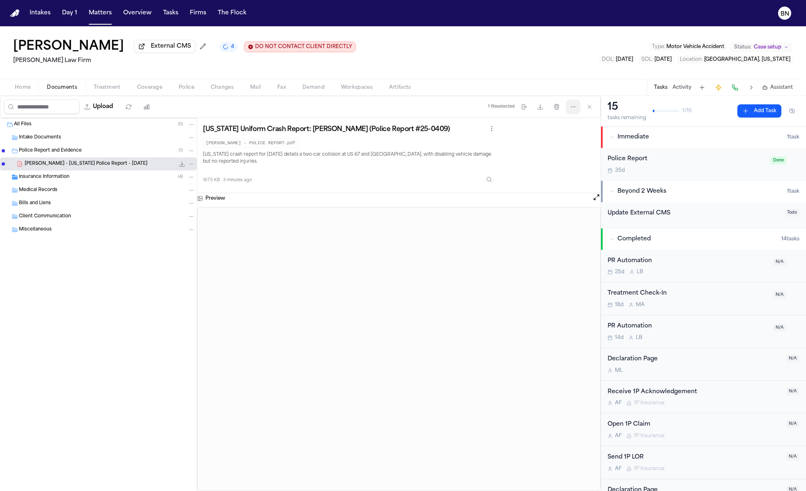
click at [570, 112] on button "More actions" at bounding box center [573, 106] width 15 height 15
click at [569, 131] on button "Regenerate Digests" at bounding box center [574, 128] width 89 height 15
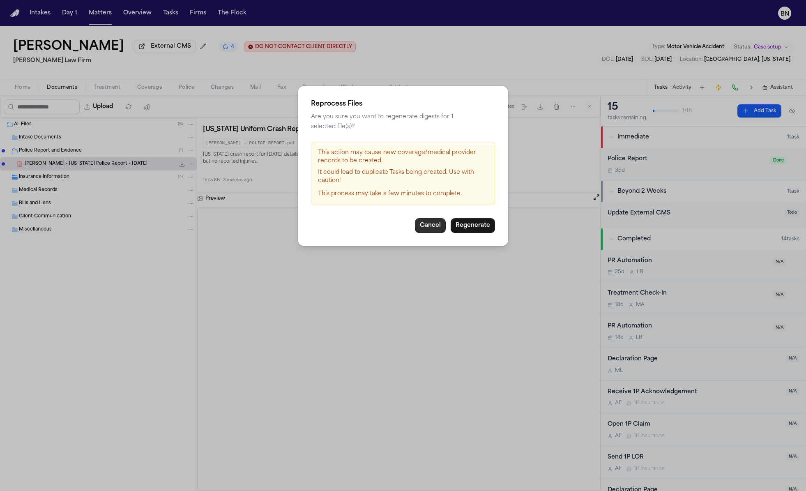
click at [435, 218] on button "Cancel" at bounding box center [430, 225] width 31 height 15
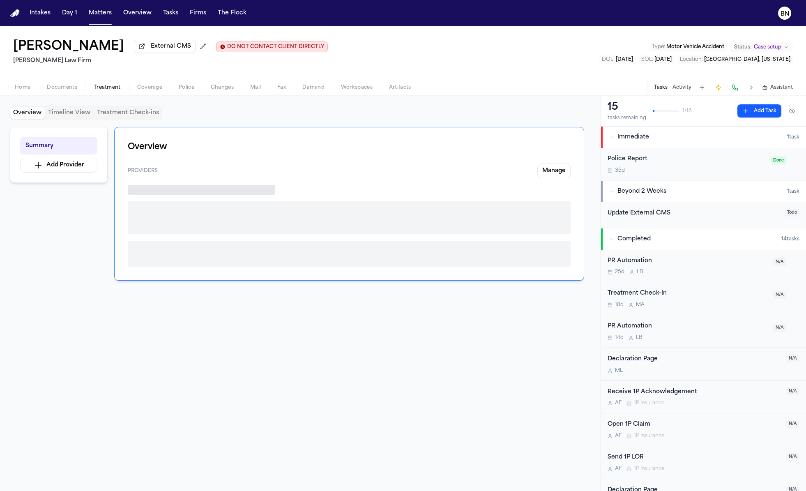
click at [103, 90] on span "Treatment" at bounding box center [107, 87] width 27 height 7
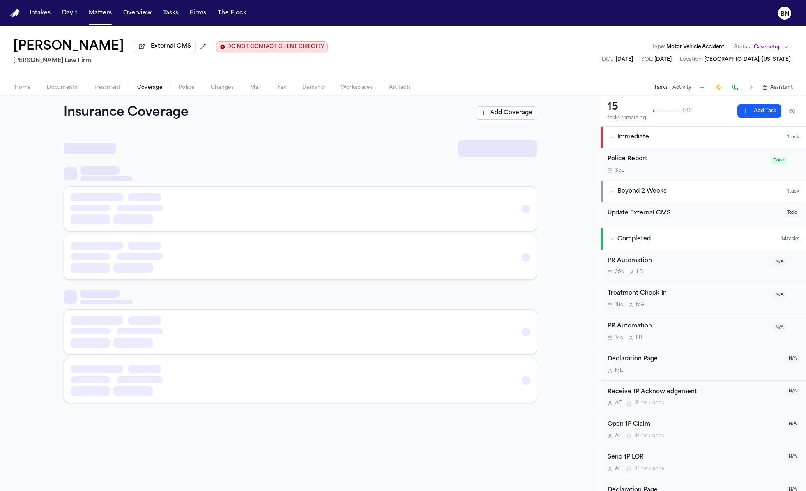
click at [154, 90] on span "Coverage" at bounding box center [149, 87] width 25 height 7
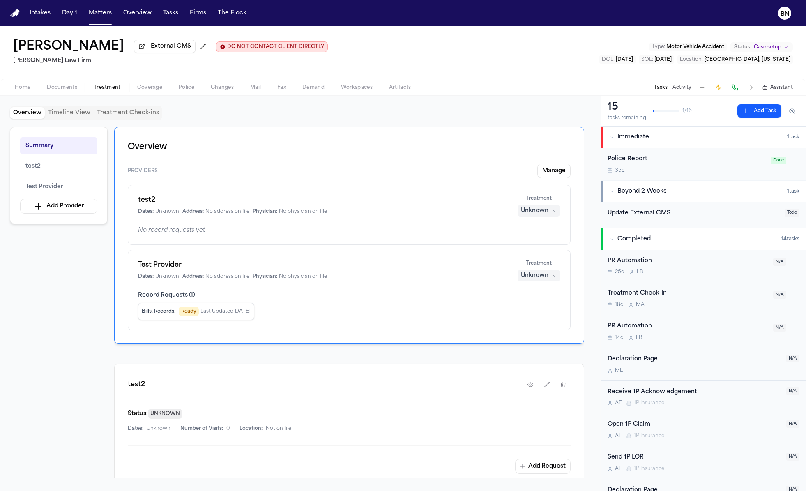
click at [113, 88] on span "Treatment" at bounding box center [107, 87] width 27 height 7
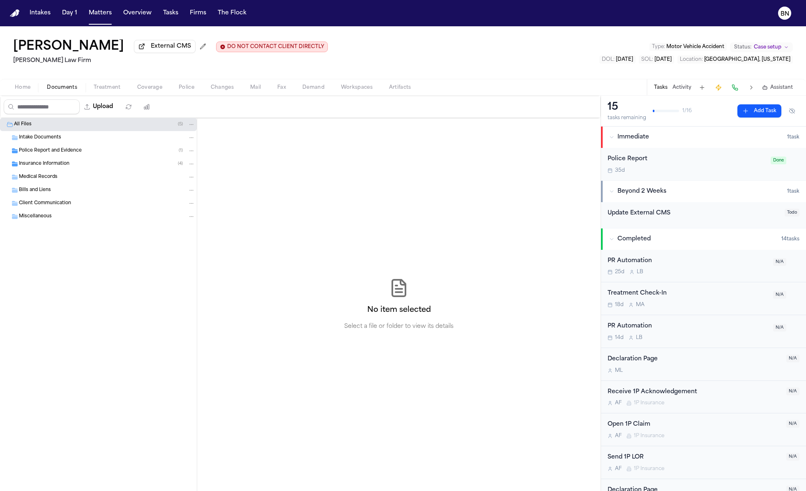
click at [58, 89] on span "Documents" at bounding box center [62, 87] width 30 height 7
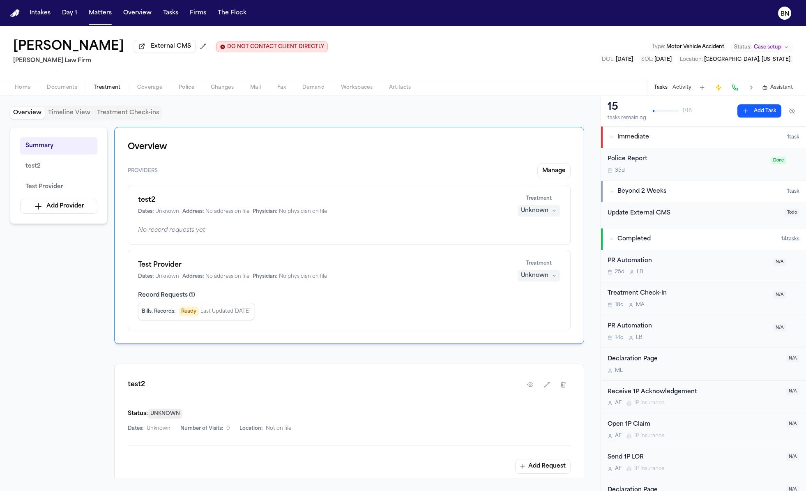
click at [104, 90] on span "Treatment" at bounding box center [107, 87] width 27 height 7
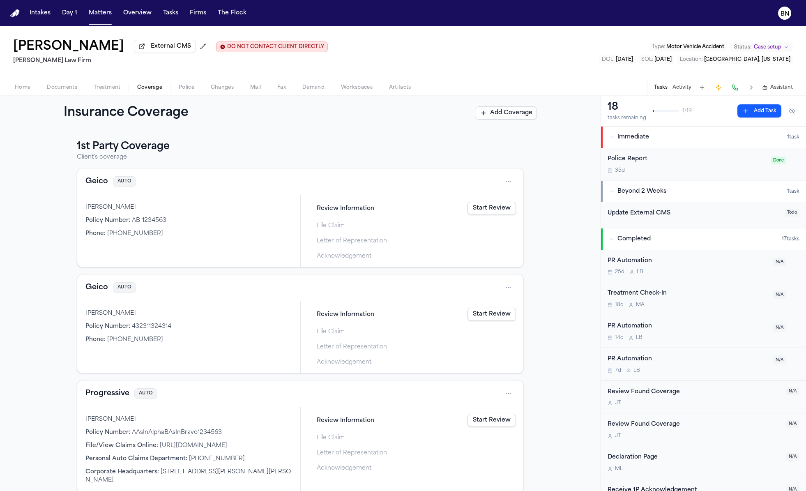
click at [141, 89] on span "Coverage" at bounding box center [149, 87] width 25 height 7
click at [109, 91] on span "Treatment" at bounding box center [107, 87] width 27 height 7
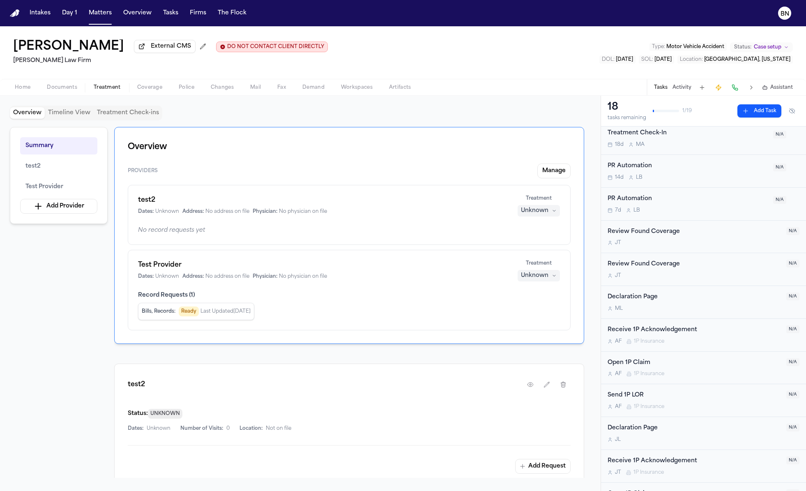
scroll to position [152, 0]
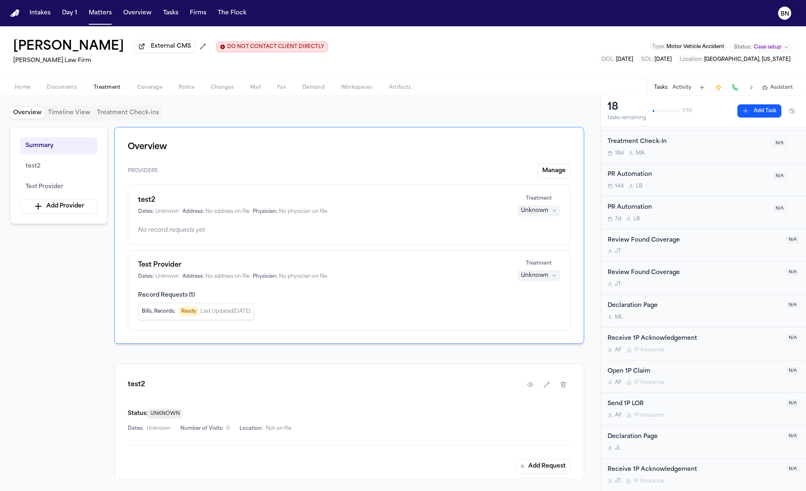
click at [674, 245] on div "Review Found Coverage" at bounding box center [695, 240] width 174 height 9
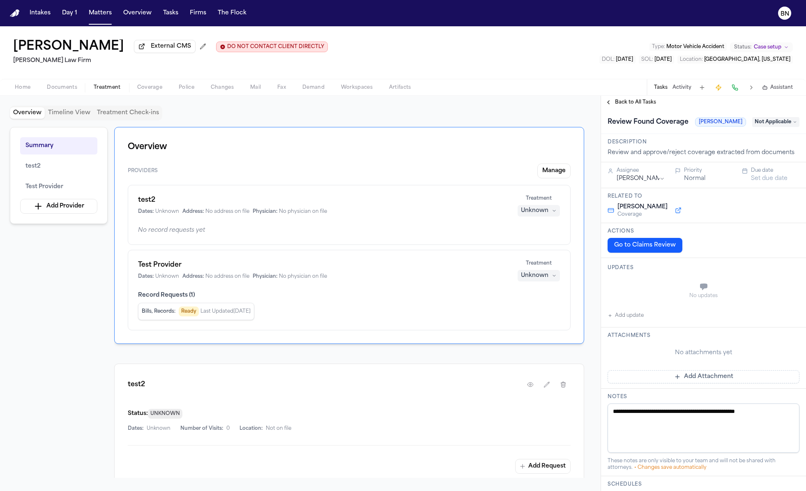
click at [628, 102] on span "Back to All Tasks" at bounding box center [635, 102] width 41 height 7
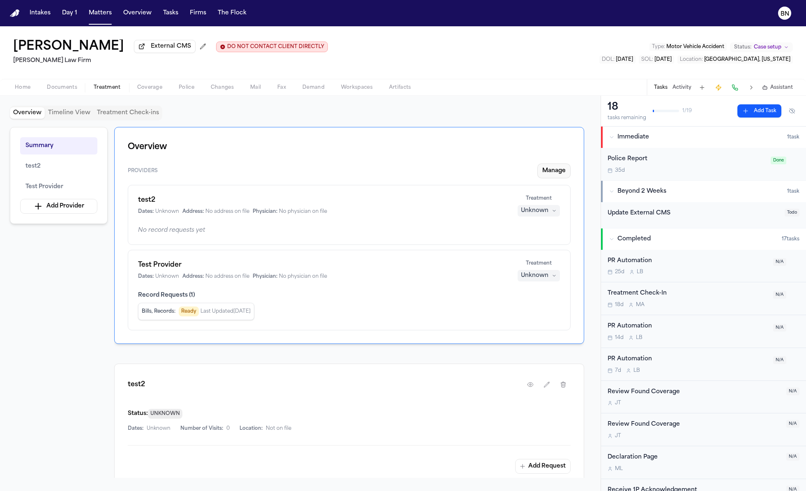
click at [550, 174] on button "Manage" at bounding box center [553, 171] width 33 height 15
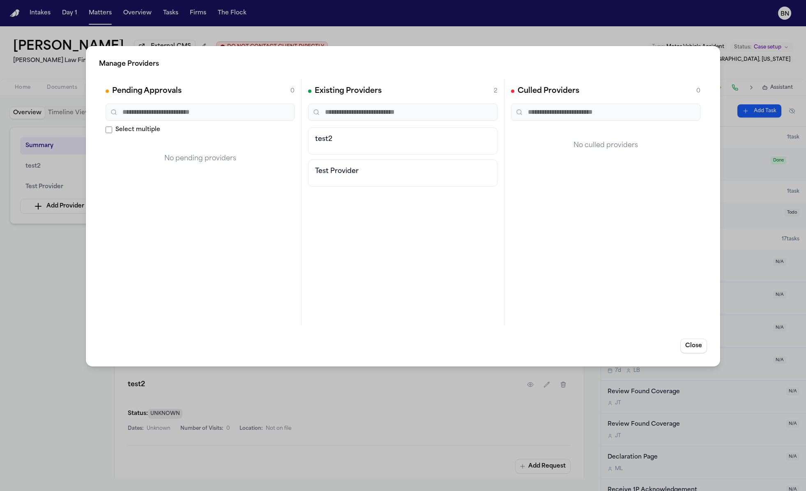
click at [351, 151] on div "test2" at bounding box center [402, 140] width 189 height 27
click at [232, 143] on div "No pending providers" at bounding box center [200, 159] width 189 height 36
click at [66, 265] on div "Manage Providers Pending Approvals 0 Select multiple No pending providers Exist…" at bounding box center [403, 245] width 806 height 491
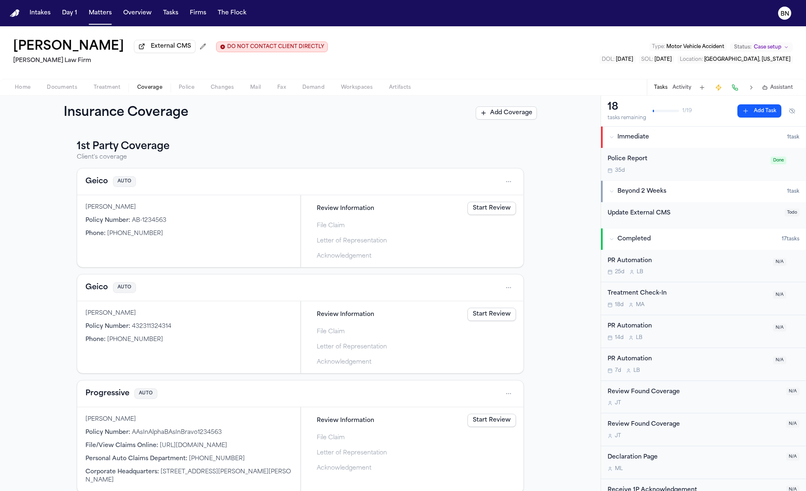
click at [142, 89] on span "Coverage" at bounding box center [149, 87] width 25 height 7
click at [95, 186] on button "Geico" at bounding box center [96, 182] width 23 height 12
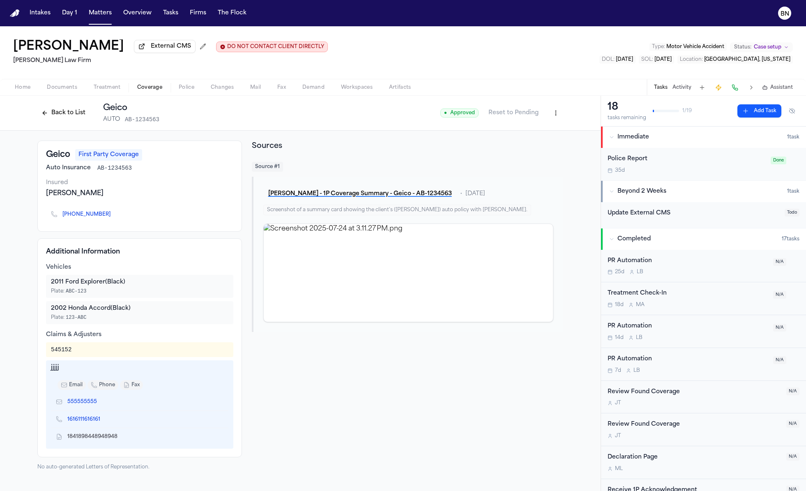
click at [73, 120] on button "Back to List" at bounding box center [63, 112] width 52 height 13
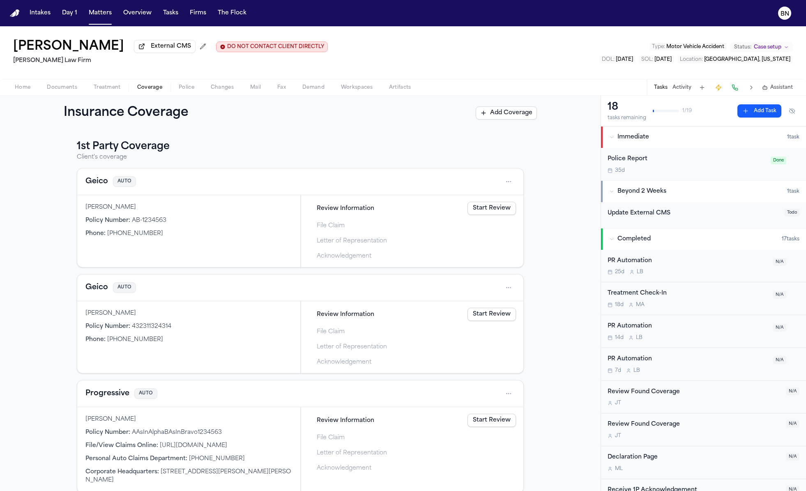
click at [101, 184] on button "Geico" at bounding box center [96, 182] width 23 height 12
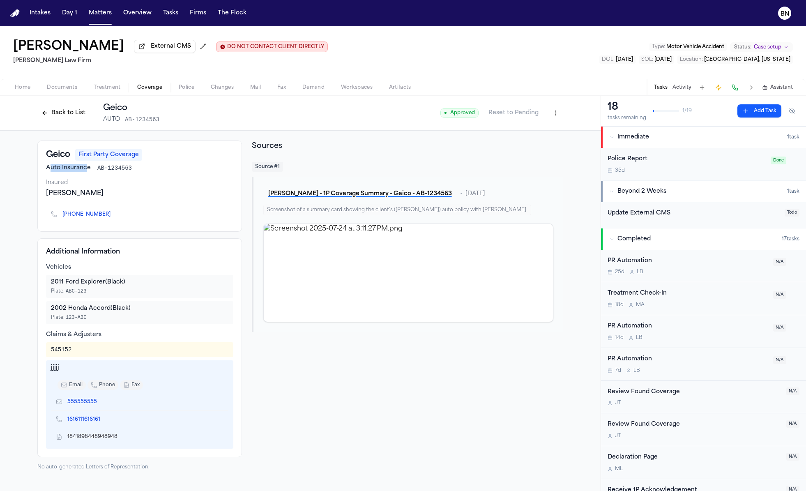
drag, startPoint x: 87, startPoint y: 169, endPoint x: 50, endPoint y: 170, distance: 37.4
click at [50, 170] on span "Auto Insurance" at bounding box center [68, 168] width 45 height 8
click at [153, 203] on div "Geico First Party Coverage Auto Insurance AB-1234563 Insured Bennett Northcutt …" at bounding box center [139, 186] width 205 height 91
drag, startPoint x: 53, startPoint y: 284, endPoint x: 137, endPoint y: 283, distance: 84.6
click at [137, 284] on div "2011 Ford Explorer (Black)" at bounding box center [139, 282] width 177 height 8
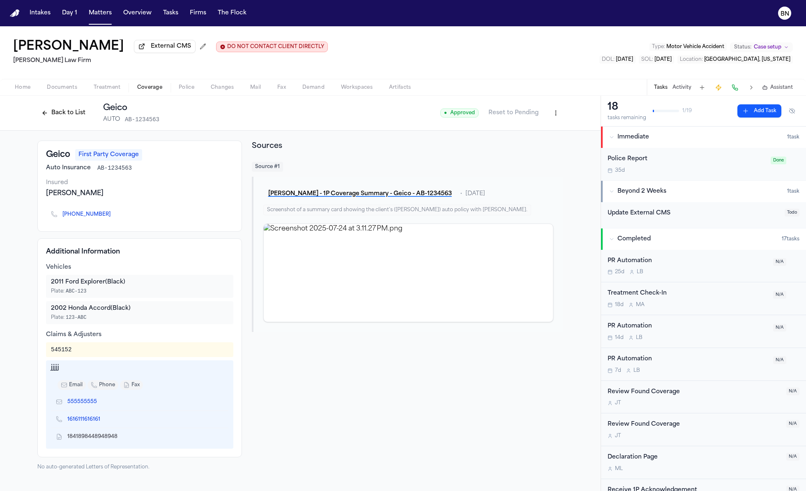
click at [137, 291] on div "Plate: ABC-123" at bounding box center [139, 291] width 177 height 7
click at [67, 348] on div "545152" at bounding box center [61, 350] width 21 height 8
click at [55, 372] on div "jjjjj" at bounding box center [139, 368] width 177 height 8
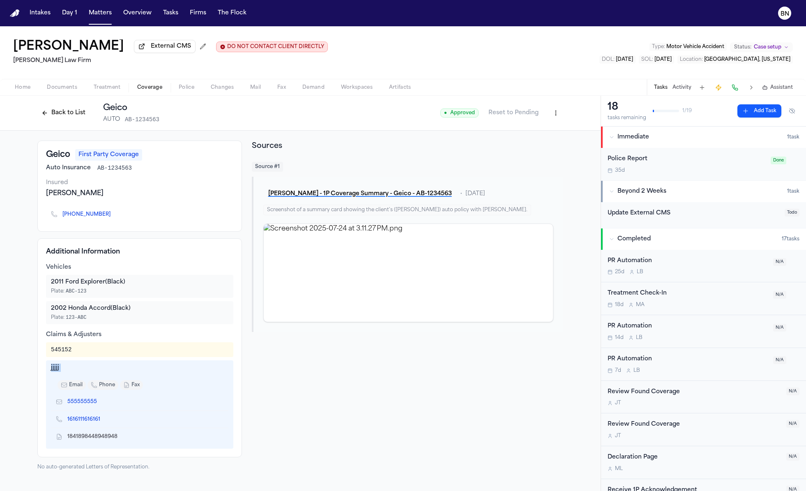
click at [55, 372] on div "jjjjj" at bounding box center [139, 368] width 177 height 8
click at [52, 372] on div "jjjjj" at bounding box center [139, 368] width 177 height 8
click at [92, 367] on div "jjjjj" at bounding box center [139, 368] width 177 height 8
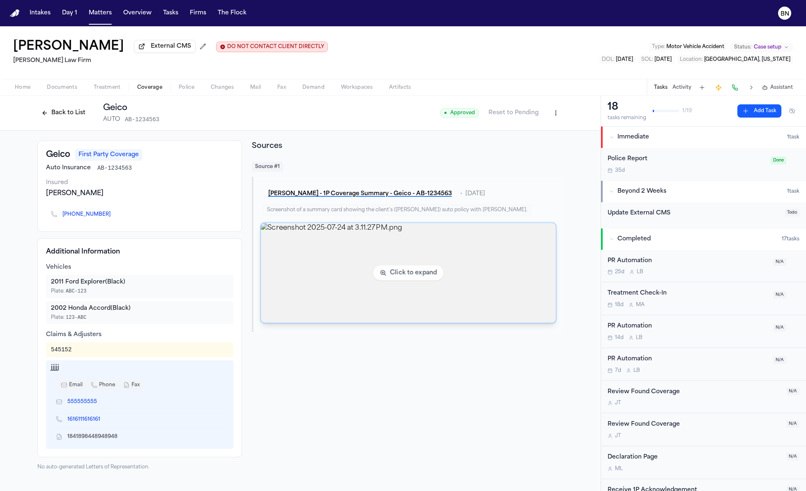
click at [323, 275] on img "View image Screenshot 2025-07-24 at 3.11.27 PM.png" at bounding box center [408, 273] width 295 height 100
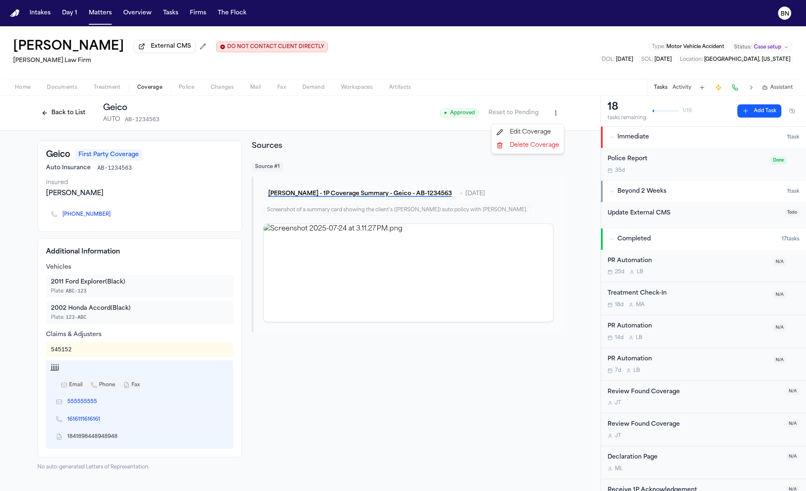
click at [557, 116] on html "Intakes Day 1 Matters Overview Tasks Firms The Flock BN Bennett Northcutt Exter…" at bounding box center [403, 245] width 806 height 491
click at [548, 128] on div "Edit Coverage" at bounding box center [527, 132] width 69 height 13
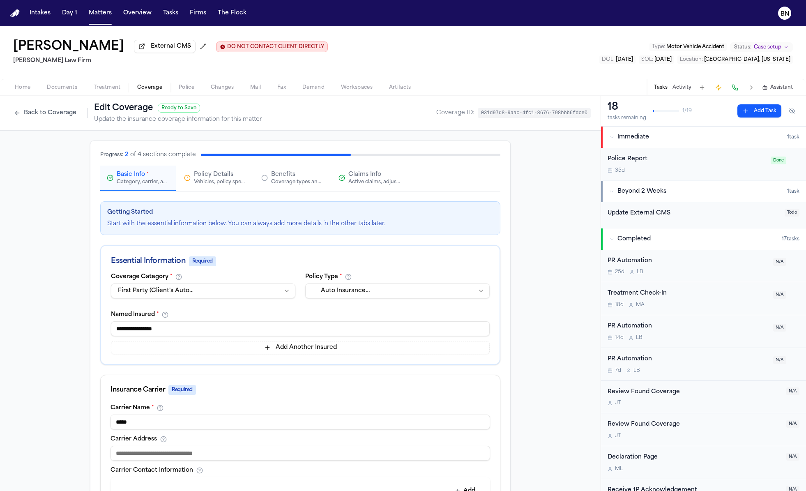
click at [316, 184] on div "Coverage types and limits" at bounding box center [297, 182] width 53 height 7
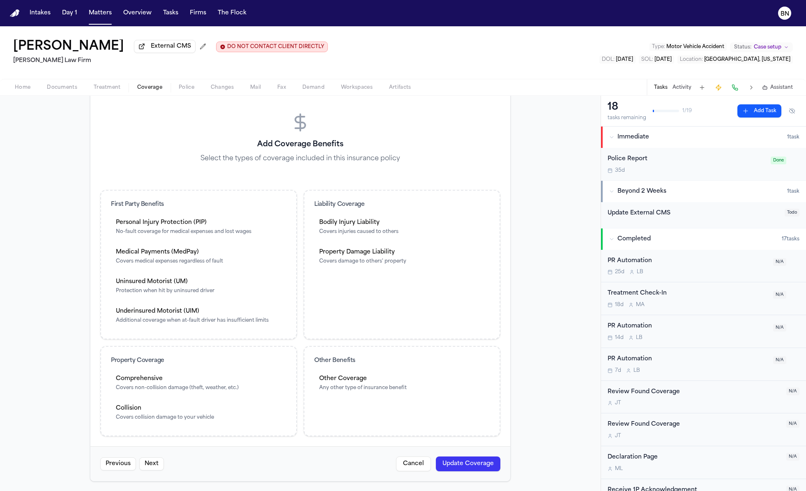
scroll to position [14, 0]
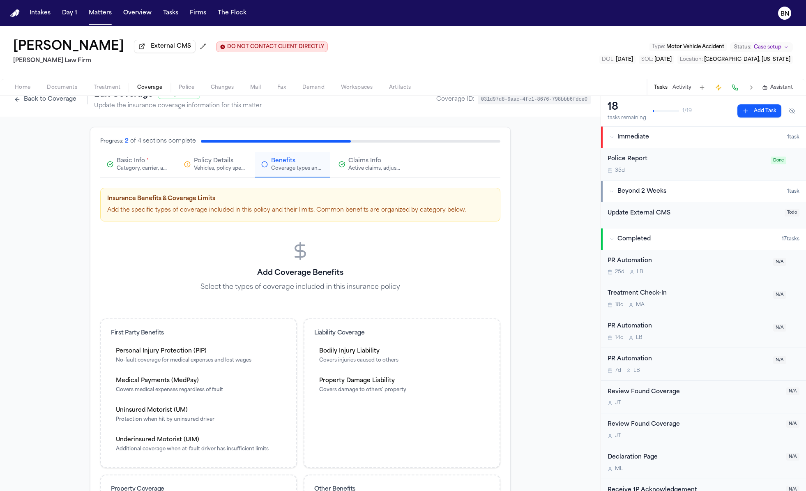
click at [222, 163] on span "Policy Details" at bounding box center [213, 161] width 39 height 8
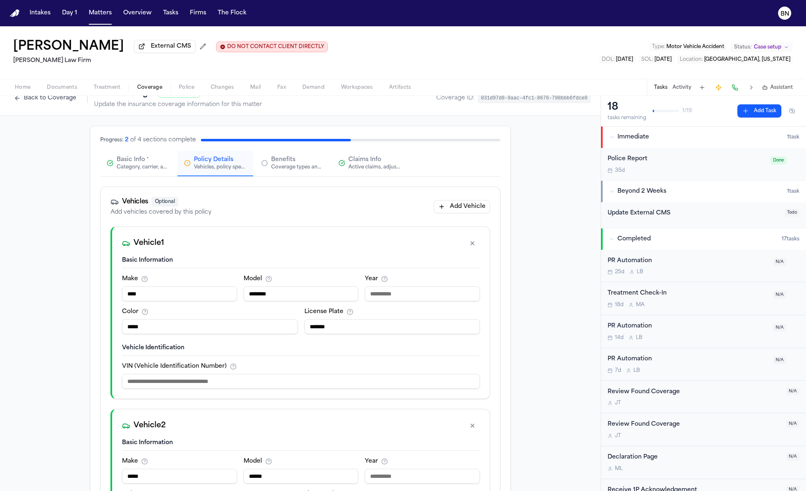
scroll to position [0, 0]
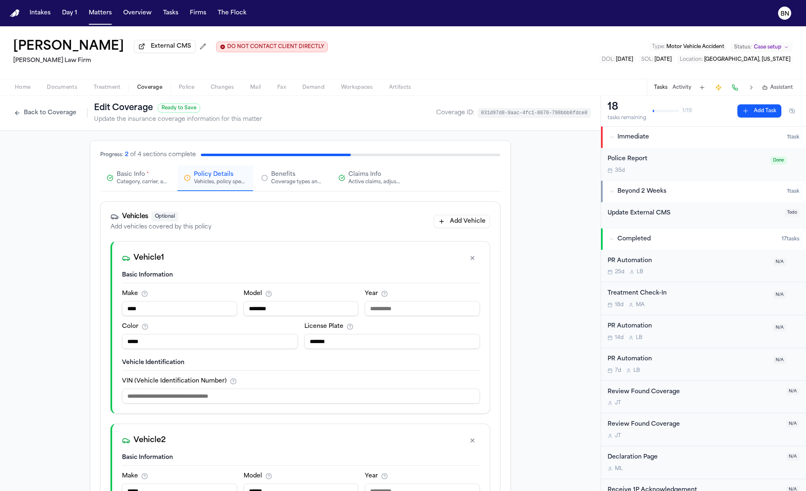
click at [387, 184] on div "Active claims, adjusters, and subrogation details" at bounding box center [374, 182] width 53 height 7
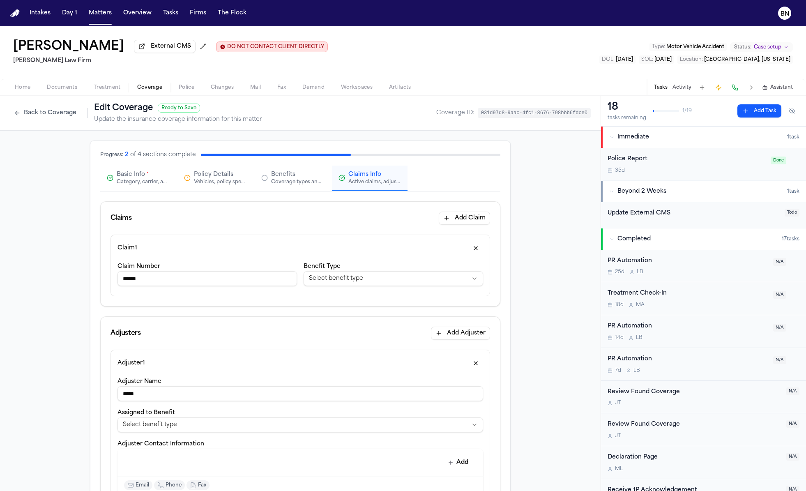
click at [58, 116] on button "Back to Coverage" at bounding box center [45, 112] width 71 height 13
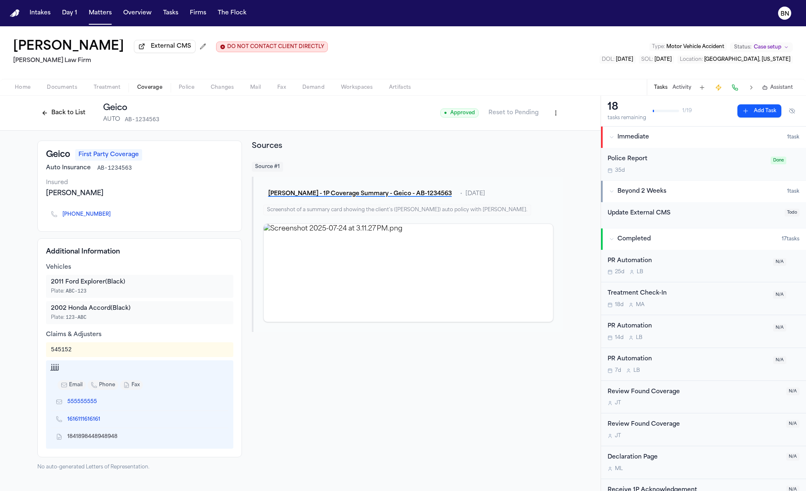
click at [58, 116] on button "Back to List" at bounding box center [63, 112] width 52 height 13
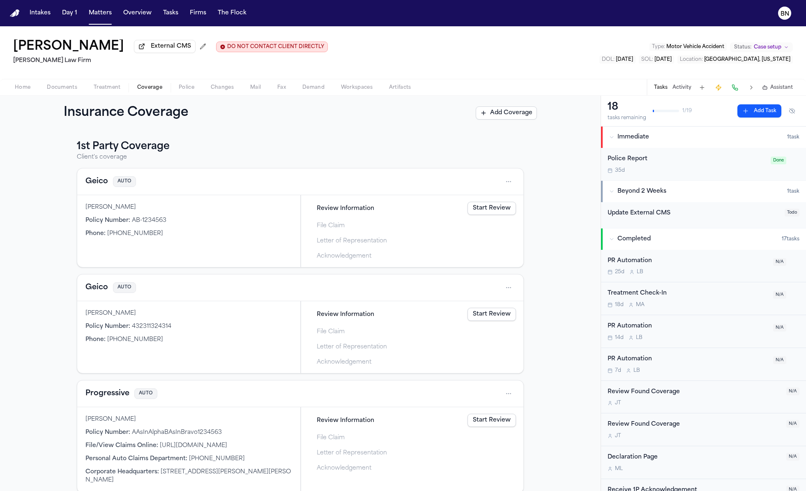
click at [493, 209] on link "Start Review" at bounding box center [492, 208] width 48 height 13
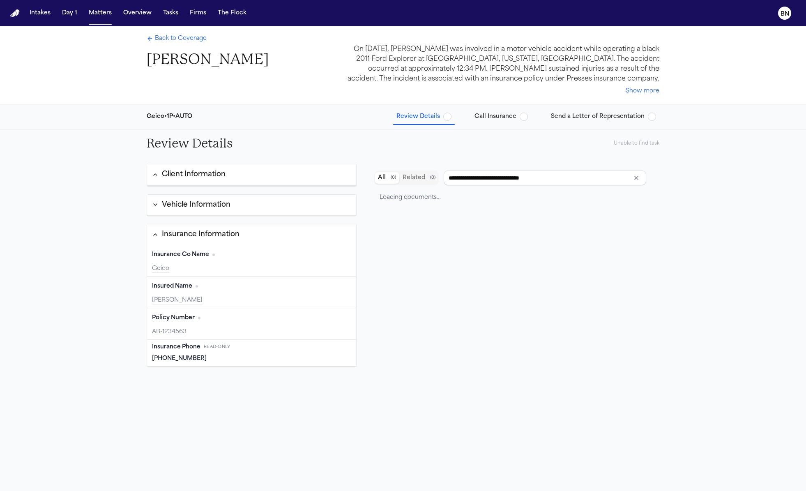
click at [252, 171] on button "Client Information" at bounding box center [251, 174] width 209 height 21
click at [217, 208] on div "Vehicle Information" at bounding box center [196, 204] width 69 height 11
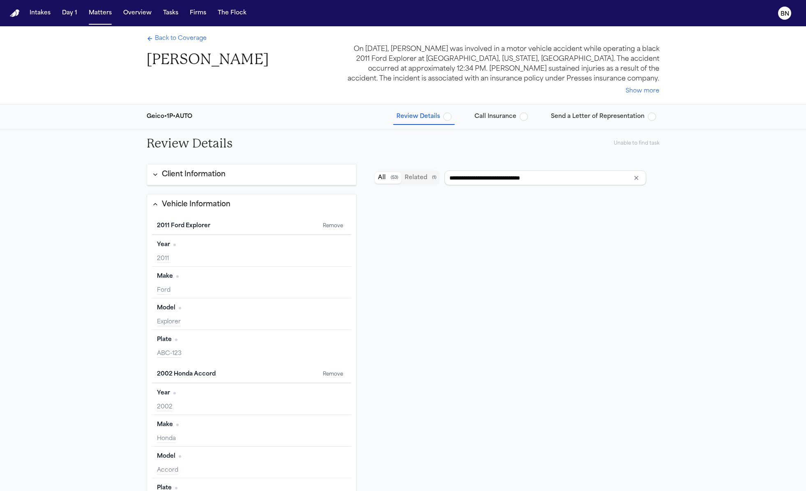
click at [223, 178] on div "Client Information" at bounding box center [194, 174] width 64 height 11
click at [193, 183] on button "Client Information" at bounding box center [251, 174] width 209 height 21
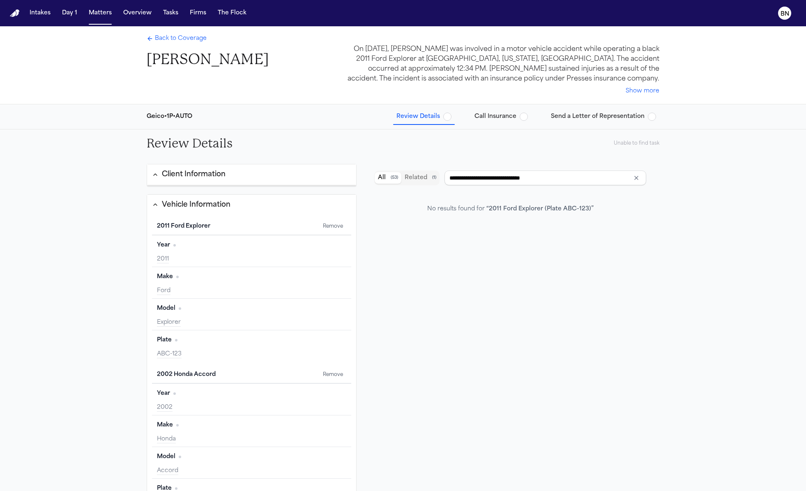
click at [210, 174] on div "Client Information" at bounding box center [194, 174] width 64 height 11
click at [212, 177] on div "Client Information" at bounding box center [194, 174] width 64 height 11
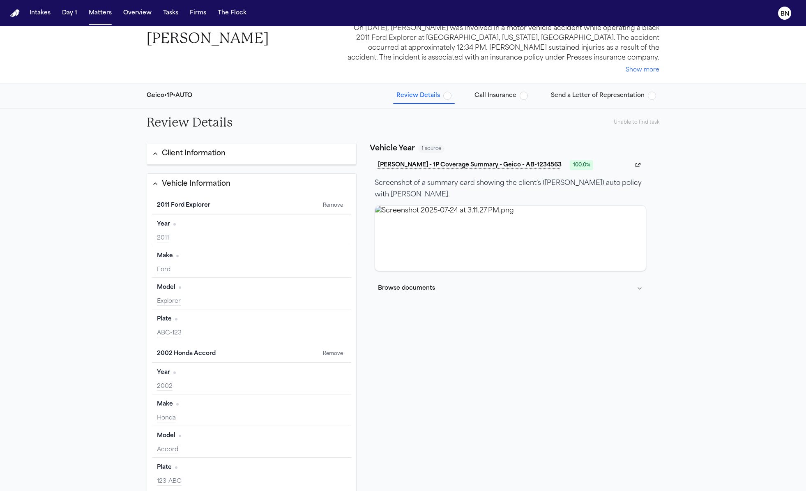
scroll to position [8, 0]
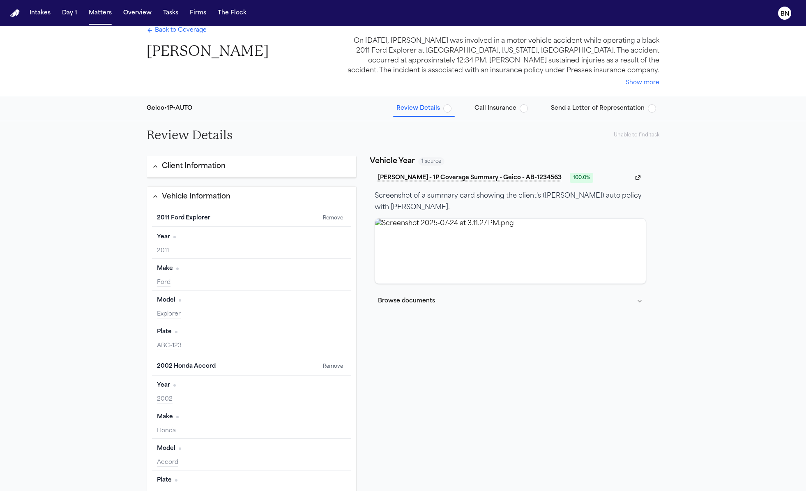
click at [650, 136] on div "Unable to find task" at bounding box center [637, 135] width 46 height 7
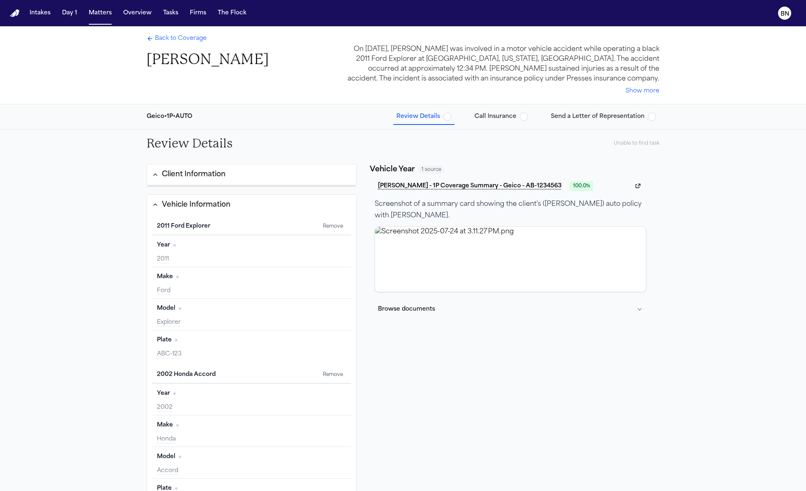
click at [566, 149] on div "Review Details Unable to find task" at bounding box center [403, 143] width 526 height 28
click at [190, 252] on div "Year Edit 2011" at bounding box center [251, 250] width 199 height 31
click at [489, 118] on span "Call Insurance" at bounding box center [495, 117] width 42 height 8
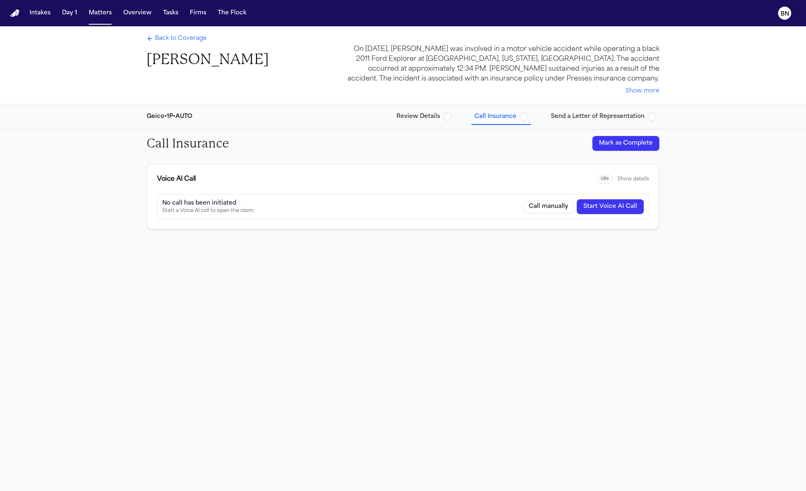
click at [606, 179] on span "idle" at bounding box center [605, 179] width 16 height 9
click at [622, 179] on button "Show details" at bounding box center [633, 179] width 32 height 7
click at [539, 208] on button "Call manually" at bounding box center [548, 206] width 50 height 13
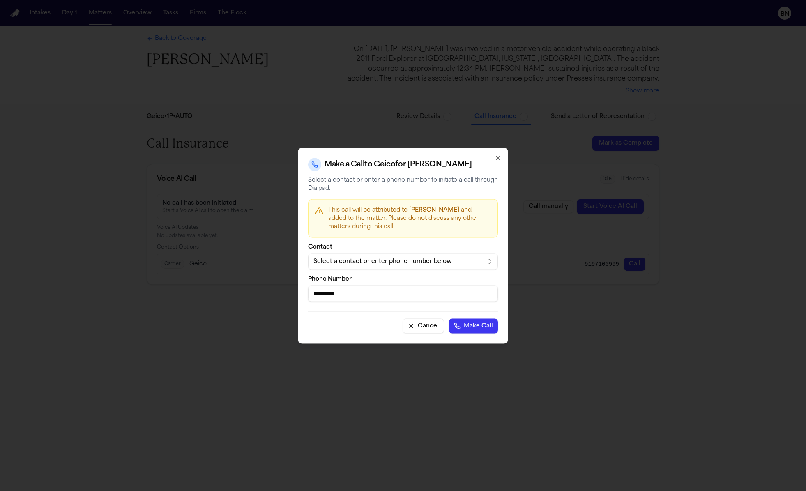
click at [498, 159] on icon "button" at bounding box center [498, 157] width 7 height 7
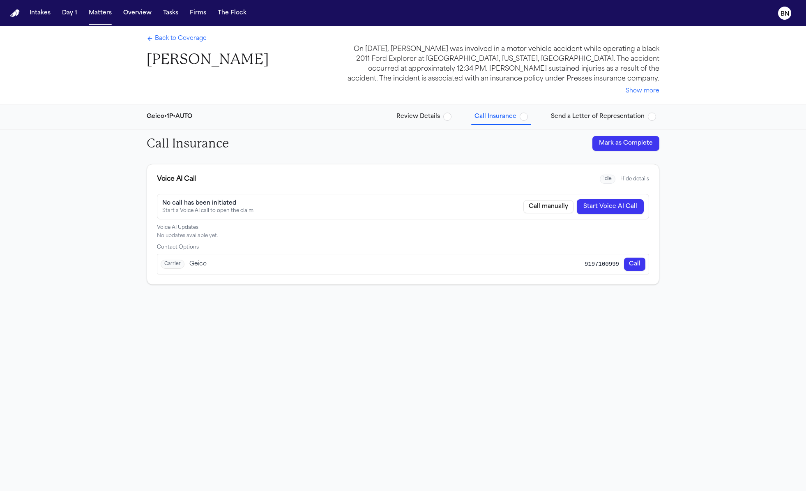
click at [560, 117] on span "Send a Letter of Representation" at bounding box center [598, 117] width 94 height 8
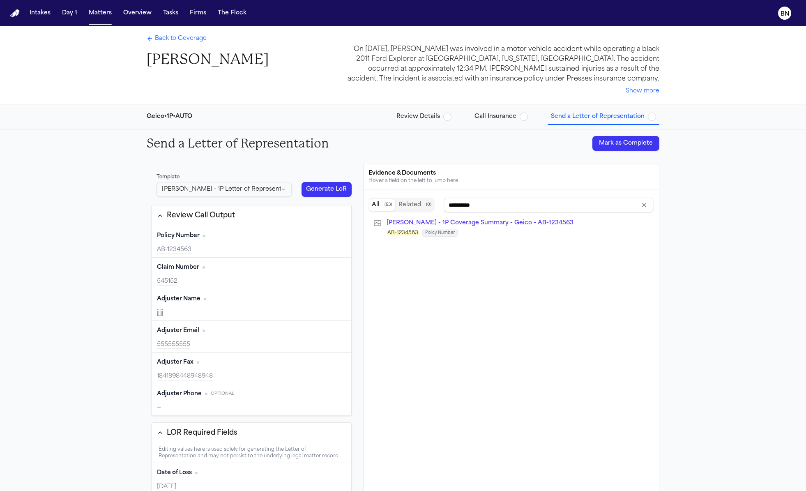
click at [281, 190] on html "Intakes Day 1 Matters Overview Tasks Firms The Flock BN Back to Coverage Bennet…" at bounding box center [403, 245] width 806 height 491
click at [284, 171] on html "Intakes Day 1 Matters Overview Tasks Firms The Flock BN Back to Coverage Bennet…" at bounding box center [403, 245] width 806 height 491
click at [282, 187] on html "Intakes Day 1 Matters Overview Tasks Firms The Flock BN Back to Coverage Bennet…" at bounding box center [403, 245] width 806 height 491
click at [302, 173] on html "Intakes Day 1 Matters Overview Tasks Firms The Flock BN Back to Coverage Bennet…" at bounding box center [403, 245] width 806 height 491
click at [528, 119] on span "button" at bounding box center [524, 117] width 8 height 8
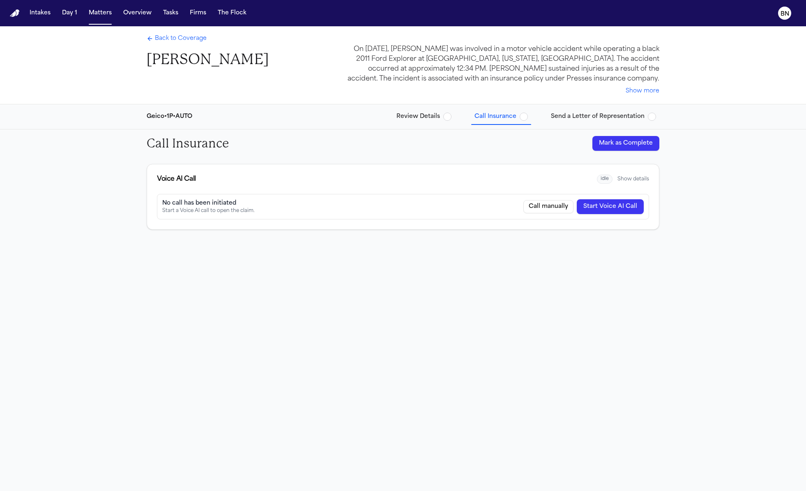
click at [627, 180] on button "Show details" at bounding box center [633, 179] width 32 height 7
click at [185, 40] on span "Back to Coverage" at bounding box center [181, 39] width 52 height 8
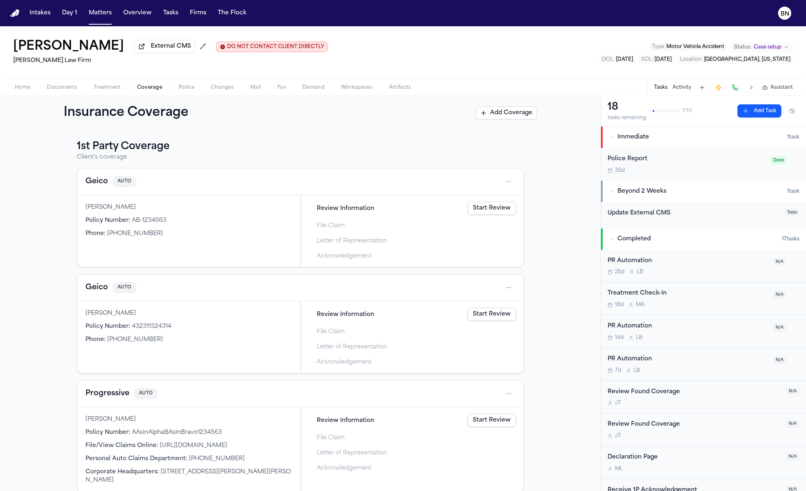
click at [511, 115] on button "Add Coverage" at bounding box center [506, 112] width 61 height 13
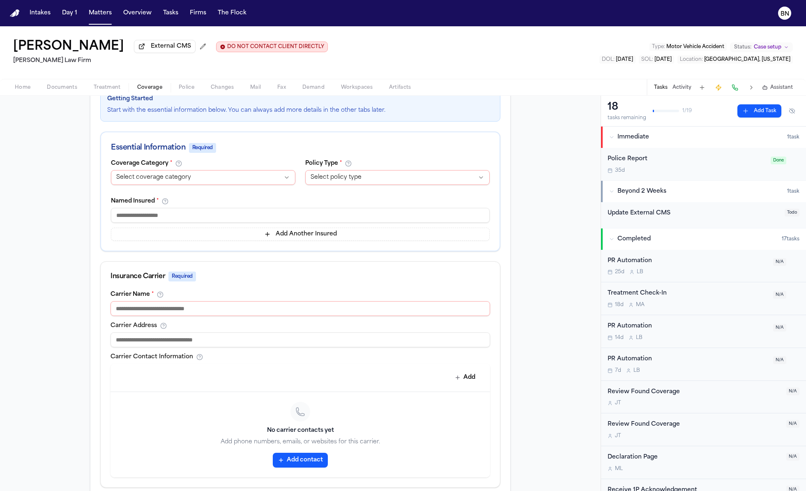
scroll to position [116, 0]
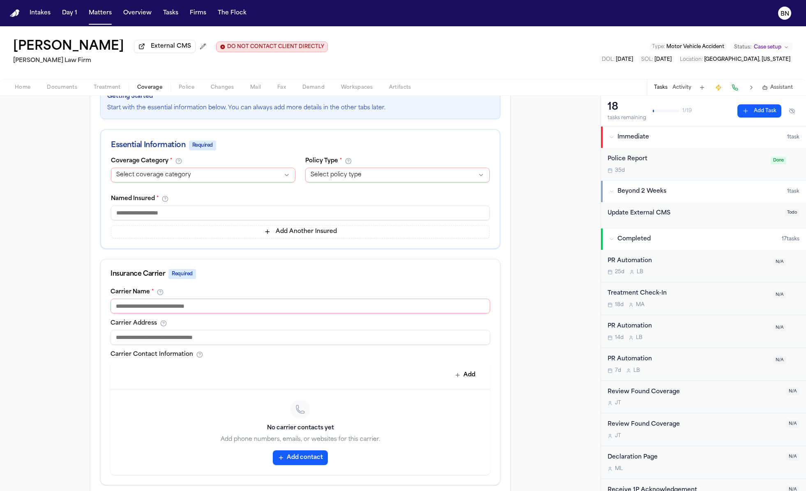
click at [261, 213] on input at bounding box center [300, 212] width 379 height 15
click at [276, 180] on html "Intakes Day 1 Matters Overview Tasks Firms The Flock BN Bennett Northcutt Exter…" at bounding box center [403, 245] width 806 height 491
click at [343, 214] on html "Intakes Day 1 Matters Overview Tasks Firms The Flock BN Bennett Northcutt Exter…" at bounding box center [403, 245] width 806 height 491
click at [336, 210] on input at bounding box center [300, 212] width 379 height 15
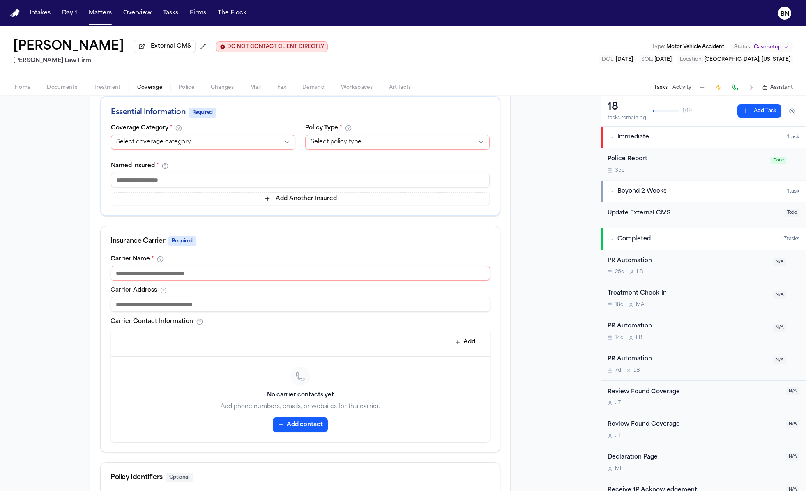
scroll to position [0, 0]
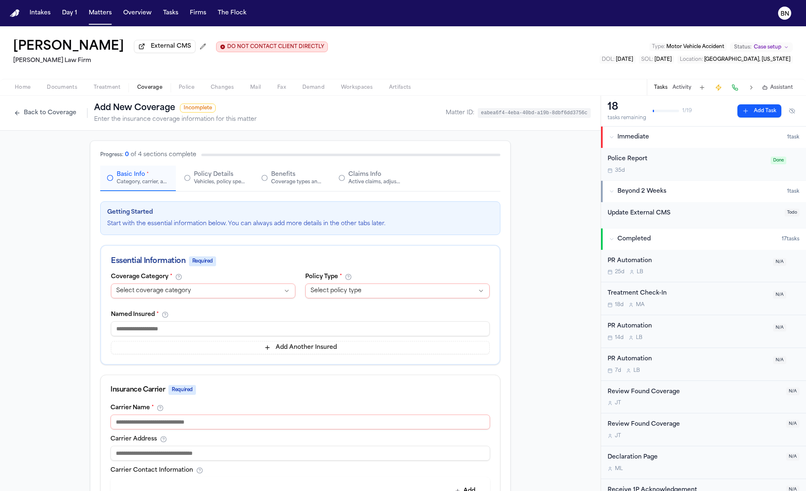
click at [34, 115] on button "Back to Coverage" at bounding box center [45, 112] width 71 height 13
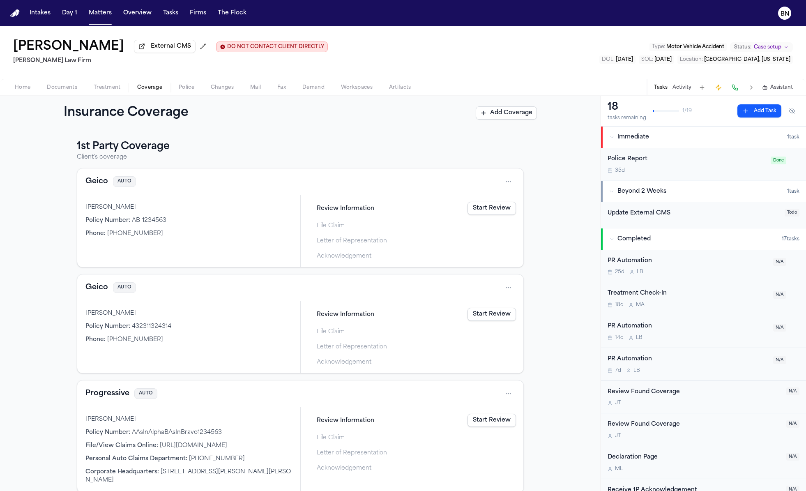
click at [510, 182] on html "Intakes Day 1 Matters Overview Tasks Firms The Flock BN Bennett Northcutt Exter…" at bounding box center [403, 245] width 806 height 491
click at [487, 166] on html "Intakes Day 1 Matters Overview Tasks Firms The Flock BN Bennett Northcutt Exter…" at bounding box center [403, 245] width 806 height 491
click at [504, 186] on html "Intakes Day 1 Matters Overview Tasks Firms The Flock BN Bennett Northcutt Exter…" at bounding box center [403, 245] width 806 height 491
click at [549, 214] on html "Intakes Day 1 Matters Overview Tasks Firms The Flock BN Bennett Northcutt Exter…" at bounding box center [403, 245] width 806 height 491
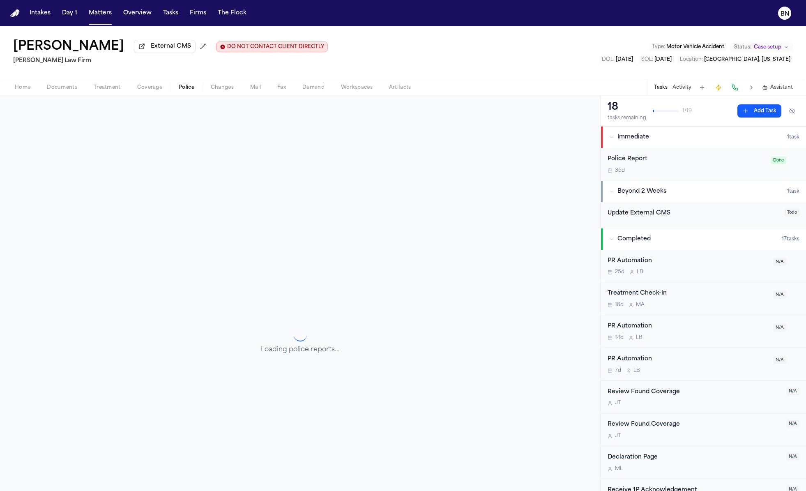
click at [183, 89] on span "Police" at bounding box center [187, 87] width 16 height 7
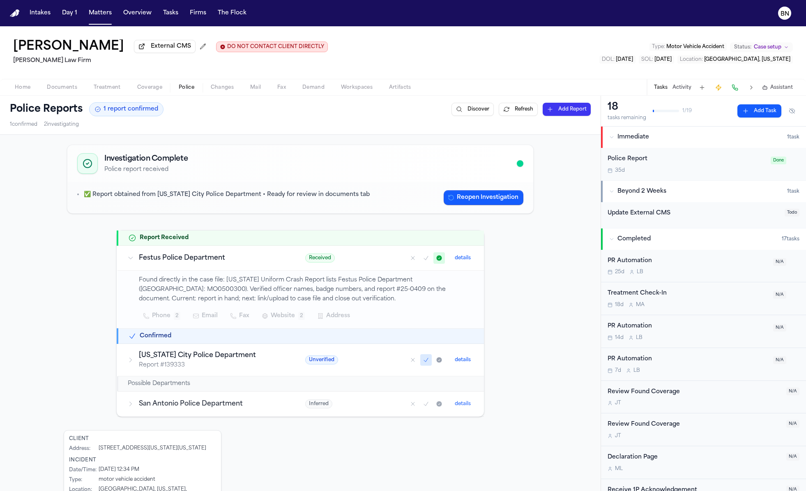
click at [143, 355] on h3 "New York City Police Department" at bounding box center [212, 355] width 147 height 10
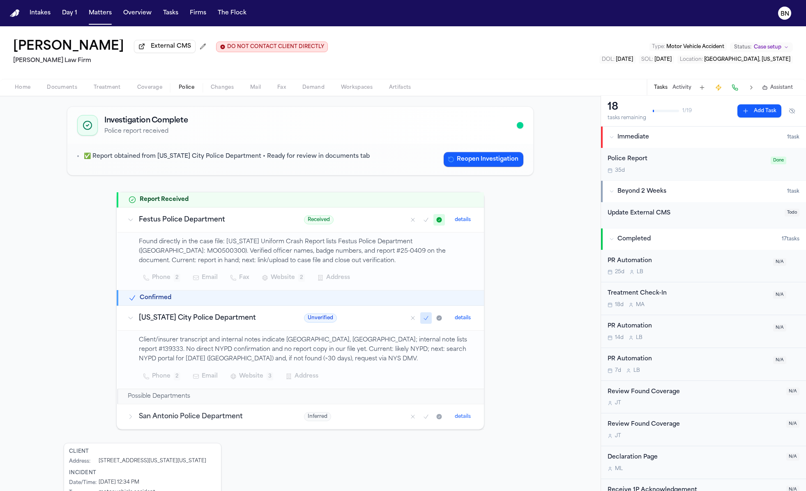
scroll to position [31, 0]
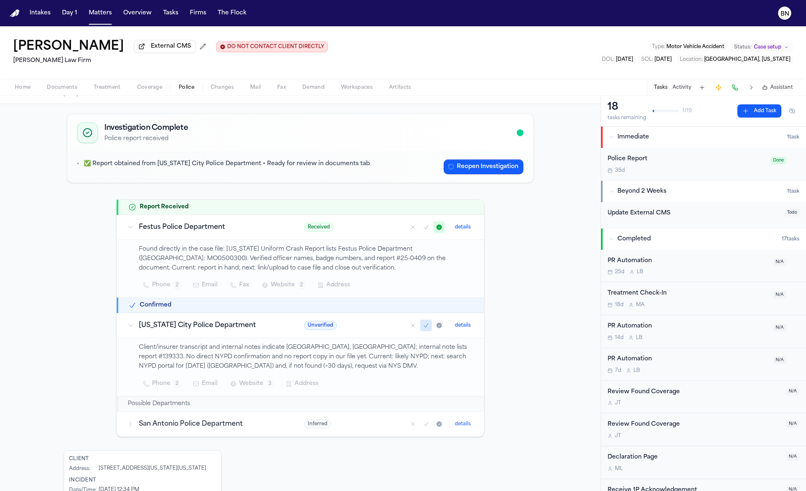
click at [410, 327] on icon "Mark as no report" at bounding box center [413, 325] width 7 height 7
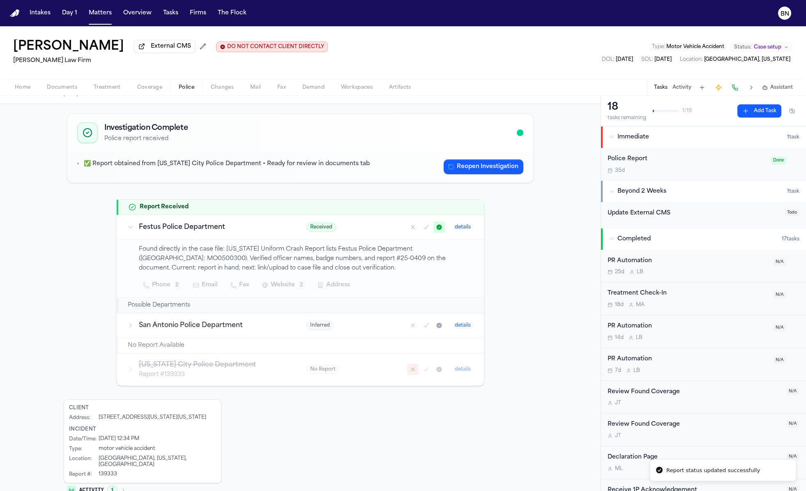
click at [129, 323] on icon at bounding box center [130, 325] width 7 height 7
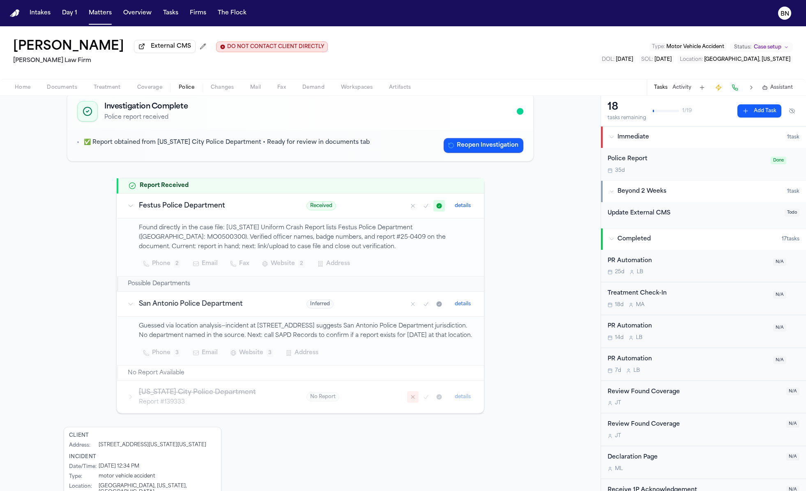
scroll to position [64, 0]
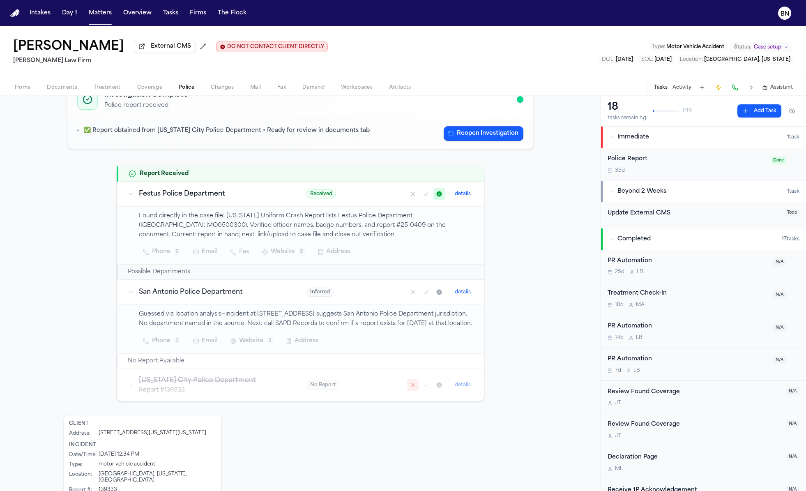
click at [349, 391] on div "No Report details" at bounding box center [390, 385] width 168 height 12
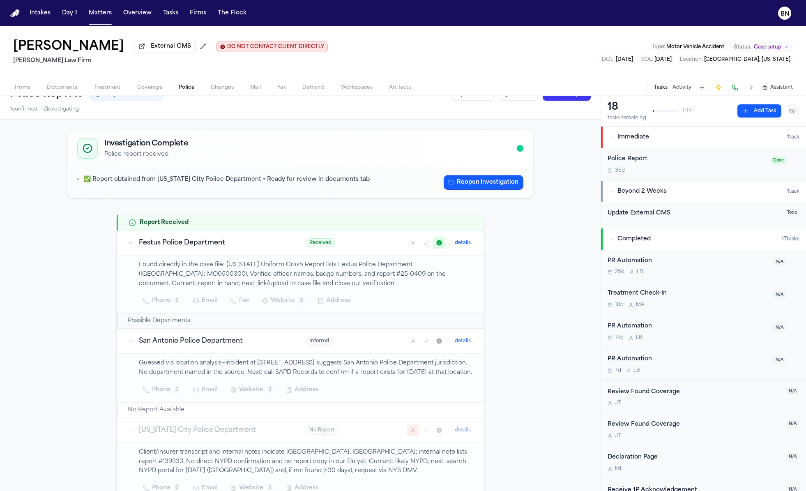
scroll to position [0, 0]
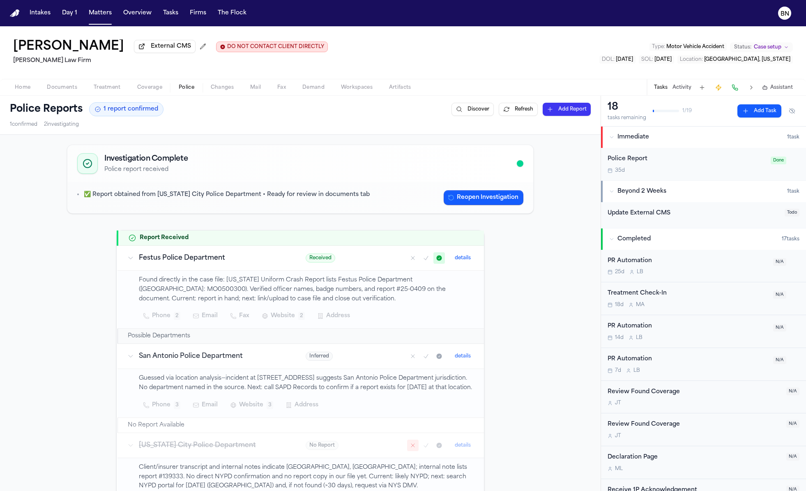
click at [156, 136] on div "Investigation Complete Police report received ✅ Report obtained from New York C…" at bounding box center [300, 386] width 601 height 502
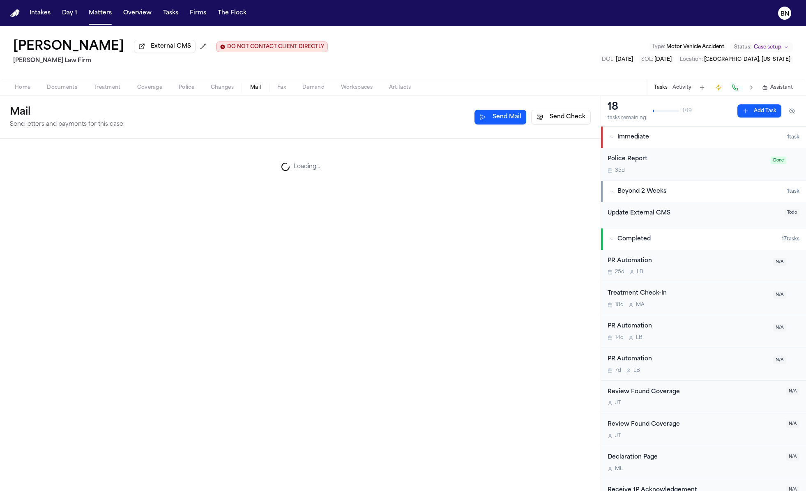
click at [256, 89] on span "Mail" at bounding box center [255, 87] width 11 height 7
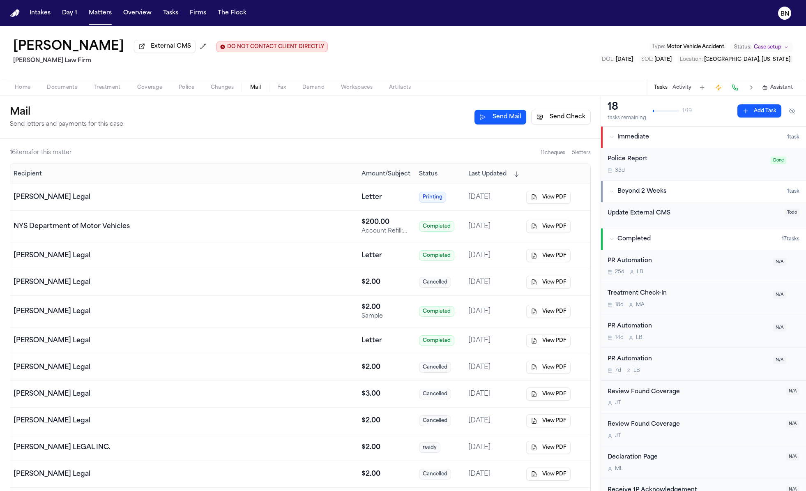
click at [560, 120] on button "Send Check" at bounding box center [561, 117] width 60 height 15
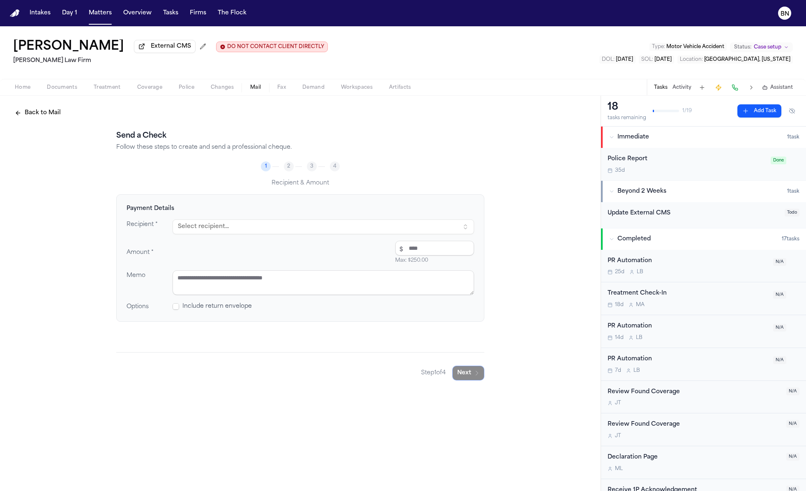
click at [230, 233] on button "Select recipient..." at bounding box center [324, 226] width 302 height 15
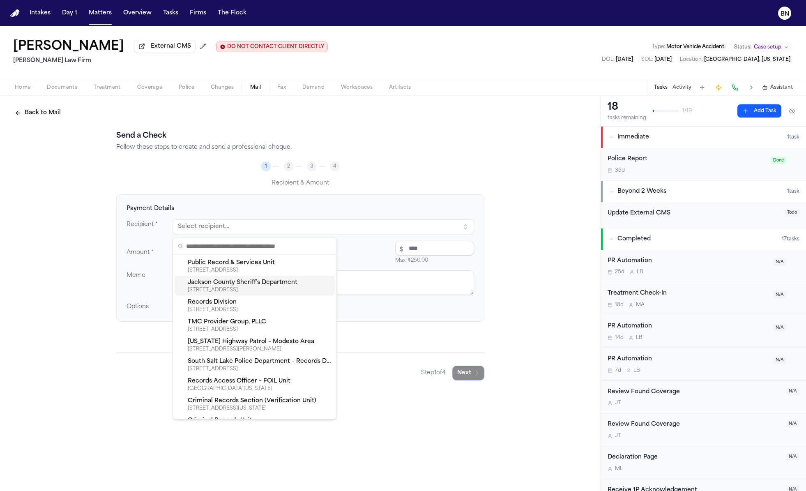
click at [280, 288] on div "3104 MAGNOLIA ST, PASCAGOULA, MS, 39567-4127" at bounding box center [260, 290] width 144 height 7
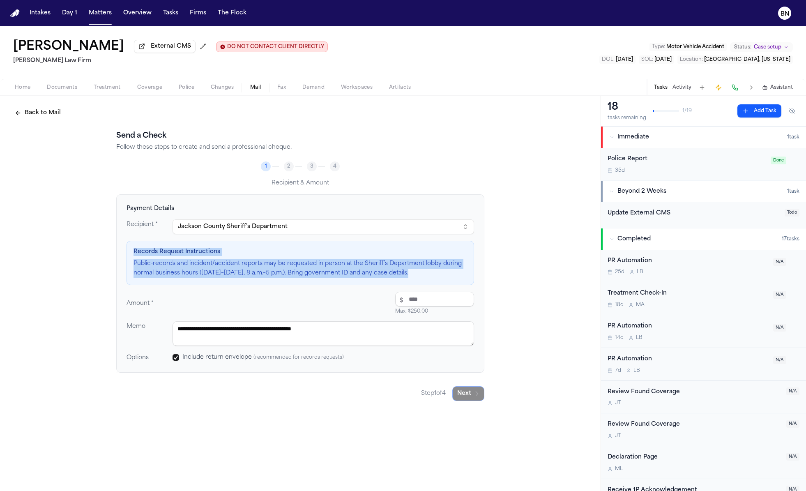
drag, startPoint x: 410, startPoint y: 278, endPoint x: 127, endPoint y: 255, distance: 283.2
click at [127, 255] on div "Records Request Instructions Public-records and incident/accident reports may b…" at bounding box center [301, 263] width 348 height 44
click at [41, 117] on button "Back to Mail" at bounding box center [38, 113] width 56 height 15
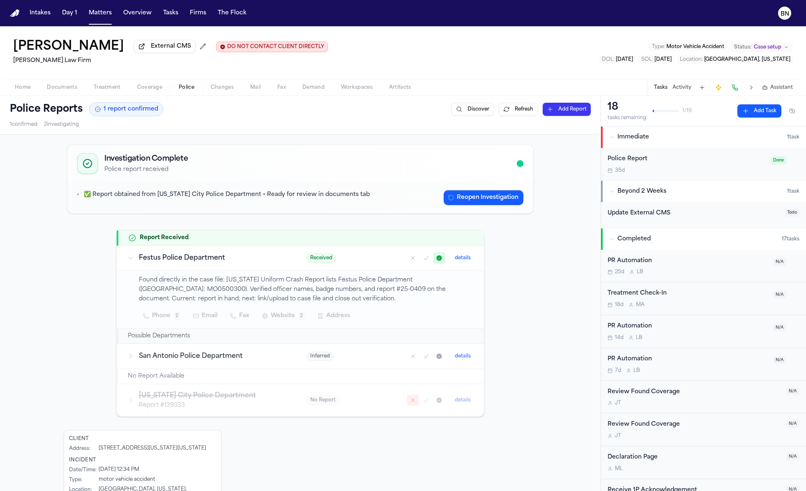
click at [186, 90] on span "Police" at bounding box center [187, 87] width 16 height 7
click at [177, 261] on h3 "Festus Police Department" at bounding box center [213, 258] width 148 height 10
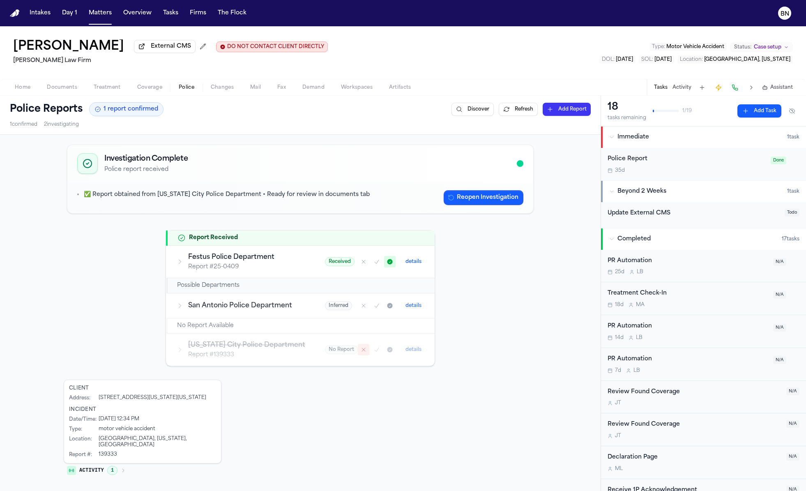
click at [238, 261] on h3 "Festus Police Department" at bounding box center [246, 257] width 117 height 10
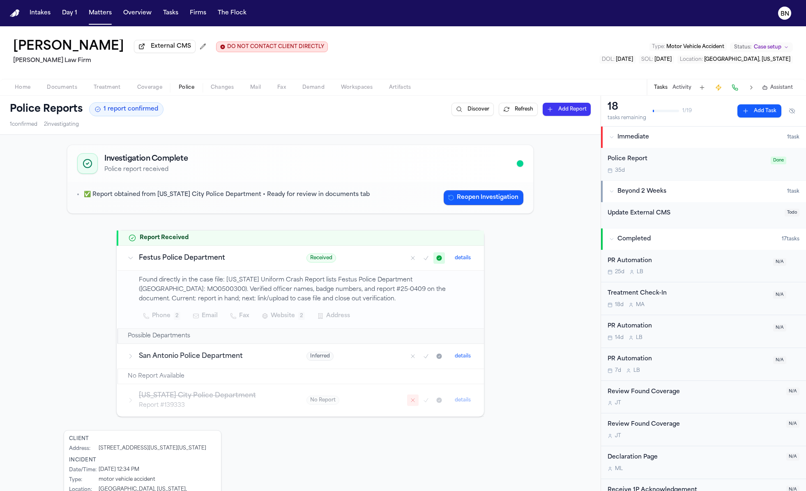
click at [472, 257] on button "details" at bounding box center [462, 258] width 23 height 10
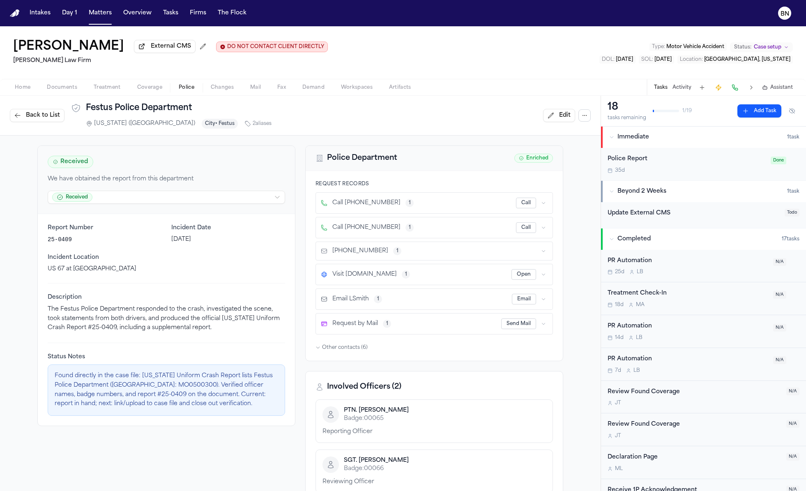
click at [351, 344] on span "Other contacts ( 6 )" at bounding box center [345, 347] width 46 height 7
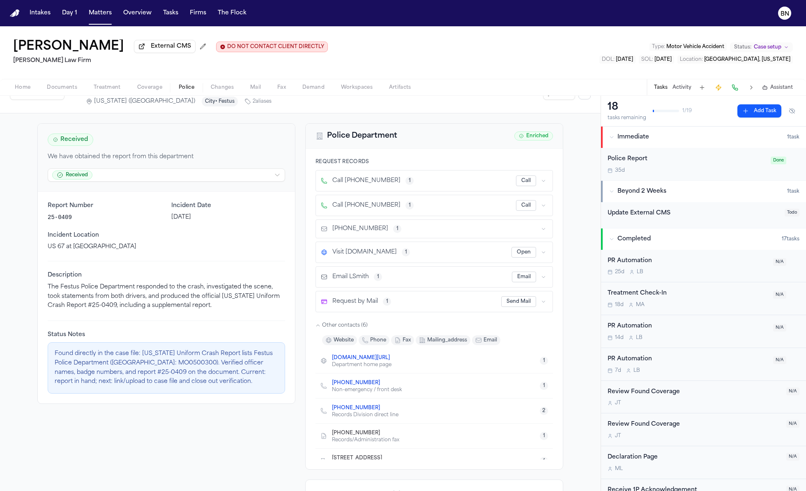
scroll to position [23, 0]
click at [542, 301] on icon "button" at bounding box center [543, 300] width 5 height 5
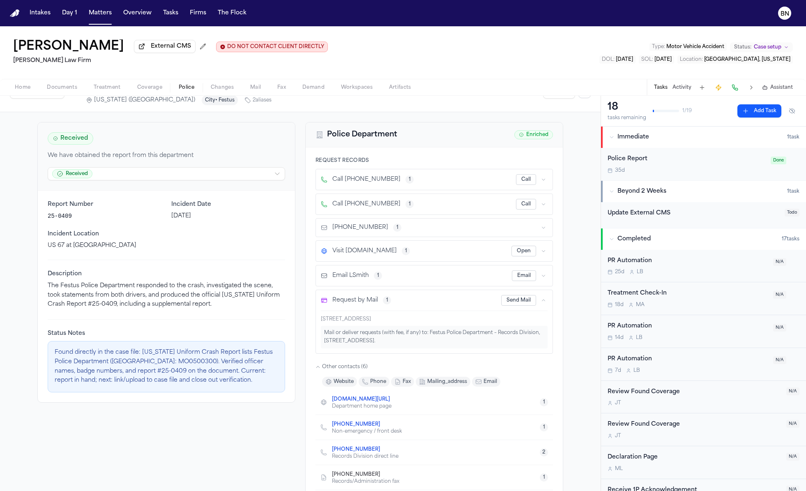
click at [542, 301] on icon "button" at bounding box center [543, 300] width 5 height 5
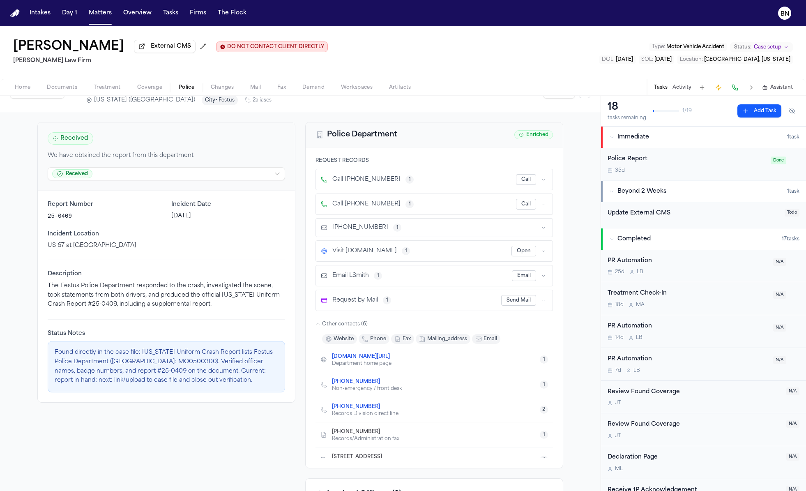
click at [526, 299] on button "Send Mail" at bounding box center [518, 300] width 35 height 11
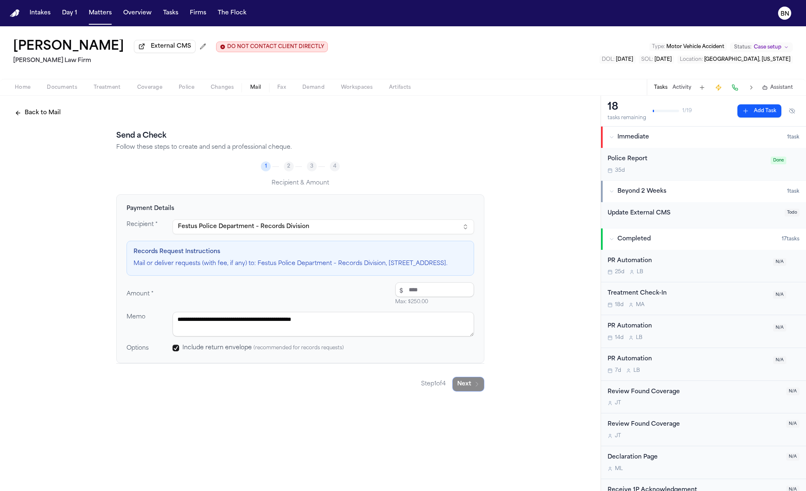
click at [131, 139] on h2 "Send a Check" at bounding box center [300, 136] width 368 height 12
click at [165, 197] on div "**********" at bounding box center [300, 278] width 368 height 169
click at [411, 297] on input "number" at bounding box center [434, 289] width 79 height 15
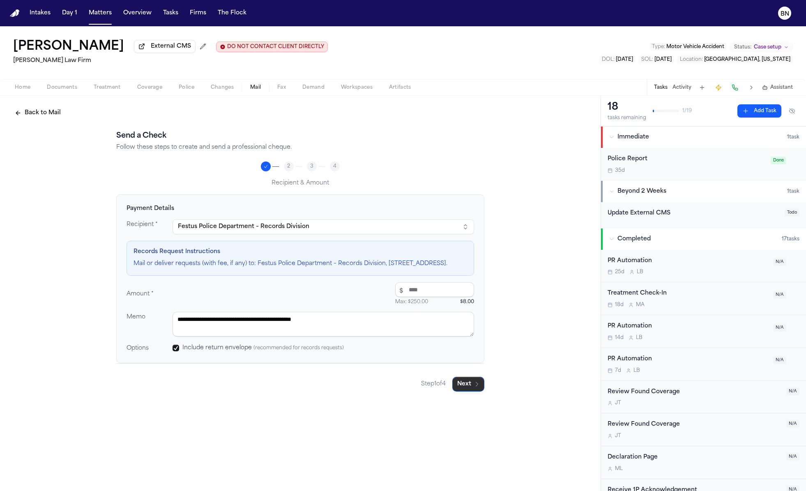
click at [475, 387] on icon "button" at bounding box center [477, 384] width 7 height 7
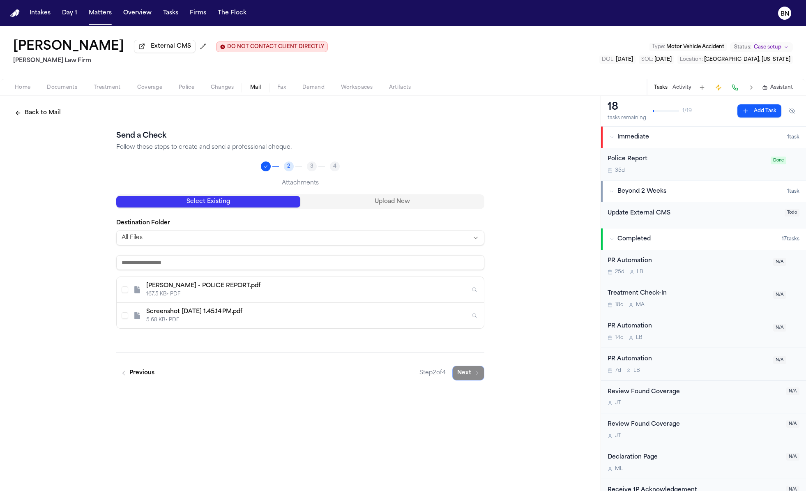
click at [266, 288] on div "WEISS, TERRI - POLICE REPORT.pdf" at bounding box center [308, 286] width 324 height 8
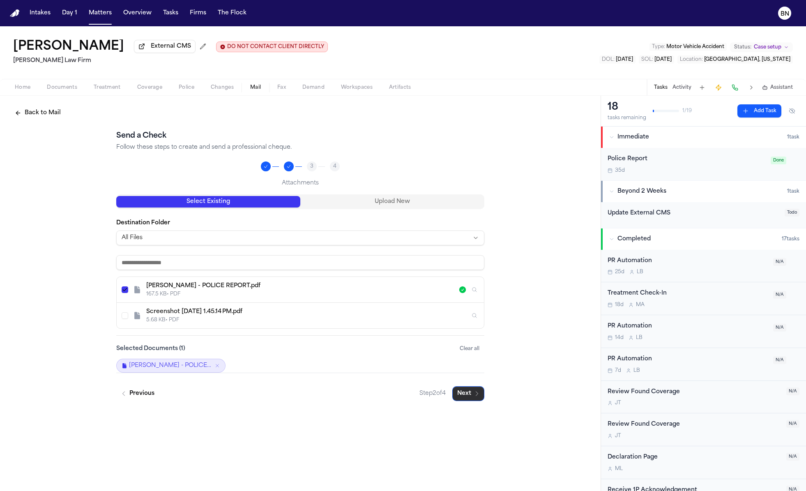
click at [463, 394] on button "Next" at bounding box center [468, 393] width 32 height 15
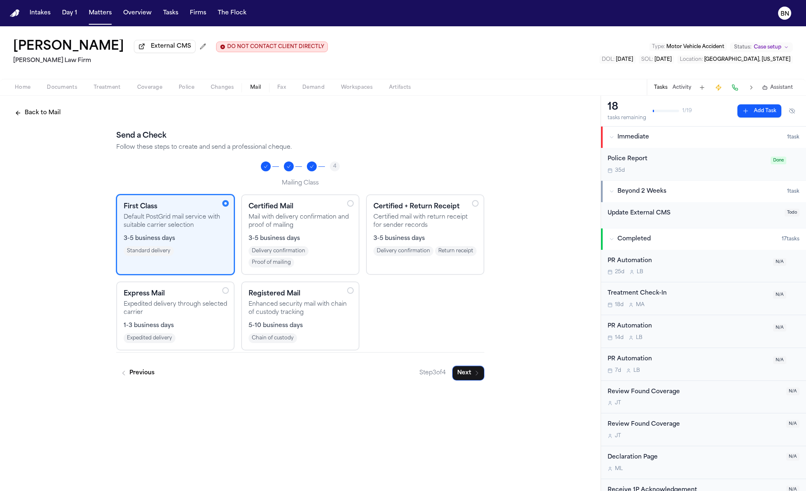
click at [223, 291] on div at bounding box center [225, 290] width 7 height 7
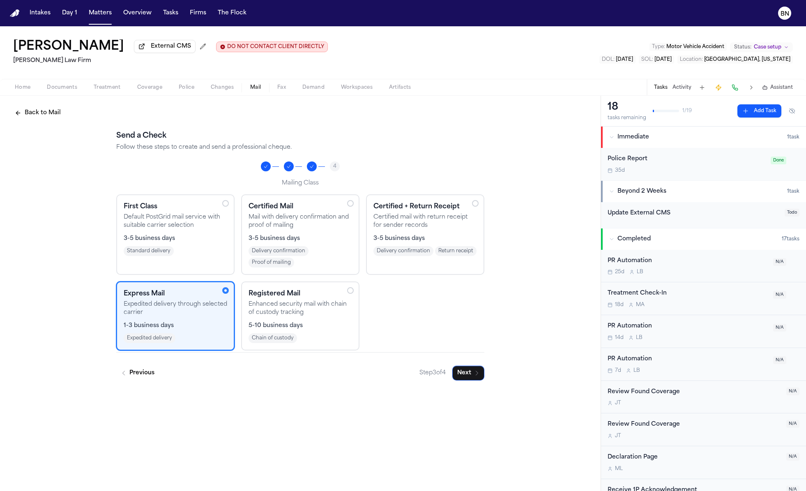
click at [214, 264] on div "First Class Default PostGrid mail service with suitable carrier selection 3-5 b…" at bounding box center [175, 234] width 118 height 81
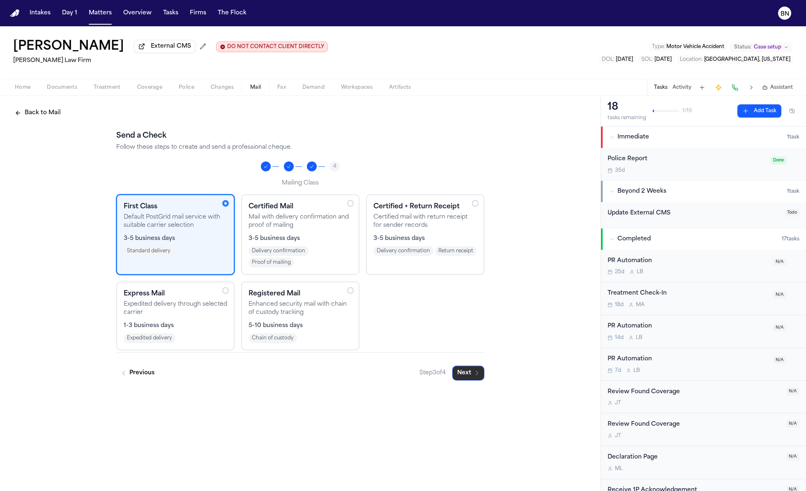
click at [475, 380] on button "Next" at bounding box center [468, 373] width 32 height 15
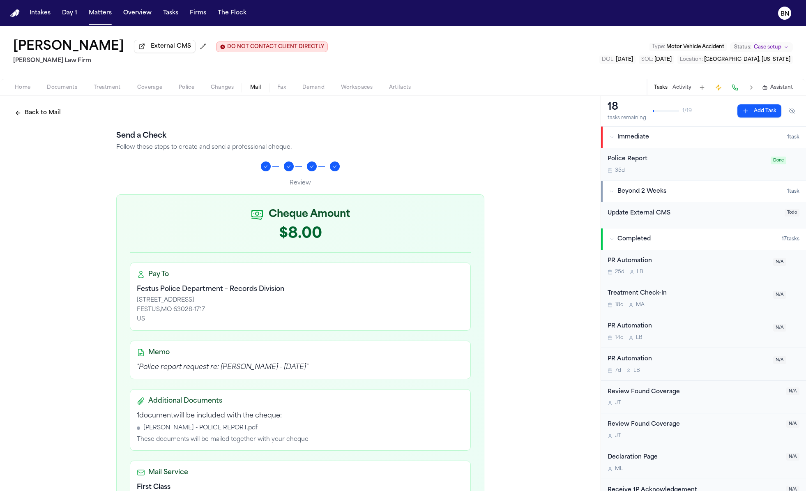
click at [49, 109] on button "Back to Mail" at bounding box center [38, 113] width 56 height 15
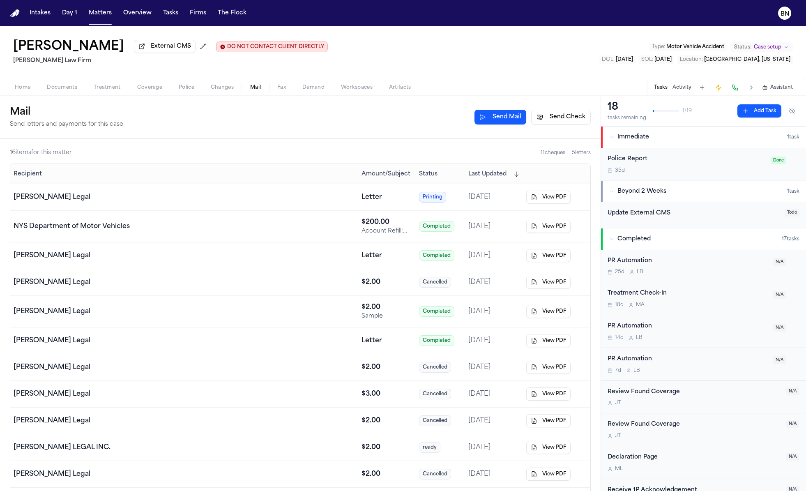
click at [258, 90] on span "Mail" at bounding box center [255, 87] width 11 height 7
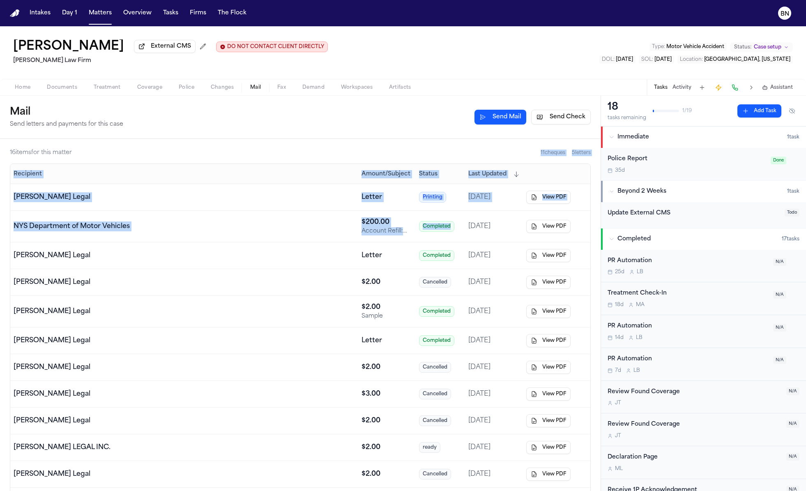
drag, startPoint x: 463, startPoint y: 233, endPoint x: 410, endPoint y: 148, distance: 100.4
click at [410, 148] on div "16 item s for this matter 11 cheque s 5 letter s Recipient Amount/Subject Statu…" at bounding box center [300, 392] width 601 height 507
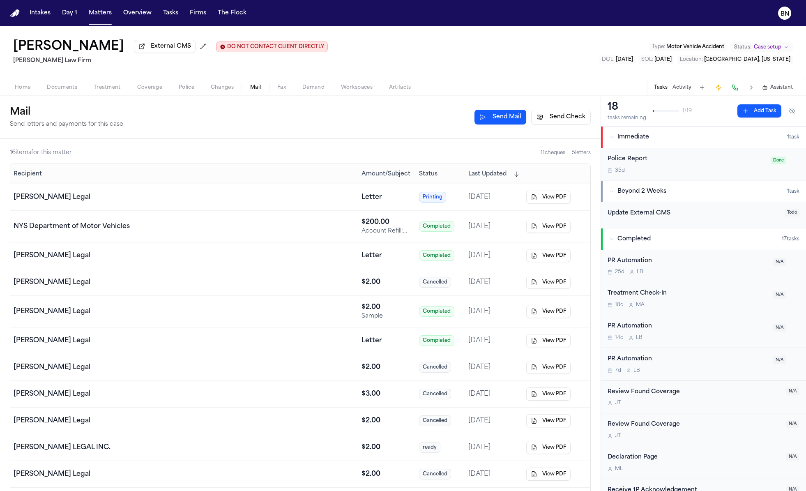
click at [507, 121] on button "Send Mail" at bounding box center [500, 117] width 52 height 15
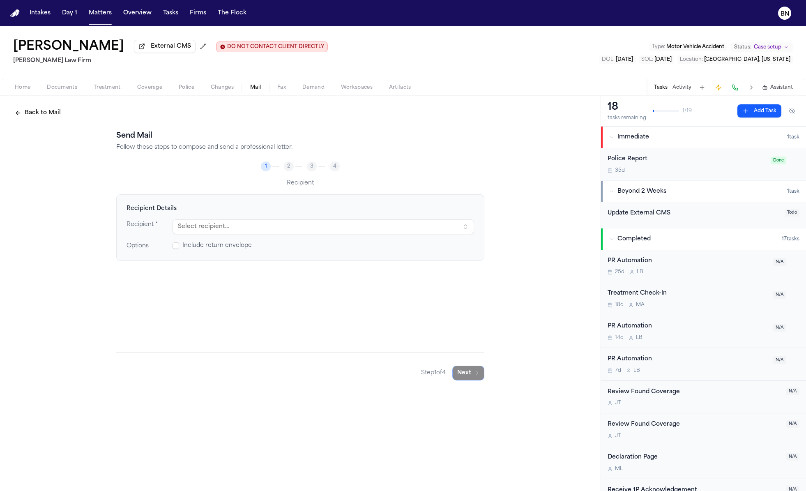
click at [319, 228] on button "Select recipient..." at bounding box center [324, 226] width 302 height 15
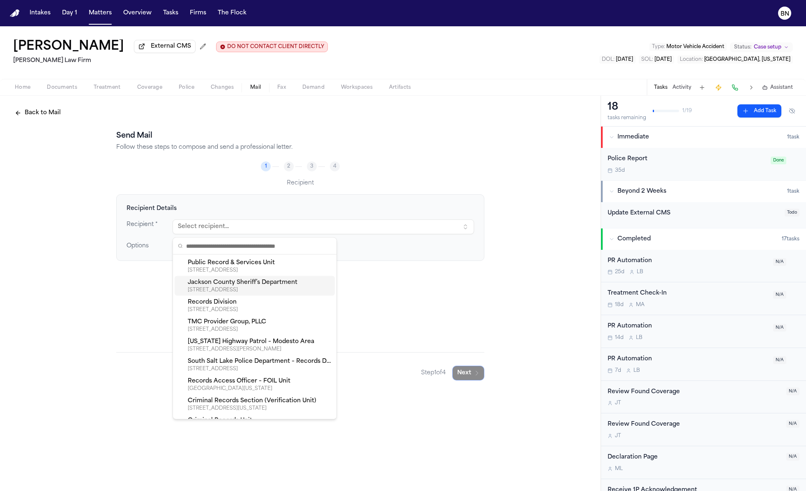
click at [290, 287] on div "3104 MAGNOLIA ST, PASCAGOULA, MS, 39567-4127" at bounding box center [260, 290] width 144 height 7
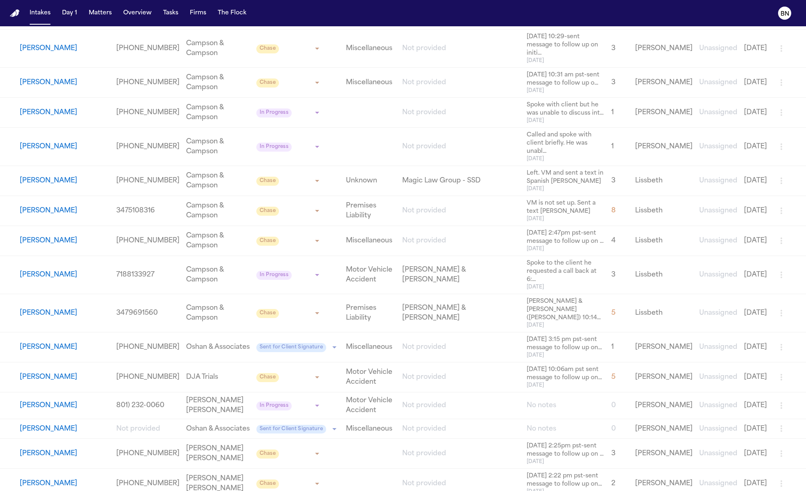
scroll to position [1712, 0]
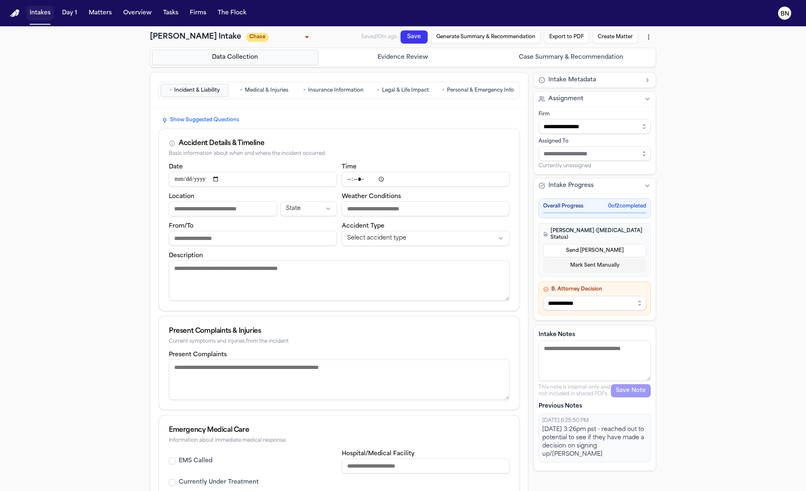
click at [48, 17] on button "Intakes" at bounding box center [40, 13] width 28 height 15
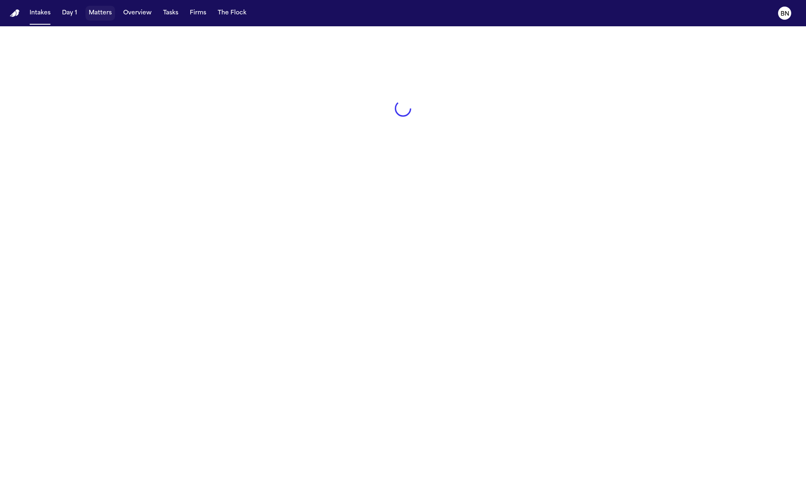
click at [102, 12] on button "Matters" at bounding box center [100, 13] width 30 height 15
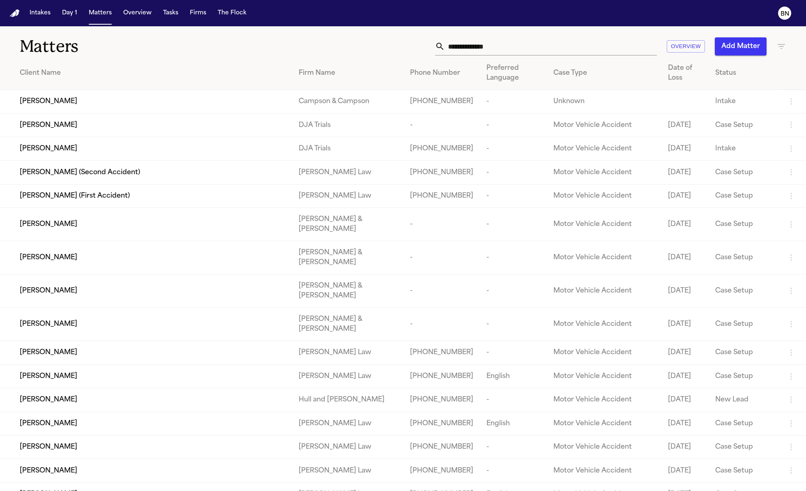
click at [525, 55] on input "text" at bounding box center [551, 46] width 212 height 18
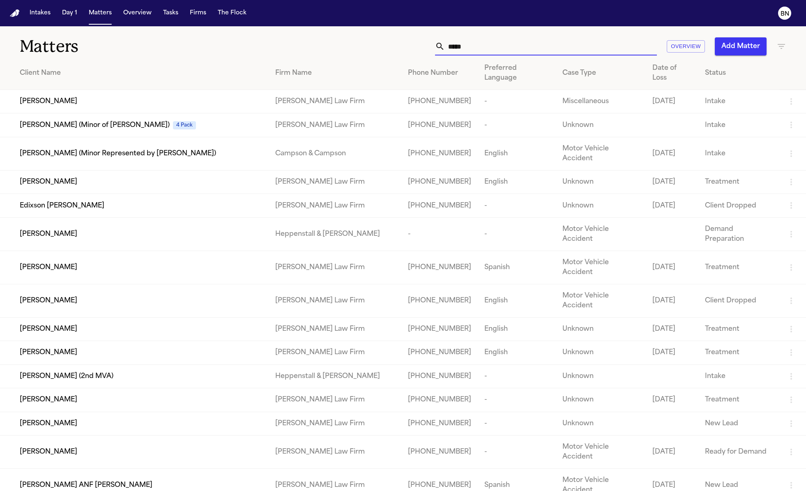
type input "*****"
click at [298, 94] on td "[PERSON_NAME] Law Firm" at bounding box center [335, 101] width 133 height 23
click at [203, 97] on div "[PERSON_NAME]" at bounding box center [141, 102] width 242 height 10
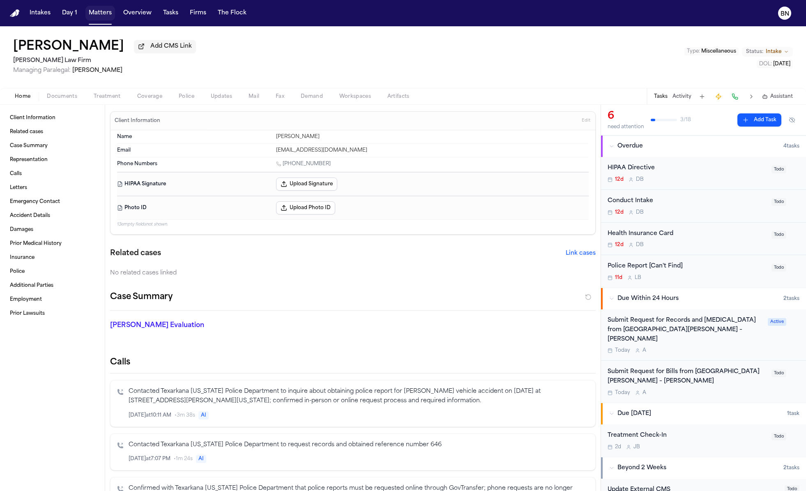
click at [107, 17] on button "Matters" at bounding box center [100, 13] width 30 height 15
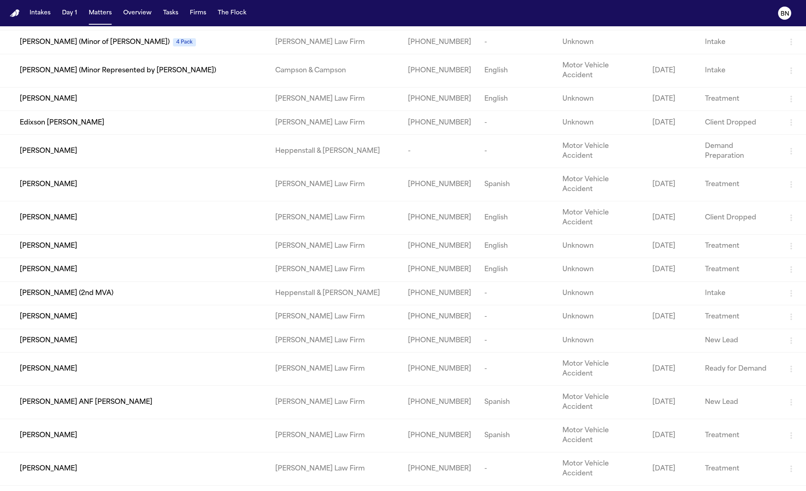
scroll to position [134, 0]
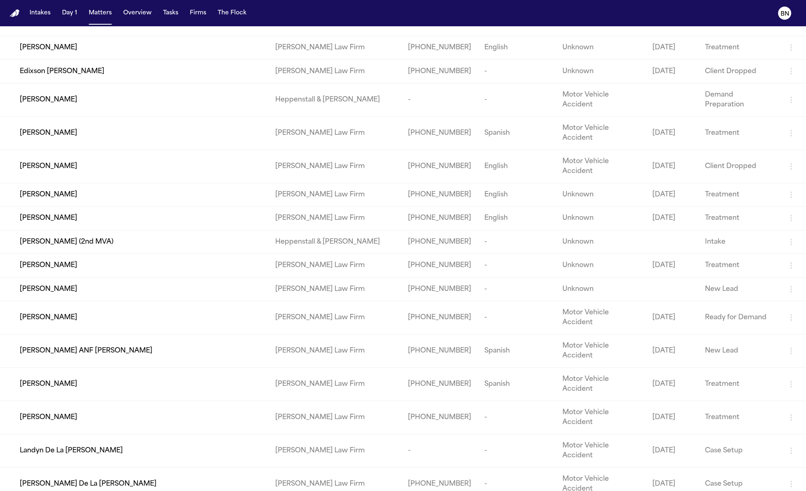
click at [262, 213] on div "[PERSON_NAME]" at bounding box center [141, 218] width 242 height 10
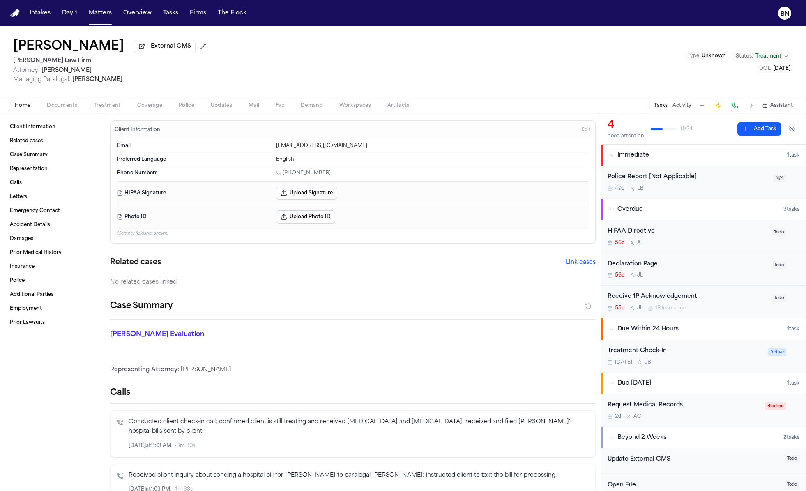
click at [151, 49] on span "External CMS" at bounding box center [171, 46] width 40 height 8
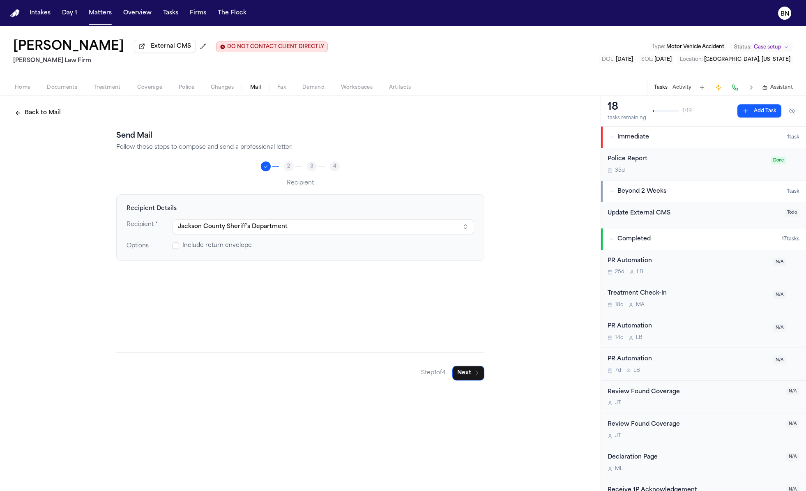
click at [233, 248] on span "Include return envelope" at bounding box center [216, 246] width 69 height 8
click at [470, 372] on button "Next" at bounding box center [468, 373] width 32 height 15
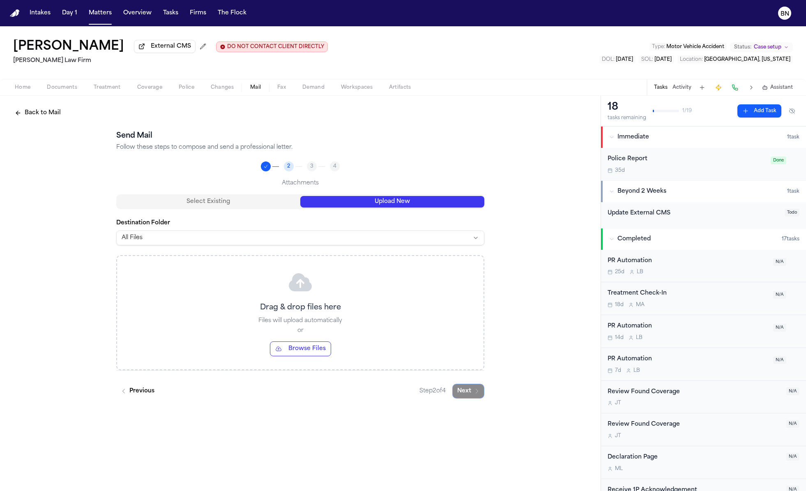
click at [369, 202] on button "Upload New" at bounding box center [392, 202] width 184 height 12
click at [269, 200] on button "Select Existing" at bounding box center [208, 202] width 184 height 12
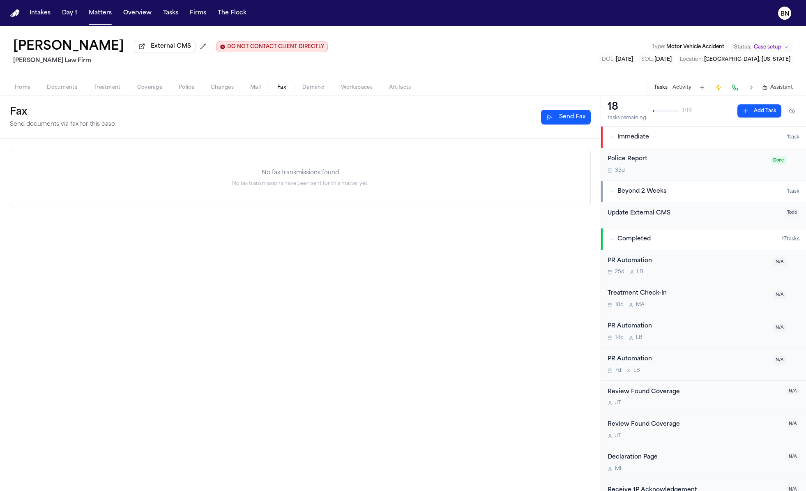
click at [278, 88] on span "Fax" at bounding box center [281, 87] width 9 height 7
click at [550, 118] on button "Send Fax" at bounding box center [566, 117] width 50 height 15
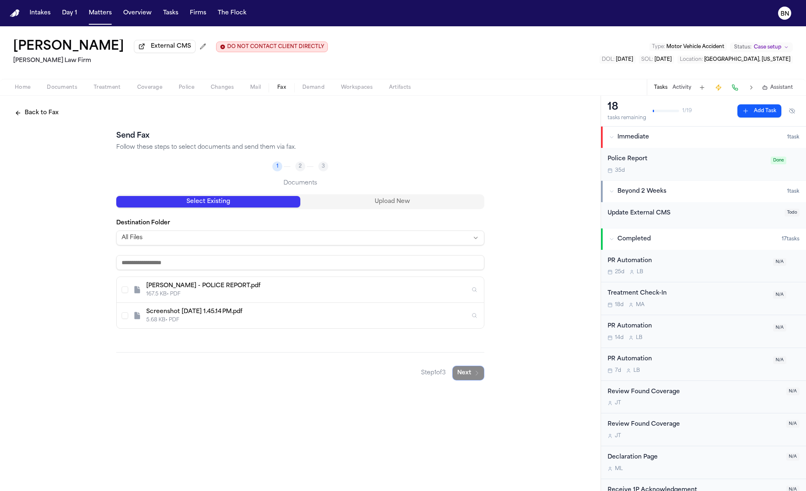
click at [355, 258] on input at bounding box center [300, 262] width 368 height 15
click at [210, 297] on div "167.5 KB • PDF" at bounding box center [308, 294] width 324 height 7
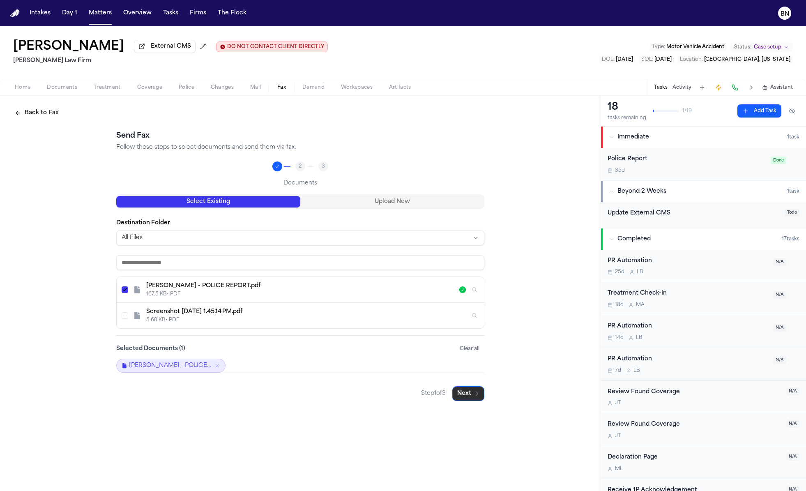
click at [479, 396] on icon "button" at bounding box center [477, 393] width 7 height 7
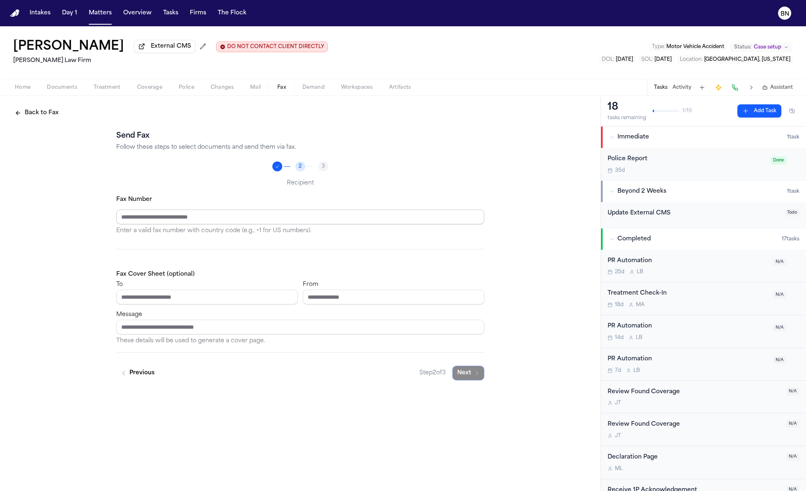
click at [242, 217] on input "Fax Number" at bounding box center [300, 217] width 368 height 15
click at [240, 301] on input "To" at bounding box center [207, 297] width 182 height 15
click at [283, 336] on p "These details will be used to generate a cover page." at bounding box center [300, 341] width 368 height 10
click at [283, 329] on input "Message" at bounding box center [300, 327] width 368 height 15
click at [253, 301] on input "To" at bounding box center [207, 297] width 182 height 15
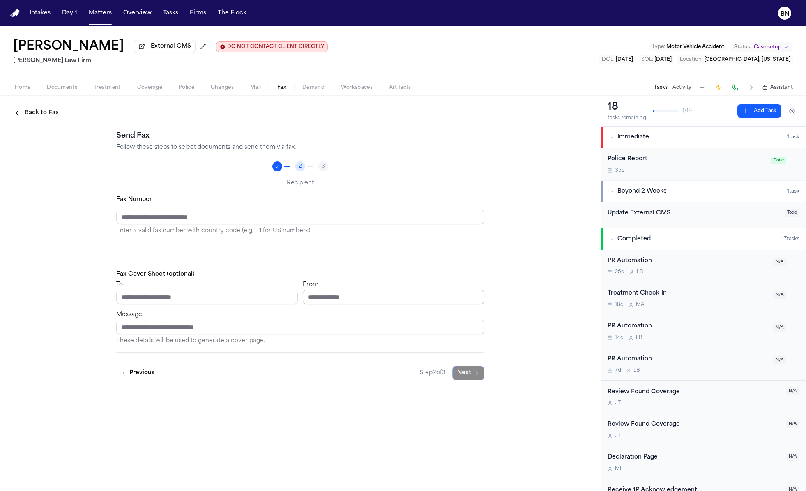
click at [331, 301] on input "From" at bounding box center [394, 297] width 182 height 15
click at [318, 327] on input "Message" at bounding box center [300, 327] width 368 height 15
click at [44, 119] on button "Back to Fax" at bounding box center [37, 113] width 54 height 15
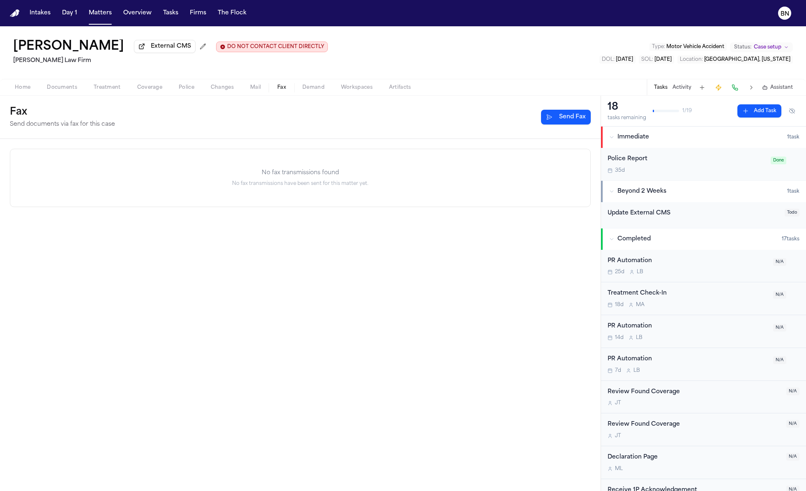
click at [316, 85] on span "Demand" at bounding box center [313, 87] width 22 height 7
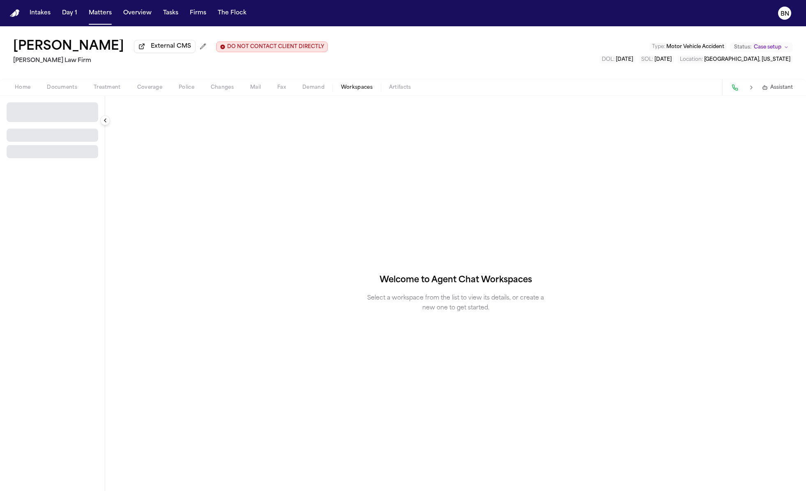
click at [359, 88] on span "Workspaces" at bounding box center [357, 87] width 32 height 7
click at [394, 88] on span "Artifacts" at bounding box center [400, 87] width 22 height 7
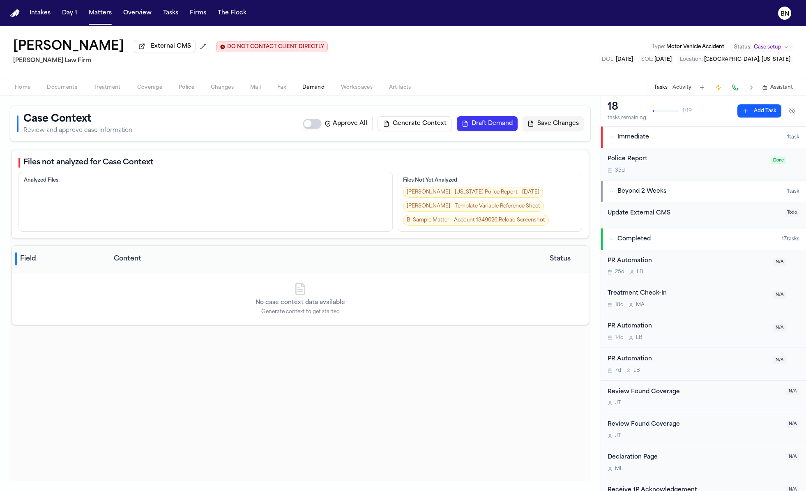
click at [318, 88] on span "Demand" at bounding box center [313, 87] width 22 height 7
click at [348, 89] on span "Workspaces" at bounding box center [357, 87] width 32 height 7
click at [313, 89] on span "Demand" at bounding box center [313, 87] width 22 height 7
click at [766, 90] on icon "button" at bounding box center [765, 88] width 6 height 6
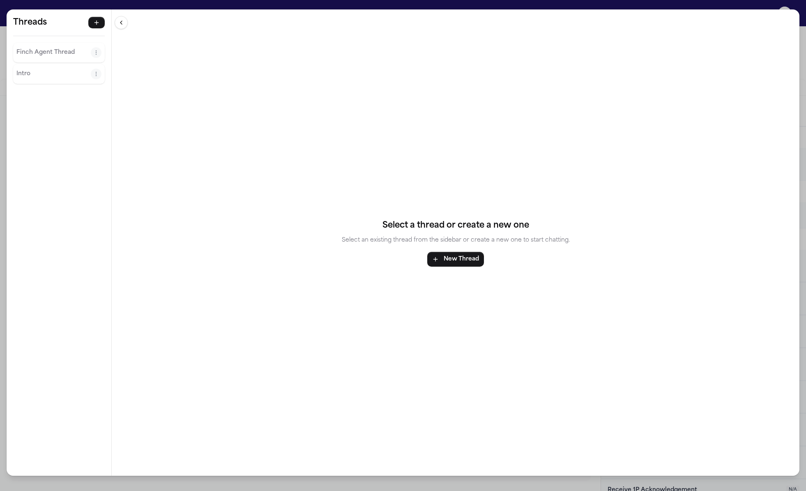
click at [39, 54] on p "Finch Agent Thread" at bounding box center [53, 53] width 74 height 10
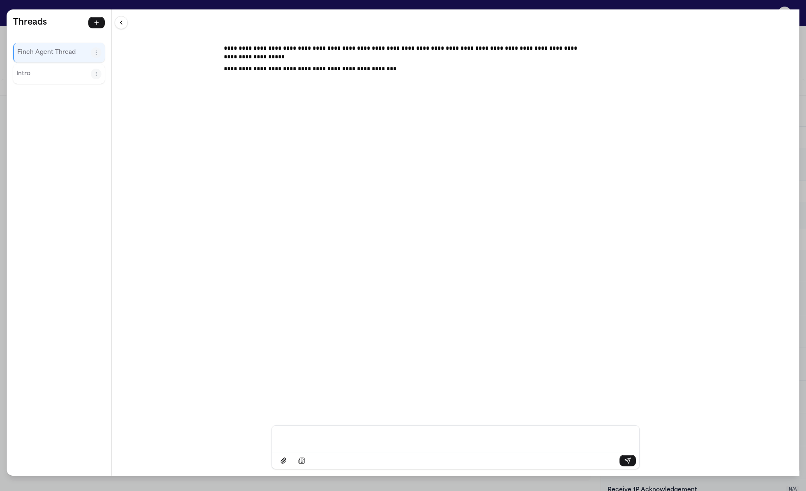
click at [61, 71] on p "Intro" at bounding box center [53, 74] width 74 height 10
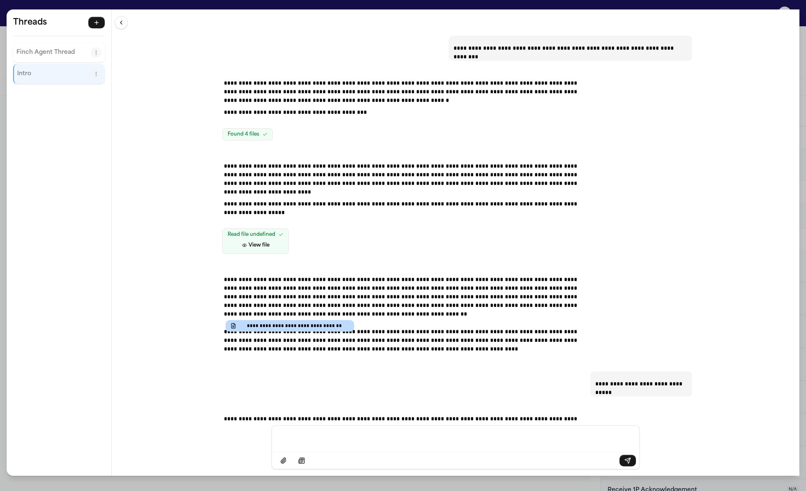
click at [313, 5] on div "**********" at bounding box center [403, 245] width 806 height 491
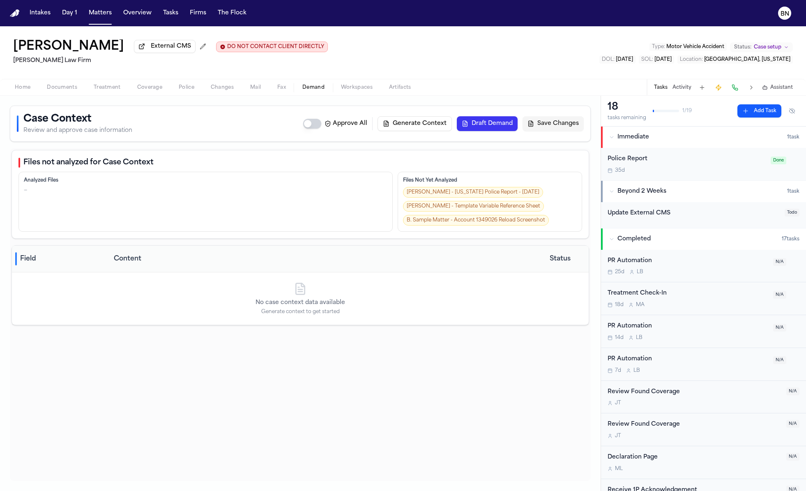
click at [654, 164] on div "Police Report" at bounding box center [687, 158] width 158 height 9
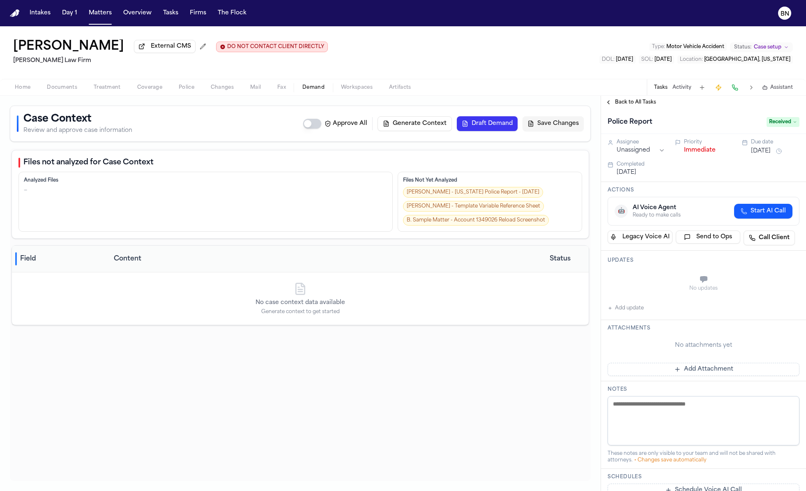
click at [785, 122] on span "Received" at bounding box center [783, 122] width 33 height 10
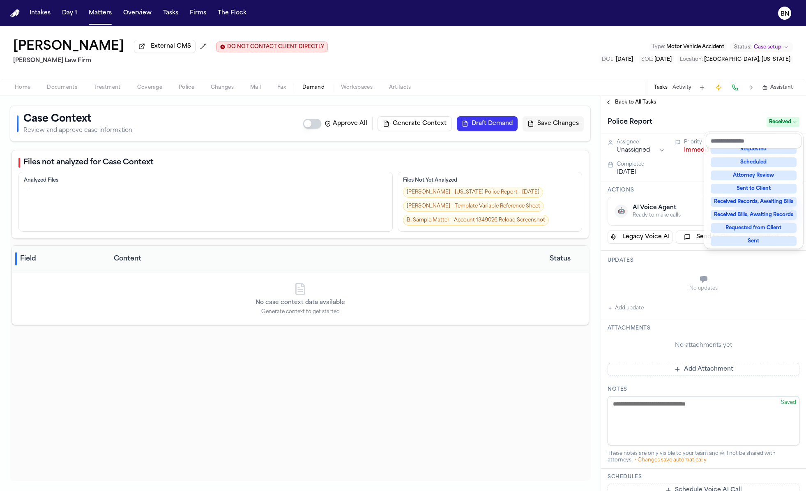
scroll to position [94, 0]
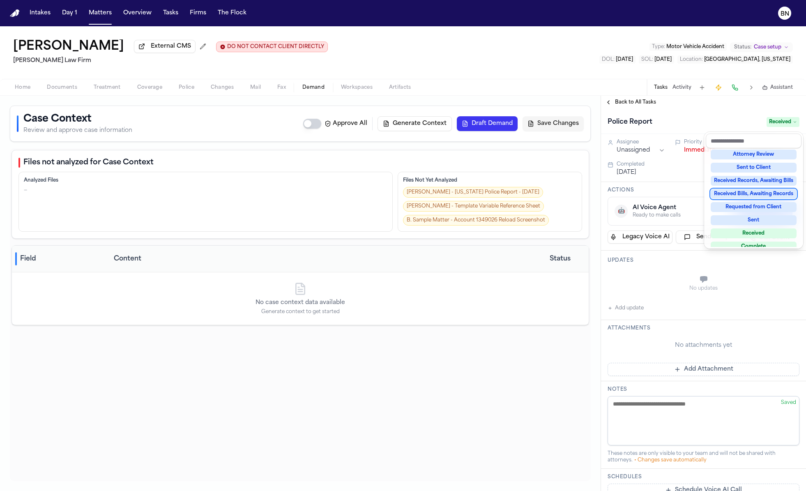
click at [683, 175] on div "Police Report Received Assignee Unassigned Priority Immediate Due date Sep 2, 2…" at bounding box center [703, 370] width 205 height 522
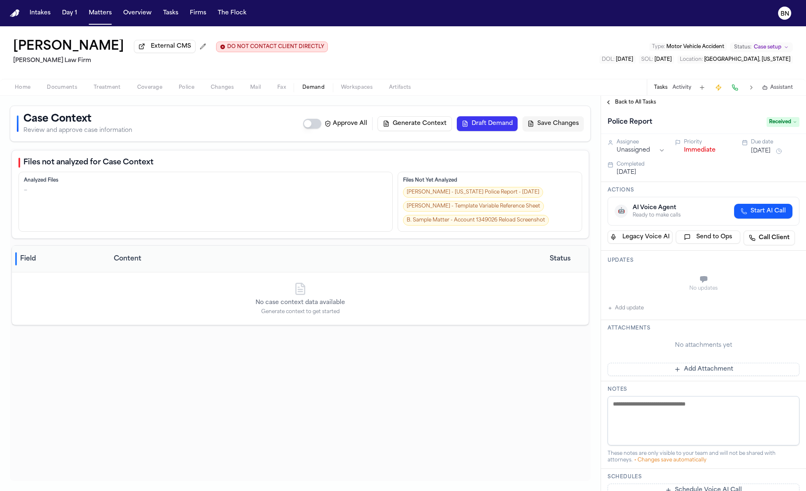
click at [781, 120] on span "Received" at bounding box center [783, 122] width 33 height 10
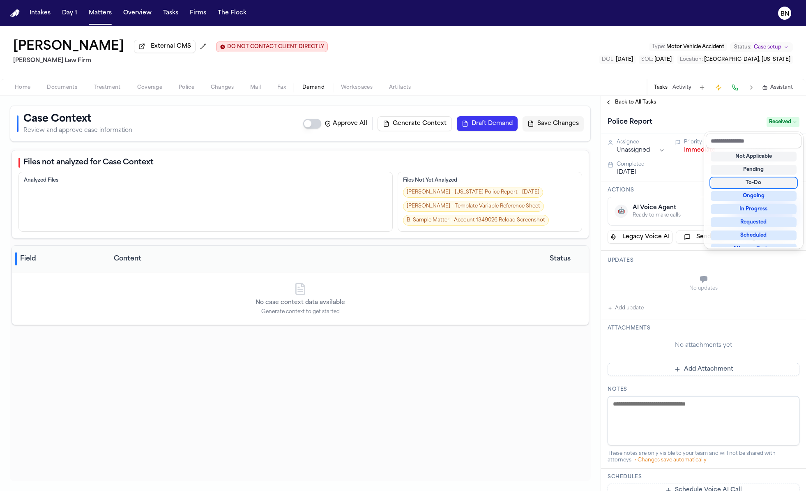
scroll to position [14, 0]
click at [681, 176] on div "Police Report Received Assignee Unassigned Priority Immediate Due date Sep 2, 2…" at bounding box center [703, 370] width 205 height 522
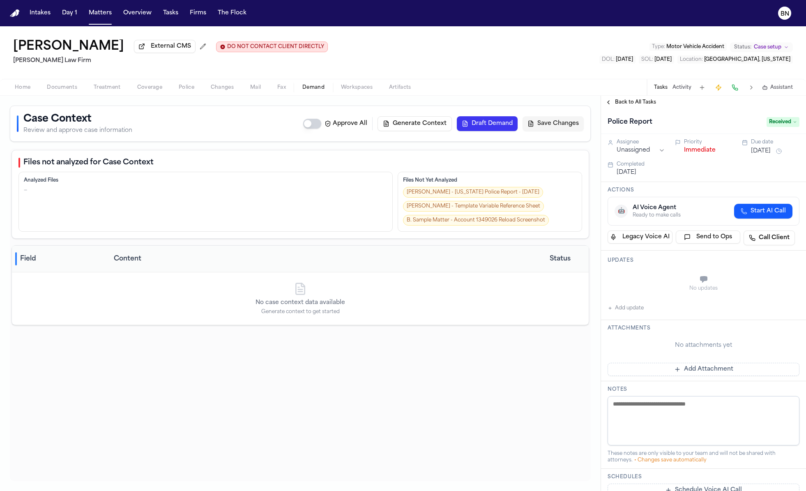
click at [651, 147] on div "Assignee Unassigned" at bounding box center [641, 147] width 48 height 16
click at [652, 154] on html "Intakes Day 1 Matters Overview Tasks Firms The Flock BN Bennett Northcutt Exter…" at bounding box center [403, 245] width 806 height 491
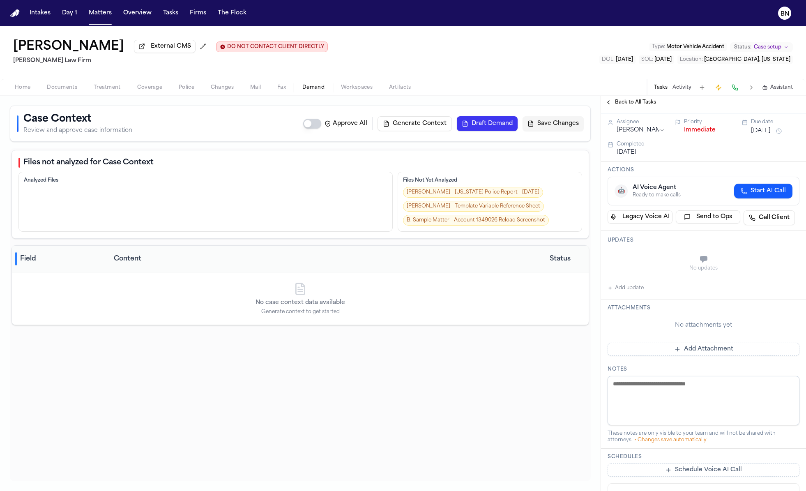
scroll to position [0, 0]
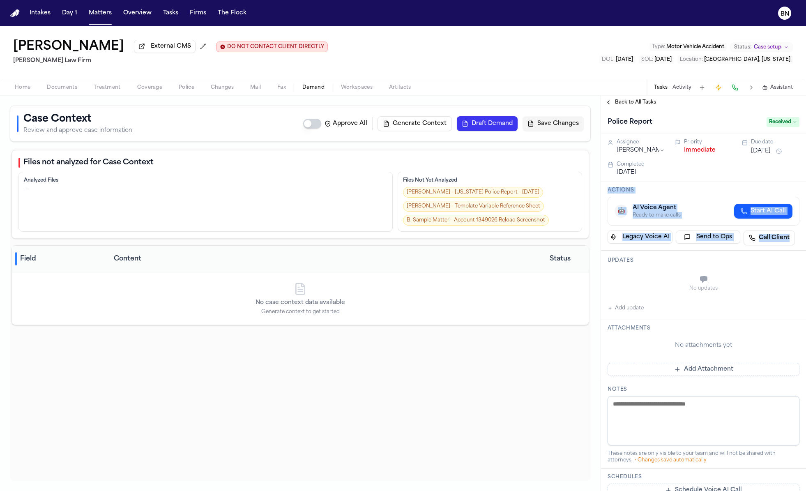
drag, startPoint x: 607, startPoint y: 191, endPoint x: 788, endPoint y: 249, distance: 189.7
click at [788, 249] on div "Actions 🤖 AI Voice Agent Ready to make calls Start AI Call Legacy Voice AI Send…" at bounding box center [703, 216] width 205 height 69
click at [647, 291] on div "No updates" at bounding box center [704, 288] width 192 height 7
click at [647, 423] on textarea at bounding box center [704, 420] width 192 height 49
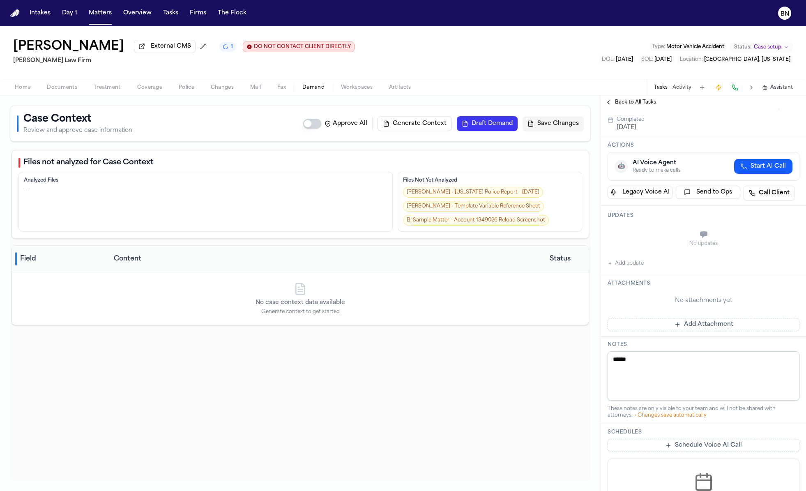
scroll to position [61, 0]
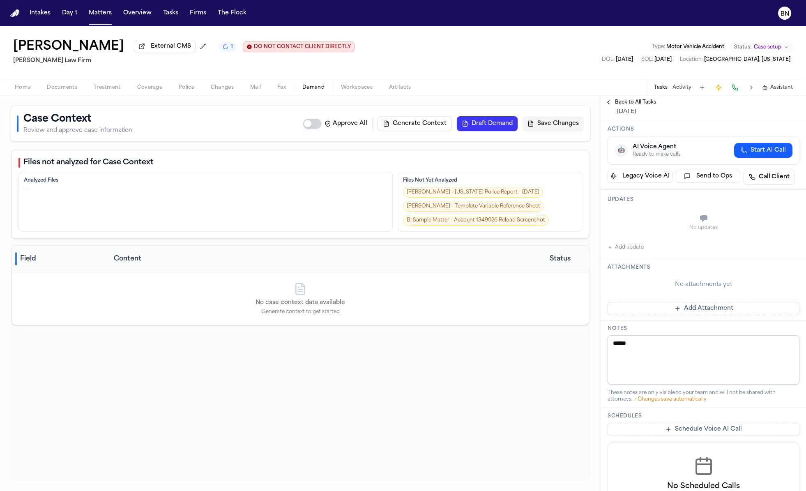
type textarea "*****"
click at [682, 410] on div "Schedules Schedule Voice AI Call No Scheduled Calls You haven't set up any sche…" at bounding box center [703, 477] width 205 height 138
click at [624, 246] on button "Add update" at bounding box center [626, 247] width 36 height 10
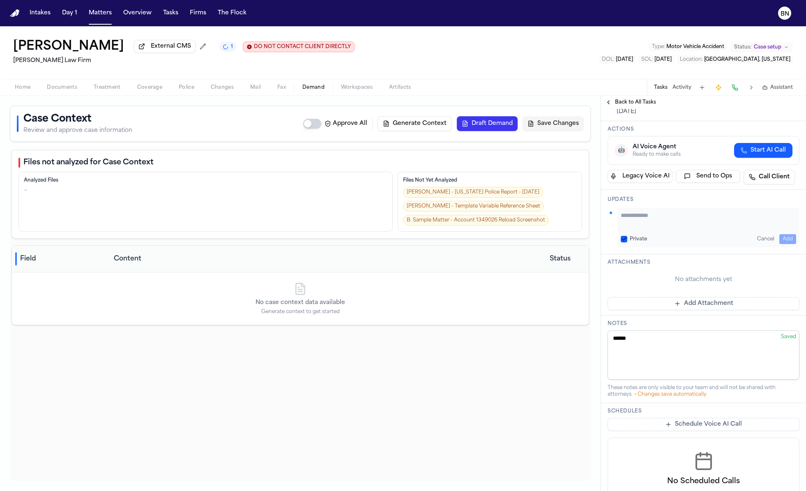
click at [656, 212] on textarea "Add your update" at bounding box center [708, 219] width 175 height 16
type textarea "*****"
click at [790, 232] on div "***** Private Cancel Add" at bounding box center [708, 227] width 182 height 39
click at [788, 237] on button "Add" at bounding box center [787, 239] width 17 height 10
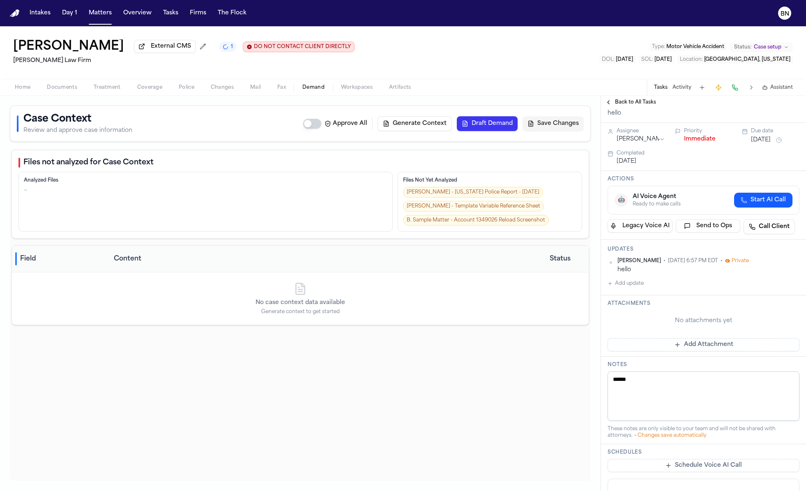
scroll to position [0, 0]
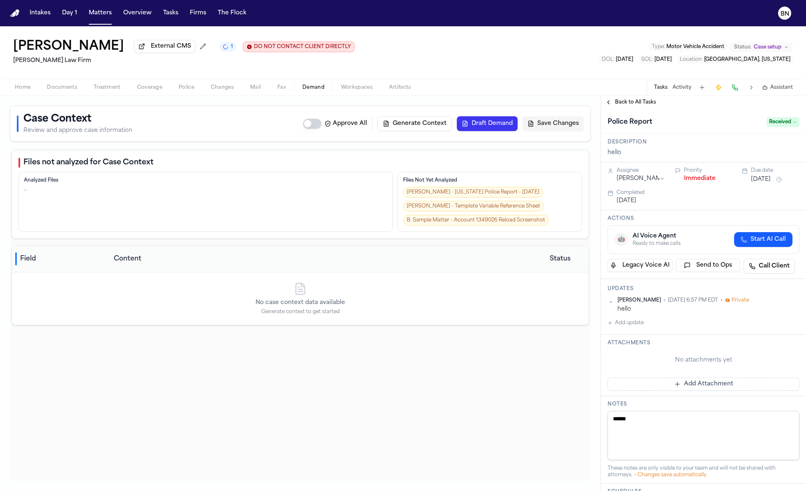
click at [617, 106] on span "Back to All Tasks" at bounding box center [635, 102] width 41 height 7
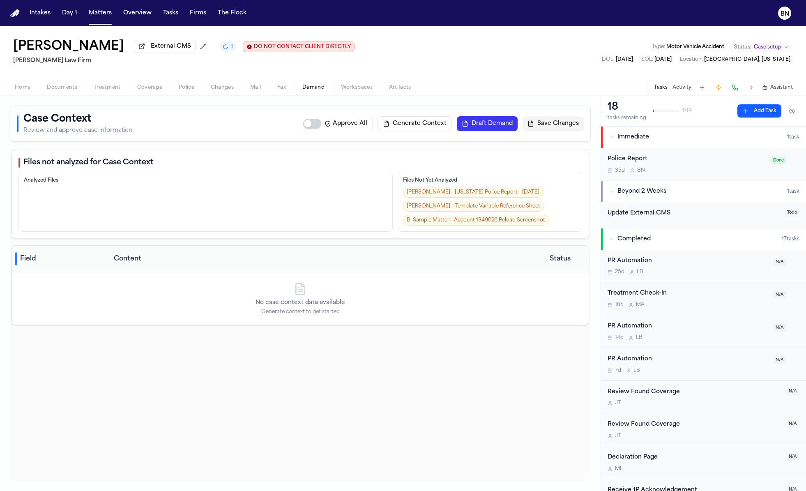
click at [681, 90] on button "Activity" at bounding box center [682, 87] width 19 height 7
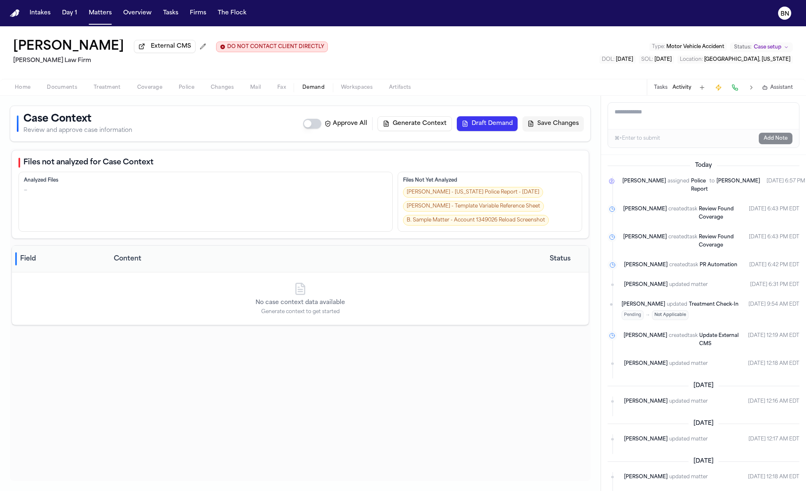
click at [654, 125] on textarea "Add a note to this matter" at bounding box center [703, 116] width 191 height 26
click at [652, 117] on textarea "Add a note to this matter" at bounding box center [703, 116] width 191 height 26
click at [656, 114] on textarea "Add a note to this matter" at bounding box center [703, 116] width 191 height 26
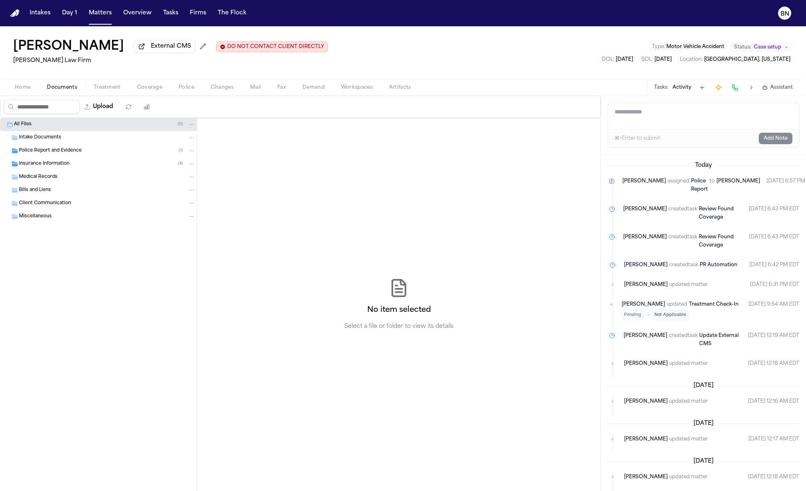
click at [57, 91] on span "Documents" at bounding box center [62, 87] width 30 height 7
click at [673, 108] on textarea "Add a note to this matter" at bounding box center [703, 116] width 191 height 26
click at [670, 113] on textarea "Add a note to this matter" at bounding box center [703, 116] width 191 height 26
click at [677, 119] on textarea "Add a note to this matter" at bounding box center [703, 116] width 191 height 26
click at [647, 125] on textarea "Add a note to this matter" at bounding box center [703, 116] width 191 height 26
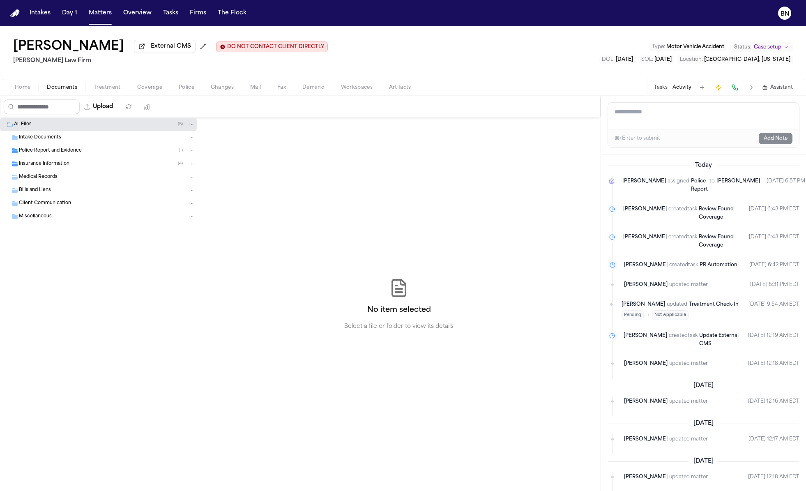
click at [474, 58] on div "Bennett Northcutt External CMS DO NOT CONTACT CLIENT DIRECTLY DO NOT CONTACT Fi…" at bounding box center [403, 52] width 806 height 53
click at [166, 14] on button "Tasks" at bounding box center [171, 13] width 22 height 15
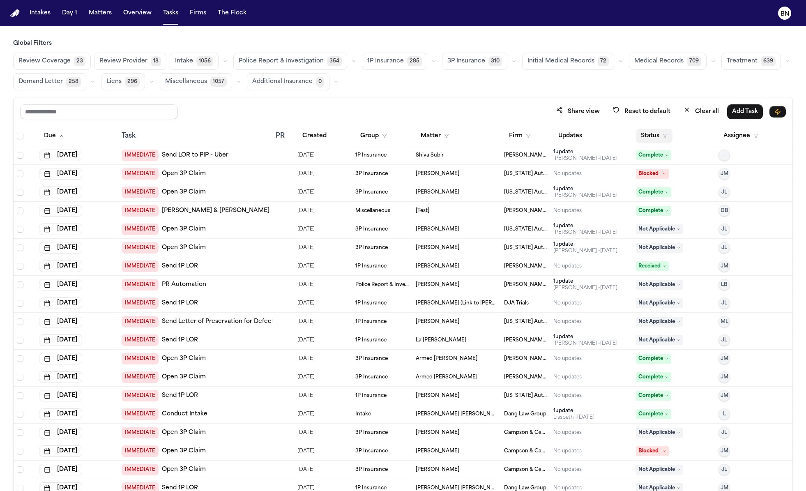
click at [658, 134] on button "Status" at bounding box center [654, 136] width 37 height 15
click at [650, 186] on button "Active" at bounding box center [652, 185] width 23 height 11
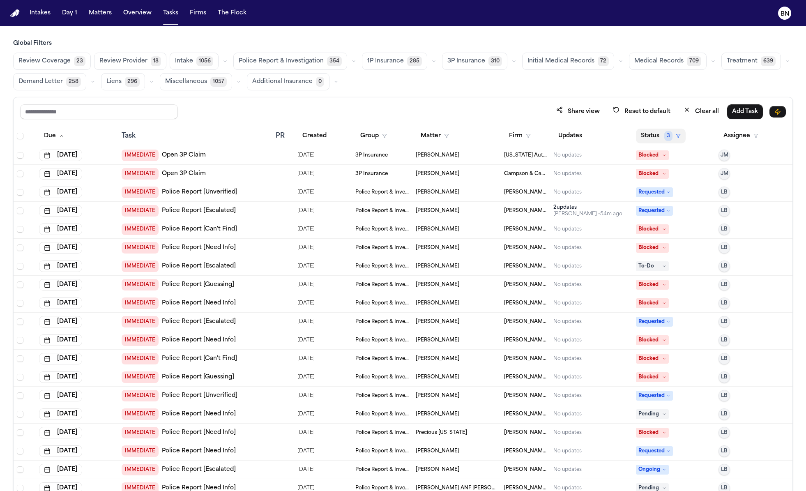
click at [652, 140] on button "Status 3" at bounding box center [661, 136] width 50 height 15
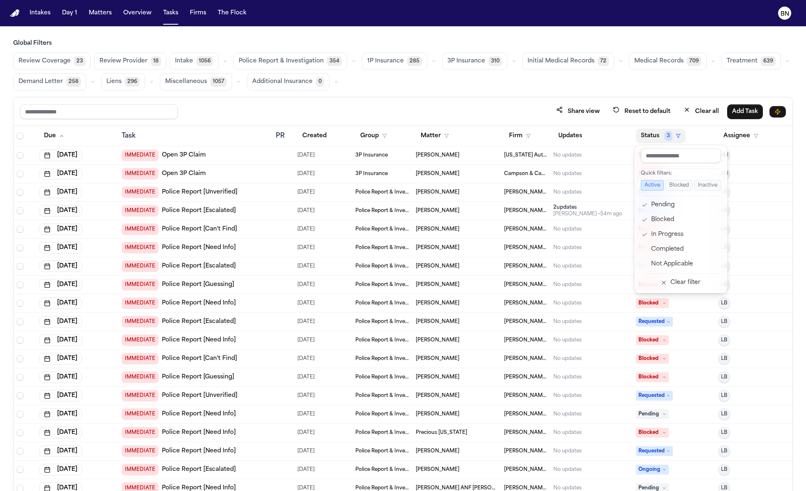
click at [486, 106] on div "Share view Reset to default Clear all Add Task Due Task PR Created Group Matter…" at bounding box center [403, 312] width 780 height 430
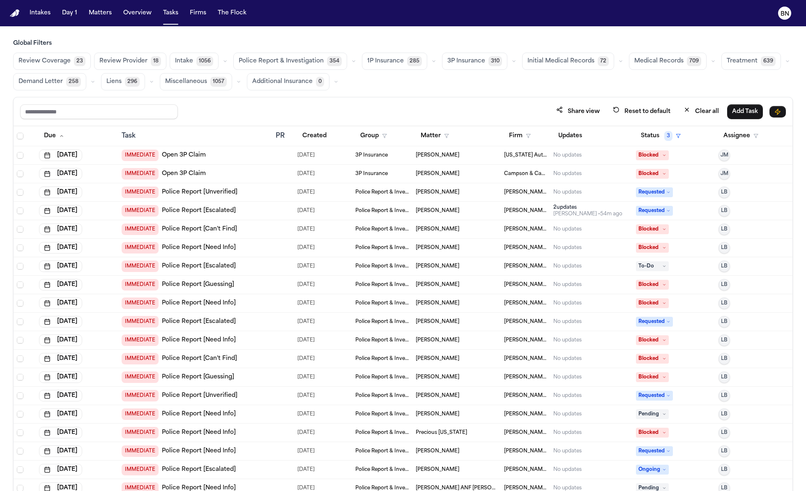
click at [145, 64] on button "Review Provider 18" at bounding box center [130, 61] width 72 height 17
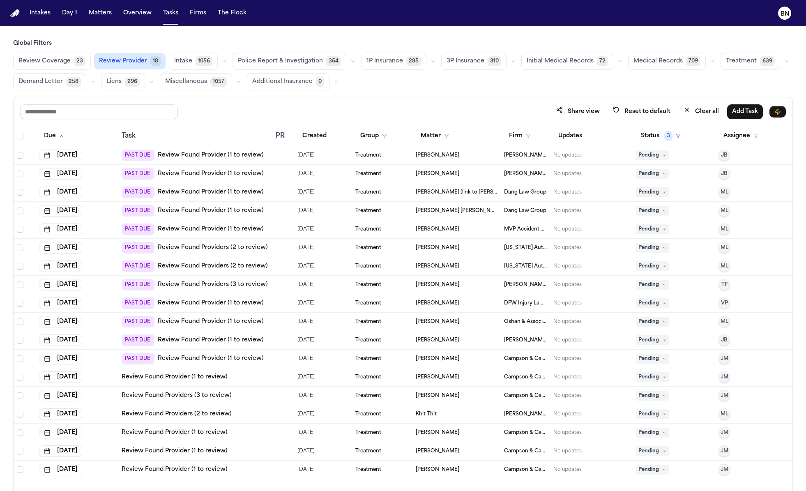
click at [70, 63] on button "Review Coverage 23" at bounding box center [52, 61] width 78 height 17
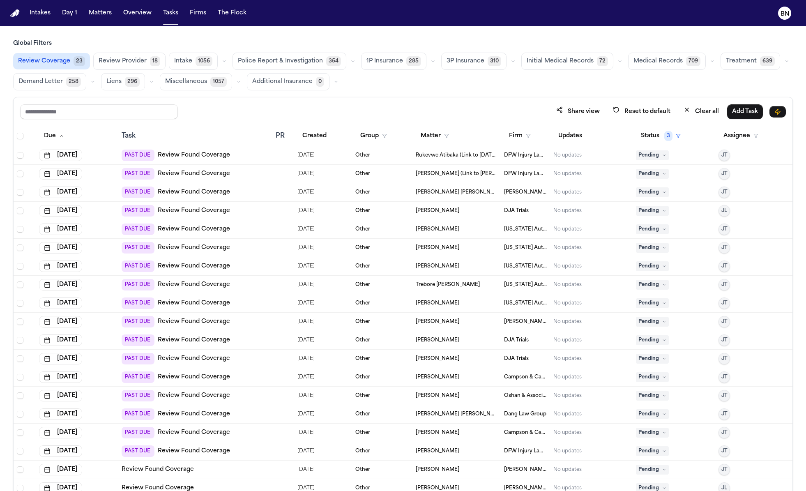
click at [138, 64] on span "Review Provider" at bounding box center [123, 61] width 48 height 8
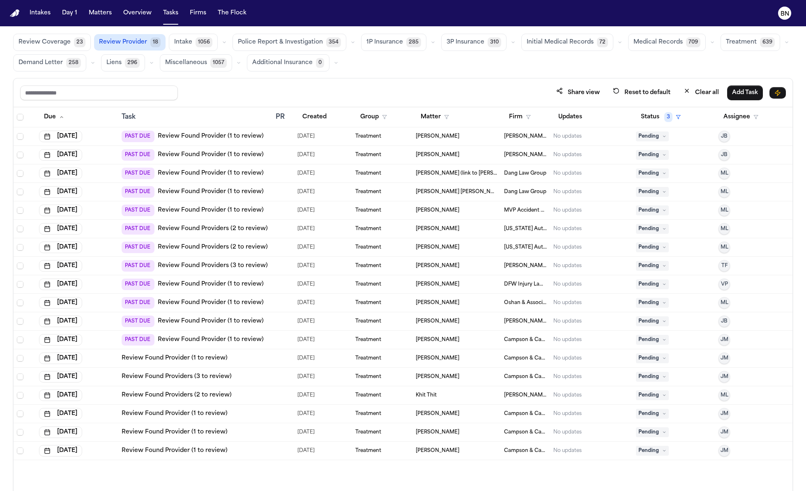
scroll to position [13, 0]
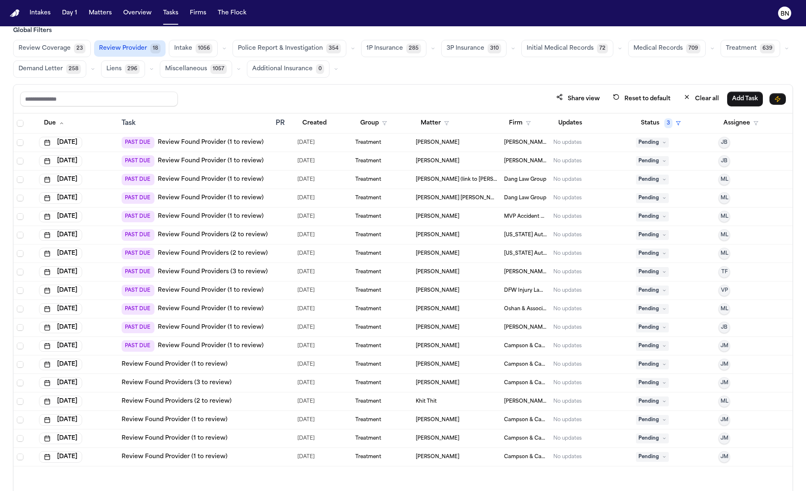
click at [83, 51] on span "23" at bounding box center [80, 49] width 12 height 10
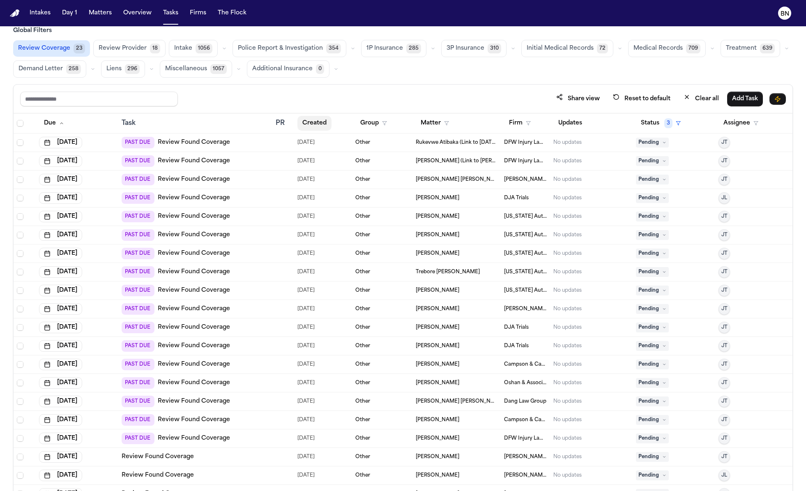
click at [316, 123] on button "Created" at bounding box center [314, 123] width 34 height 15
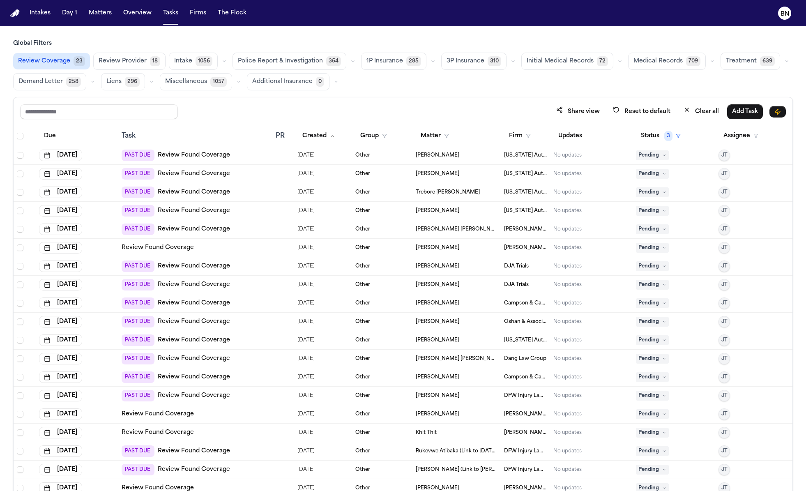
click at [431, 62] on icon "button" at bounding box center [433, 61] width 5 height 5
click at [414, 82] on button "Open Claim 27" at bounding box center [402, 82] width 81 height 16
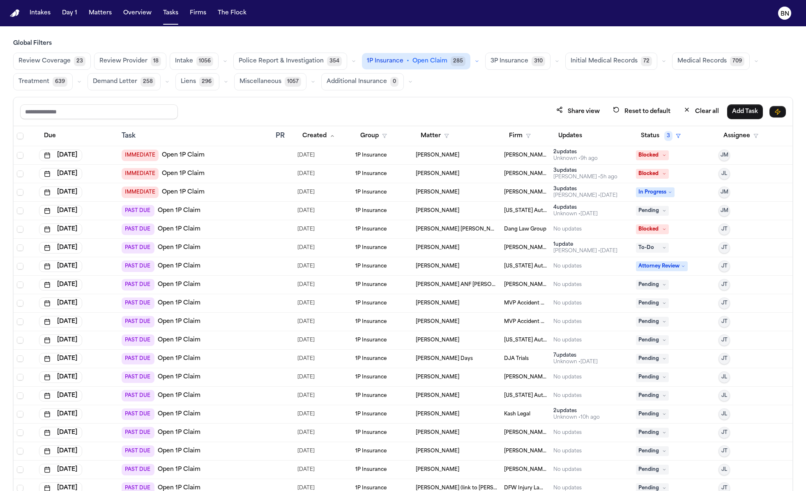
click at [474, 62] on icon "button" at bounding box center [476, 61] width 5 height 5
click at [419, 98] on button "Send LOR 38" at bounding box center [409, 98] width 94 height 16
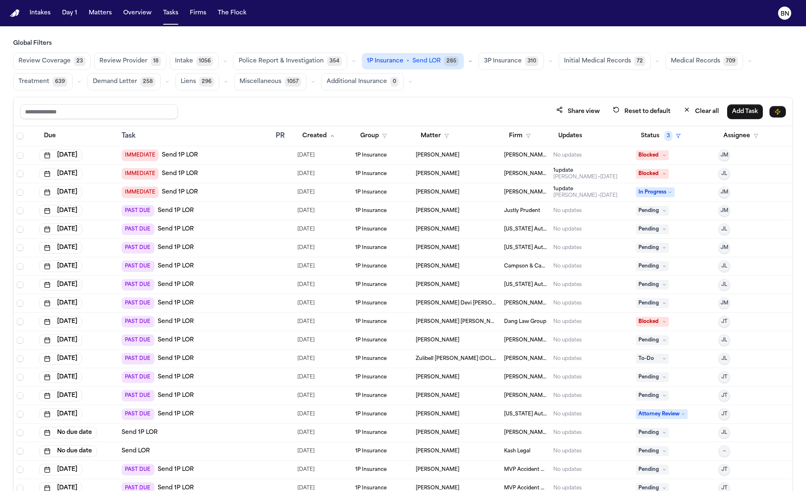
click at [548, 63] on icon "button" at bounding box center [550, 61] width 5 height 5
click at [620, 76] on div "Review Coverage 23 Review Provider 18 Intake 1056 Police Report & Investigation…" at bounding box center [403, 72] width 780 height 38
click at [396, 93] on div "Global Filters Review Coverage 23 Review Provider 18 Intake 1056 Police Report …" at bounding box center [403, 283] width 780 height 488
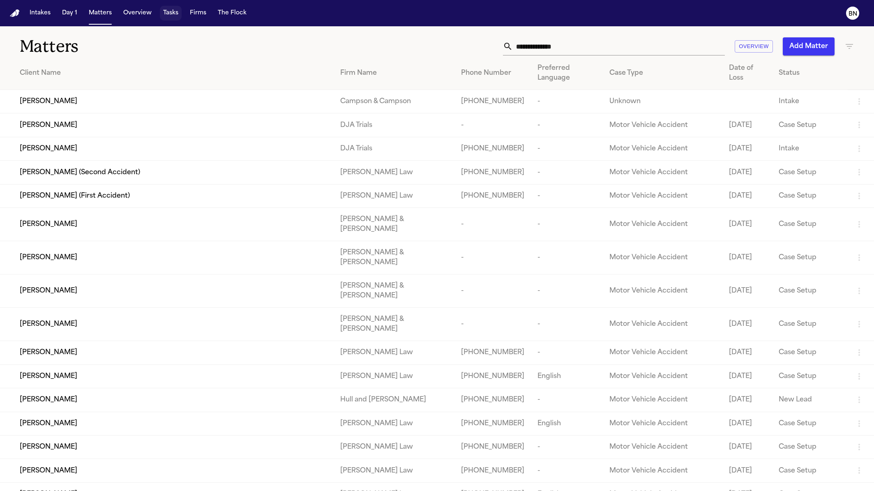
click at [166, 15] on button "Tasks" at bounding box center [171, 13] width 22 height 15
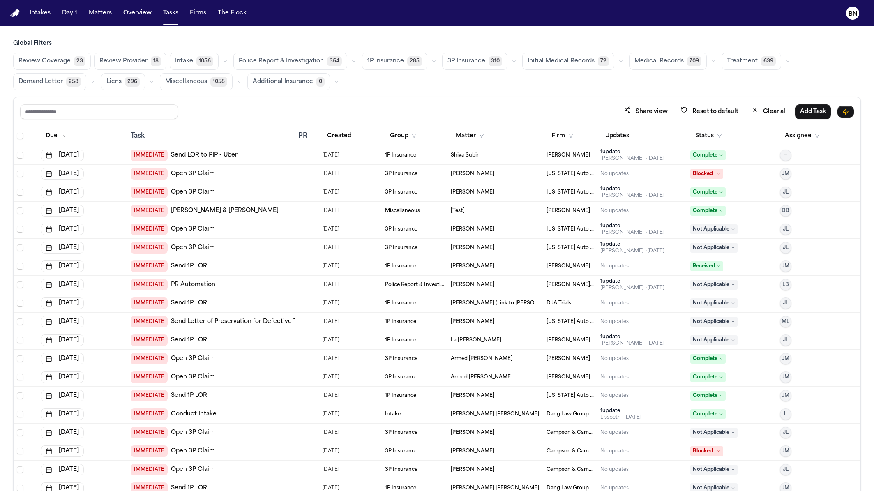
click at [352, 62] on icon "button" at bounding box center [353, 61] width 2 height 1
click at [295, 100] on span "Police Report Escalation" at bounding box center [274, 98] width 71 height 8
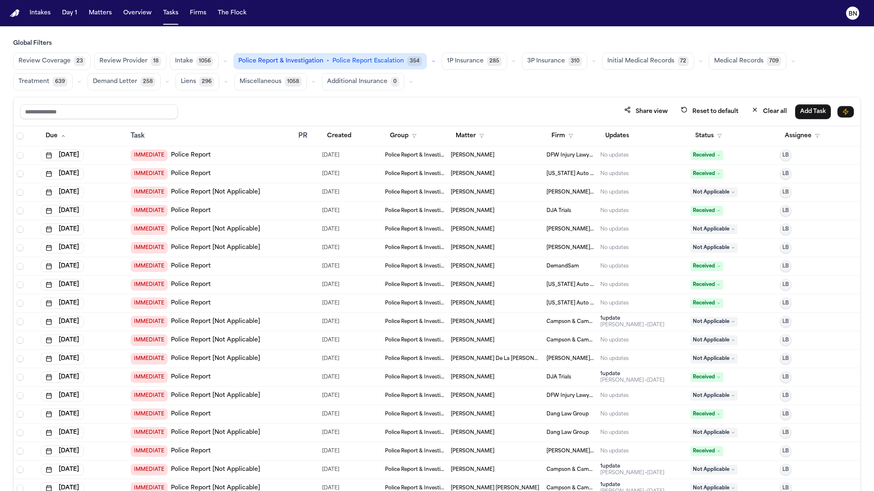
click at [687, 138] on th "Status" at bounding box center [732, 136] width 90 height 20
click at [698, 138] on button "Status" at bounding box center [708, 136] width 37 height 15
click at [708, 185] on button "Active" at bounding box center [706, 185] width 23 height 11
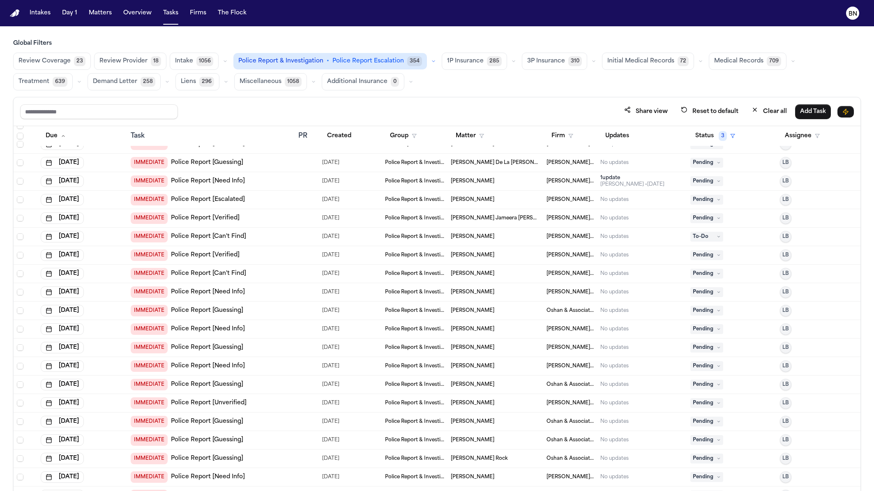
scroll to position [843, 0]
